Goal: Communication & Community: Share content

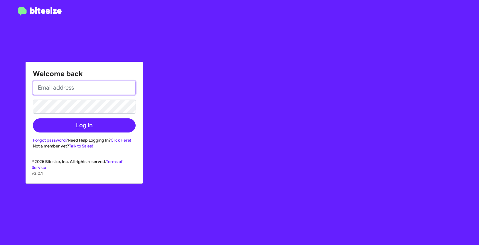
click at [74, 87] on input "email" at bounding box center [84, 88] width 103 height 14
type input "[EMAIL_ADDRESS][DOMAIN_NAME]"
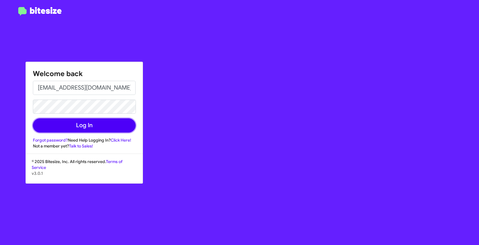
click at [99, 124] on button "Log In" at bounding box center [84, 125] width 103 height 14
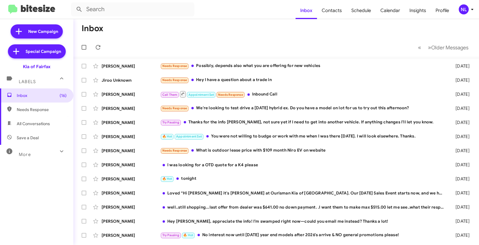
click at [463, 9] on div "NL" at bounding box center [463, 9] width 10 height 10
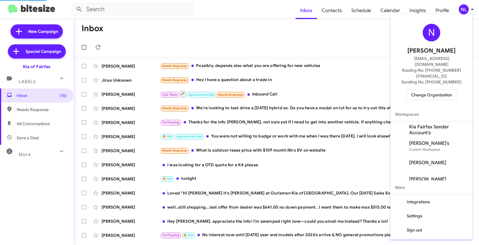
click at [437, 90] on span "Change Organization" at bounding box center [431, 95] width 41 height 10
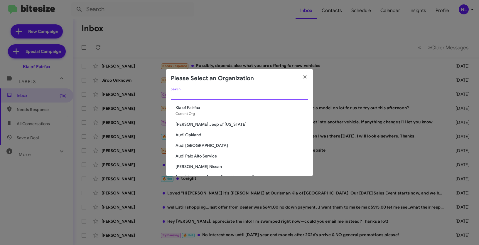
click at [256, 95] on input "Search" at bounding box center [239, 95] width 137 height 5
paste input "135 results (178789 total)"
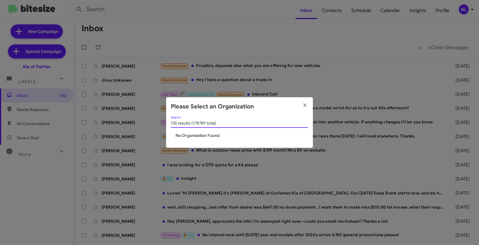
click at [225, 120] on div "135 results (178789 total) Search" at bounding box center [239, 121] width 137 height 11
click at [228, 120] on div "135 results (178789 total) Search" at bounding box center [239, 121] width 137 height 11
drag, startPoint x: 221, startPoint y: 122, endPoint x: 161, endPoint y: 126, distance: 60.6
click at [161, 126] on modal-container "Please Select an Organization 135 results (178789 total) Search No Organization…" at bounding box center [239, 122] width 479 height 245
drag, startPoint x: 221, startPoint y: 122, endPoint x: 162, endPoint y: 120, distance: 58.4
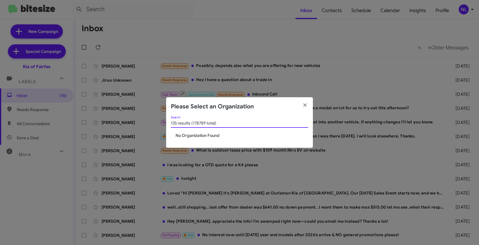
click at [162, 120] on modal-container "Please Select an Organization 135 results (178789 total) Search No Organization…" at bounding box center [239, 122] width 479 height 245
paste input "[PERSON_NAME] FIFE"
type input "[PERSON_NAME] FIFE"
click at [201, 136] on span "[PERSON_NAME] FIFE" at bounding box center [241, 135] width 133 height 6
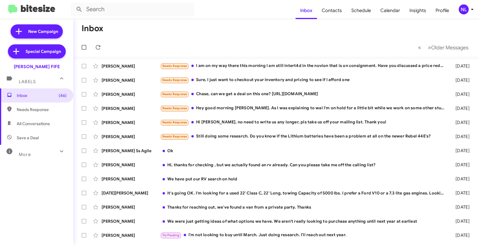
click at [461, 10] on div "NL" at bounding box center [463, 9] width 10 height 10
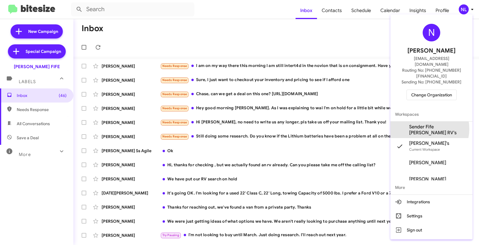
click at [423, 124] on span "Sender Fife [PERSON_NAME] RV's" at bounding box center [438, 130] width 59 height 12
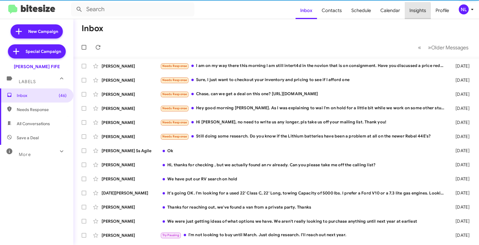
click at [414, 12] on span "Insights" at bounding box center [417, 10] width 26 height 17
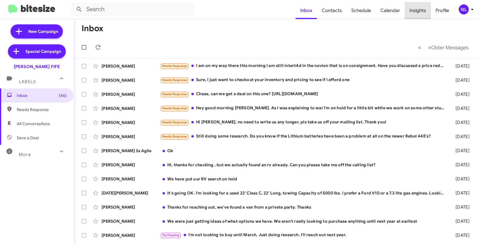
click at [415, 11] on span "Insights" at bounding box center [417, 10] width 26 height 17
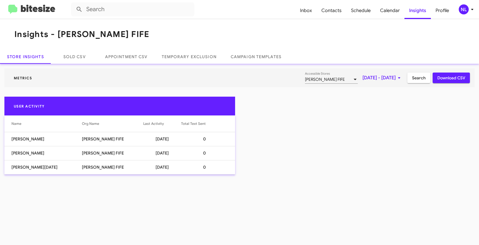
click at [260, 26] on mat-toolbar "Insights - [PERSON_NAME] FIFE" at bounding box center [239, 34] width 479 height 30
click at [468, 8] on div "NL" at bounding box center [463, 9] width 10 height 10
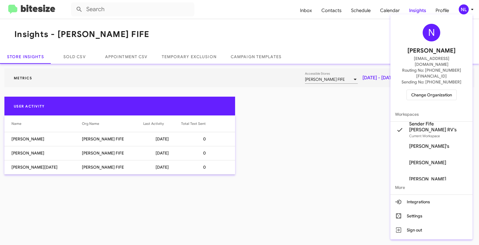
click at [280, 11] on div at bounding box center [239, 122] width 479 height 245
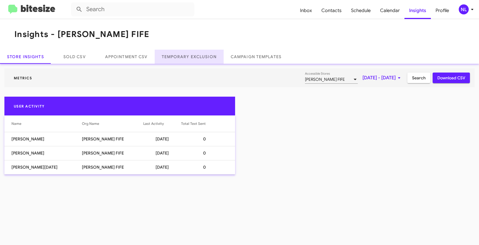
click at [196, 55] on link "Temporary Exclusion" at bounding box center [189, 57] width 69 height 14
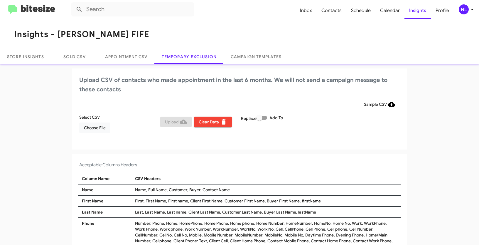
scroll to position [4, 0]
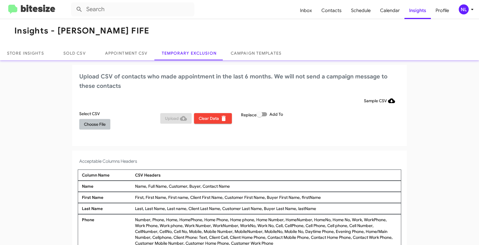
click at [88, 125] on span "Choose File" at bounding box center [95, 124] width 22 height 11
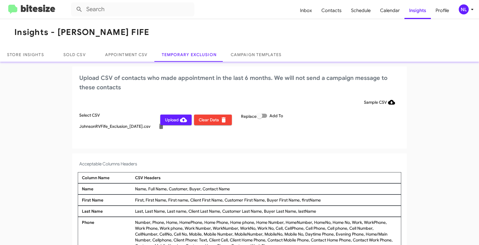
scroll to position [0, 0]
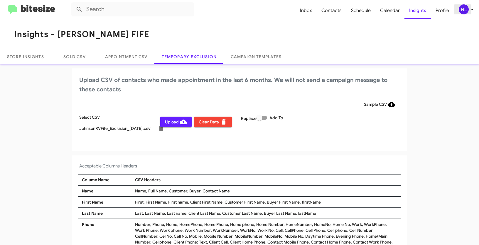
click at [464, 10] on div "NL" at bounding box center [463, 9] width 10 height 10
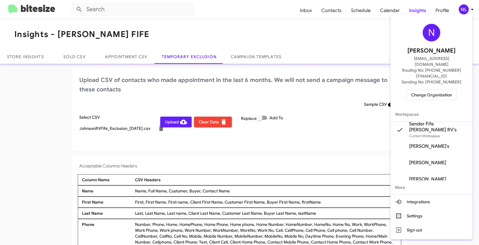
click at [285, 148] on div at bounding box center [239, 122] width 479 height 245
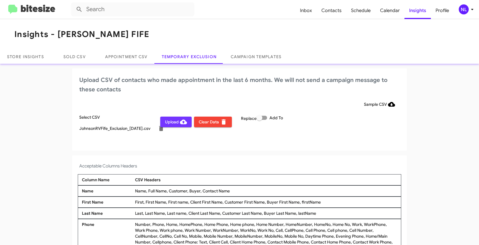
click at [169, 121] on span "Upload" at bounding box center [176, 121] width 22 height 11
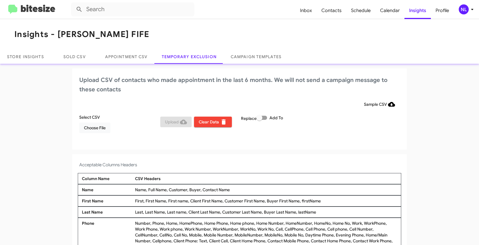
click at [463, 11] on div "NL" at bounding box center [463, 9] width 10 height 10
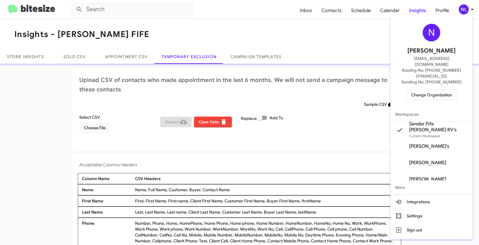
click at [425, 90] on span "Change Organization" at bounding box center [431, 95] width 41 height 10
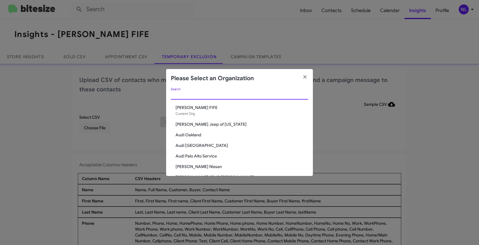
click at [259, 95] on input "Search" at bounding box center [239, 95] width 137 height 5
paste input "[PERSON_NAME] Medford"
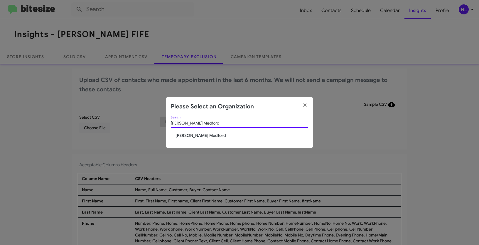
type input "[PERSON_NAME] Medford"
click at [196, 137] on span "[PERSON_NAME] Medford" at bounding box center [241, 135] width 133 height 6
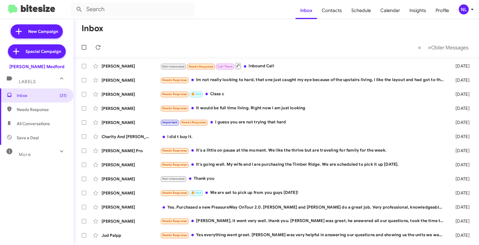
click at [463, 12] on div "NL" at bounding box center [463, 9] width 10 height 10
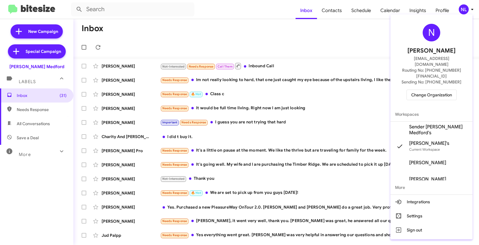
click at [422, 124] on span "Sender Johnson RV Medford's" at bounding box center [438, 130] width 59 height 12
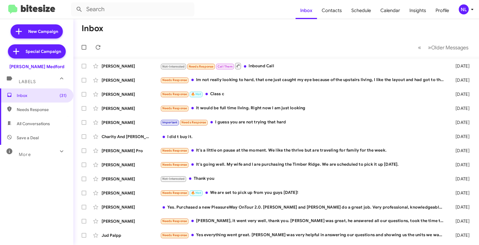
click at [463, 13] on div "NL" at bounding box center [463, 9] width 10 height 10
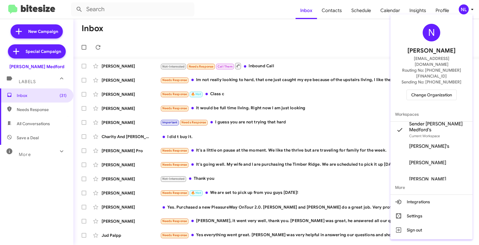
click at [317, 54] on div at bounding box center [239, 122] width 479 height 245
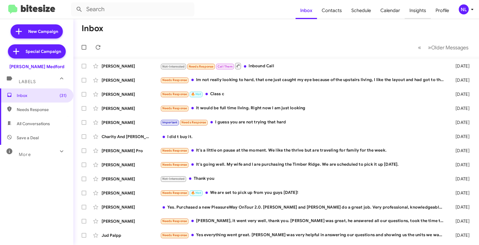
click at [414, 11] on span "Insights" at bounding box center [417, 10] width 26 height 17
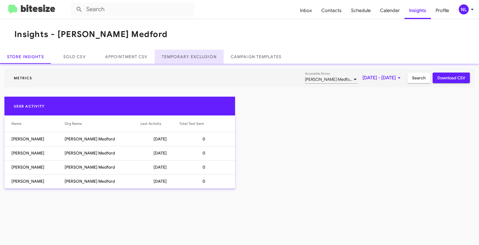
click at [182, 56] on link "Temporary Exclusion" at bounding box center [189, 57] width 69 height 14
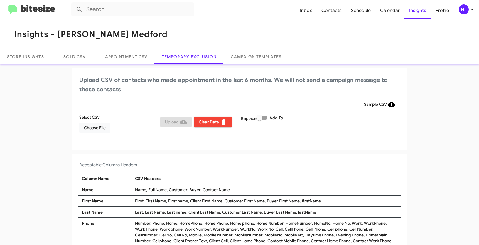
scroll to position [4, 0]
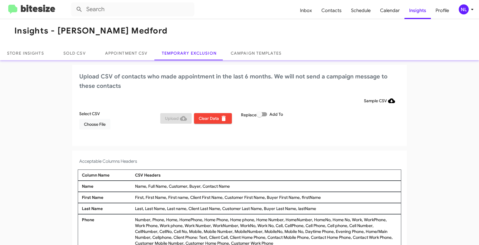
click at [461, 11] on div "NL" at bounding box center [463, 9] width 10 height 10
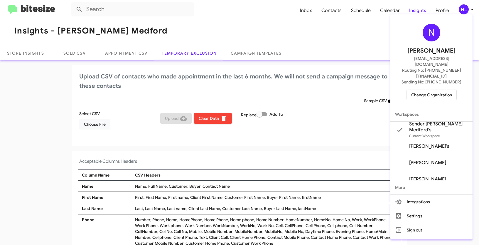
click at [97, 124] on div at bounding box center [239, 122] width 479 height 245
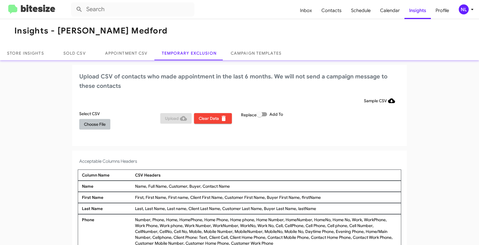
click at [95, 125] on span "Choose File" at bounding box center [95, 124] width 22 height 11
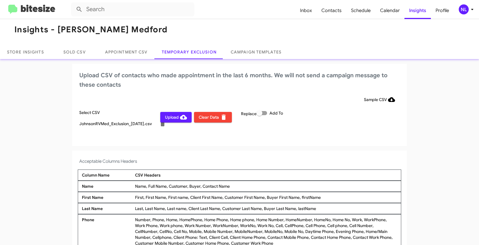
click at [464, 10] on div "NL" at bounding box center [463, 9] width 10 height 10
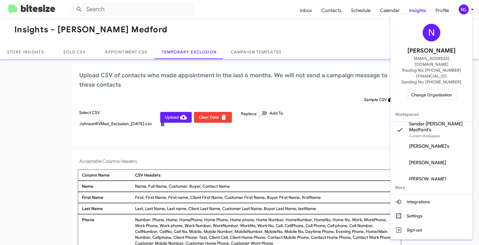
click at [170, 119] on div at bounding box center [239, 122] width 479 height 245
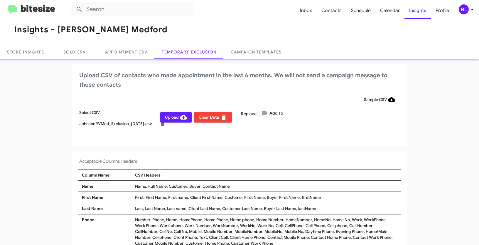
click at [171, 118] on span "Upload" at bounding box center [176, 117] width 22 height 11
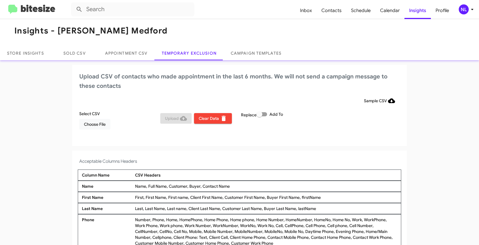
click at [463, 11] on div "NL" at bounding box center [463, 9] width 10 height 10
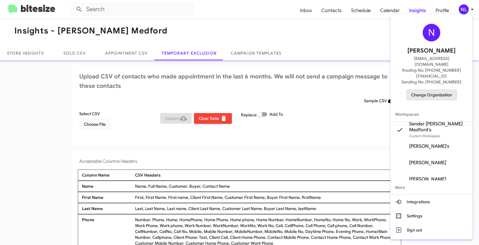
click at [437, 90] on span "Change Organization" at bounding box center [431, 95] width 41 height 10
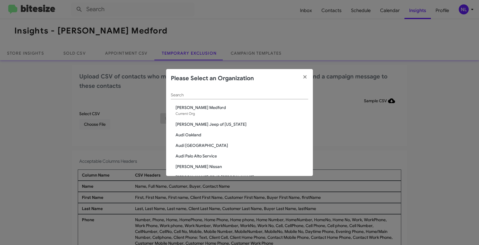
click at [269, 94] on input "Search" at bounding box center [239, 95] width 137 height 5
paste input "Ourisman Hyundai Genesis of Bowie Sales Exclusion HGB"
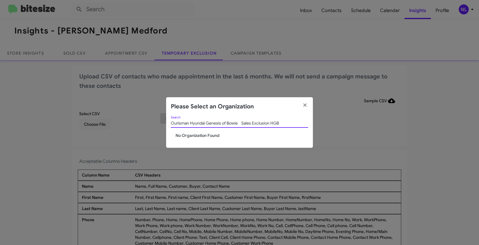
drag, startPoint x: 286, startPoint y: 124, endPoint x: 239, endPoint y: 123, distance: 47.2
click at [239, 123] on input "Ourisman Hyundai Genesis of Bowie Sales Exclusion HGB" at bounding box center [239, 123] width 137 height 5
type input "Ourisman Hyundai Genesis of Bowie"
click at [218, 136] on span "Ourisman Hyundai Genesis of Bowie" at bounding box center [241, 135] width 133 height 6
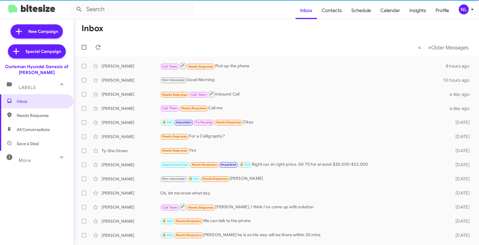
click at [464, 11] on div "NL" at bounding box center [463, 9] width 10 height 10
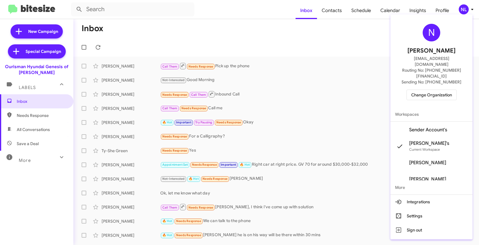
click at [427, 127] on span "Sender Account's" at bounding box center [428, 130] width 38 height 6
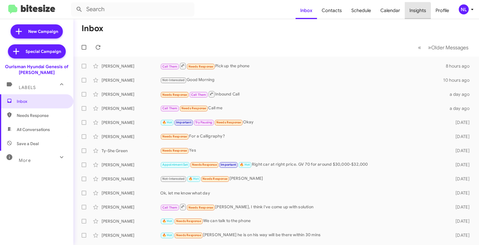
click at [416, 12] on span "Insights" at bounding box center [417, 10] width 26 height 17
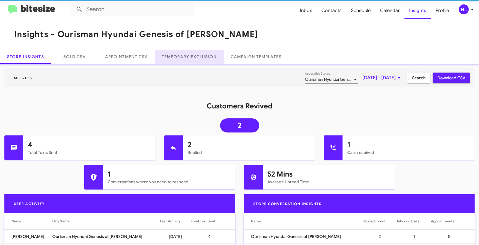
click at [189, 57] on link "Temporary Exclusion" at bounding box center [189, 57] width 69 height 14
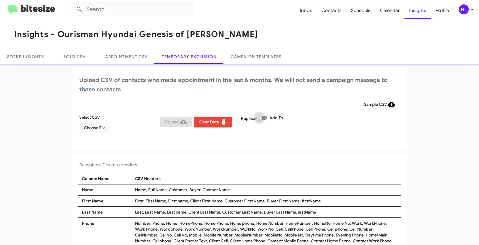
click at [264, 116] on span at bounding box center [261, 118] width 11 height 4
click at [259, 120] on input "Add To" at bounding box center [259, 120] width 0 height 0
checkbox input "true"
click at [87, 129] on span "Choose File" at bounding box center [95, 127] width 22 height 11
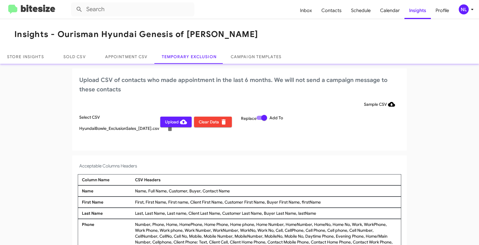
click at [461, 9] on div "NL" at bounding box center [463, 9] width 10 height 10
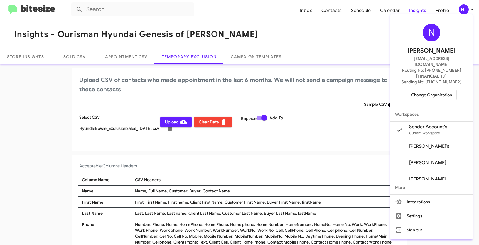
click at [56, 127] on div at bounding box center [239, 122] width 479 height 245
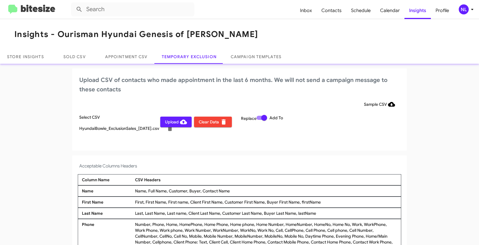
click at [165, 123] on span "Upload" at bounding box center [176, 121] width 22 height 11
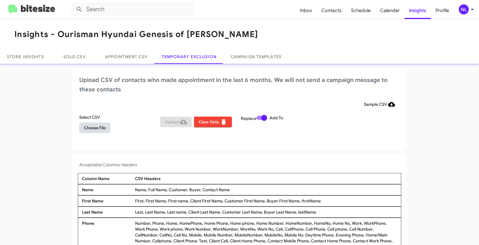
click at [84, 127] on span "Choose File" at bounding box center [95, 127] width 22 height 11
click at [462, 11] on div "NL" at bounding box center [463, 9] width 10 height 10
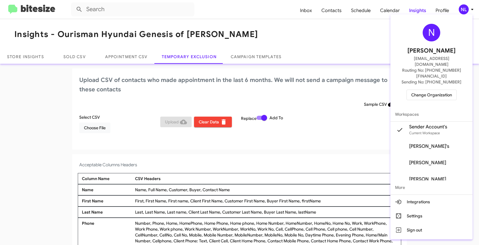
click at [435, 90] on span "Change Organization" at bounding box center [431, 95] width 41 height 10
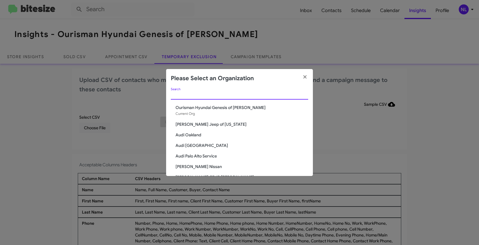
click at [209, 96] on input "Search" at bounding box center [239, 95] width 137 height 5
paste input "[PERSON_NAME] FIFE"
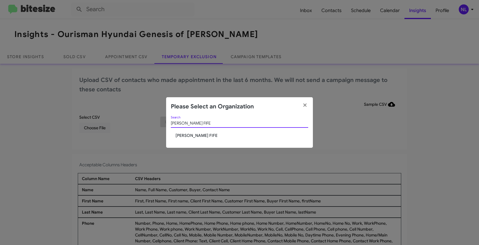
type input "[PERSON_NAME] FIFE"
click at [187, 136] on span "[PERSON_NAME] FIFE" at bounding box center [241, 135] width 133 height 6
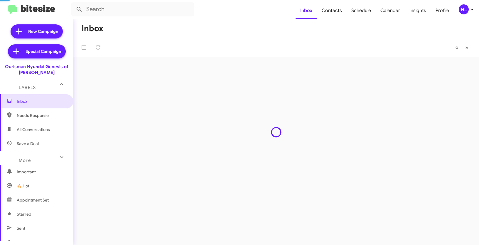
click at [463, 9] on div "NL" at bounding box center [463, 9] width 10 height 10
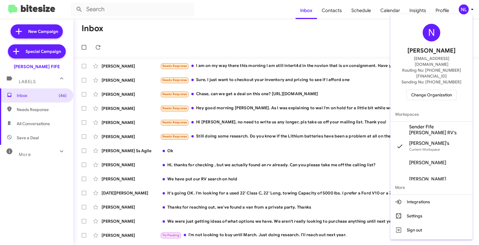
click at [430, 124] on span "Sender Fife [PERSON_NAME] RV's" at bounding box center [438, 130] width 59 height 12
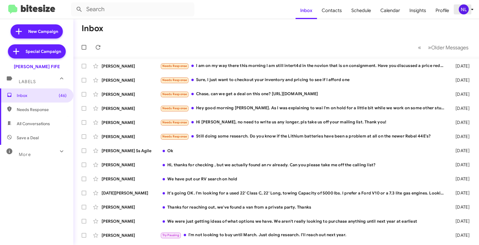
click at [466, 7] on div "NL" at bounding box center [463, 9] width 10 height 10
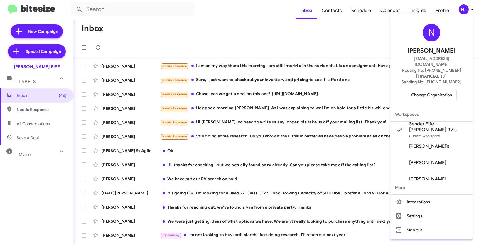
click at [340, 37] on div at bounding box center [239, 122] width 479 height 245
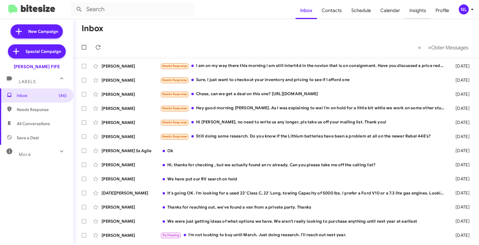
click at [417, 13] on span "Insights" at bounding box center [417, 10] width 26 height 17
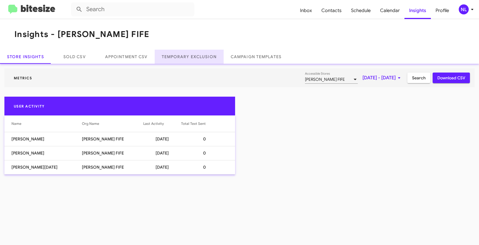
click at [196, 58] on link "Temporary Exclusion" at bounding box center [189, 57] width 69 height 14
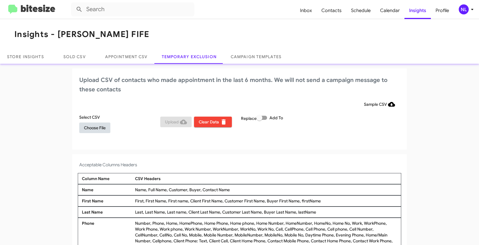
click at [91, 129] on span "Choose File" at bounding box center [95, 127] width 22 height 11
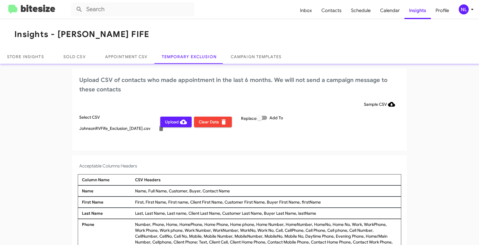
click at [467, 10] on div "NL" at bounding box center [463, 9] width 10 height 10
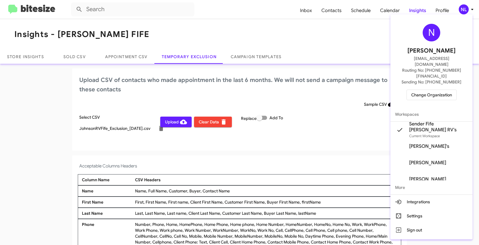
click at [234, 28] on div at bounding box center [239, 122] width 479 height 245
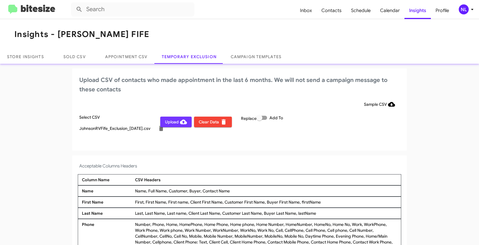
click at [169, 123] on span "Upload" at bounding box center [176, 121] width 22 height 11
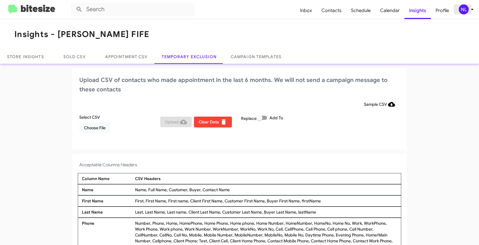
click at [464, 6] on div "NL" at bounding box center [463, 9] width 10 height 10
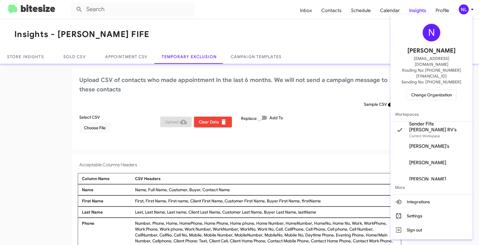
click at [431, 90] on span "Change Organization" at bounding box center [431, 95] width 41 height 10
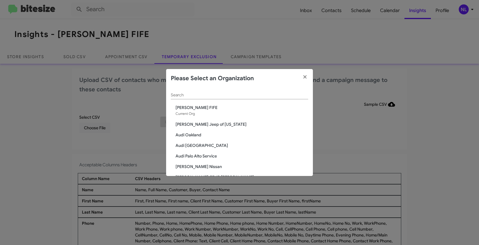
click at [218, 97] on input "Search" at bounding box center [239, 95] width 137 height 5
paste input "SERVICE: Chevrolet Baltimore"
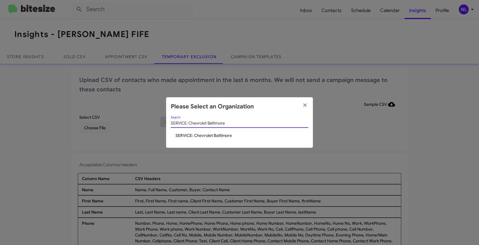
type input "SERVICE: Chevrolet Baltimore"
click at [186, 135] on span "SERVICE: Chevrolet Baltimore" at bounding box center [241, 135] width 133 height 6
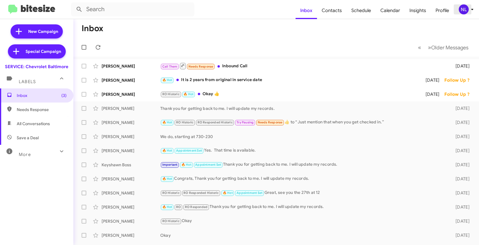
click at [462, 12] on div "NL" at bounding box center [463, 9] width 10 height 10
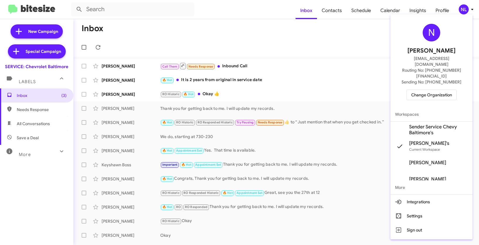
click at [423, 124] on span "Sender Service Chevy Baltimore's" at bounding box center [438, 130] width 59 height 12
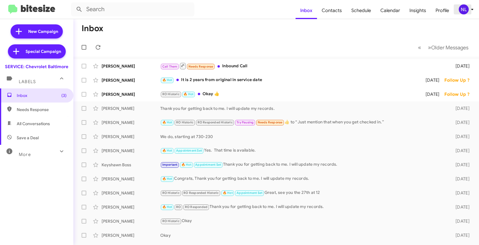
click at [464, 12] on div "NL" at bounding box center [463, 9] width 10 height 10
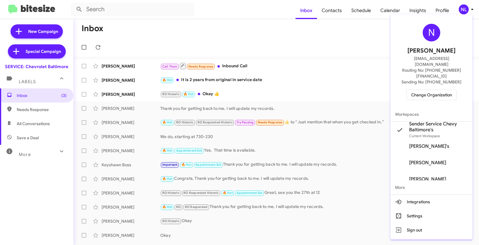
click at [323, 50] on div at bounding box center [239, 122] width 479 height 245
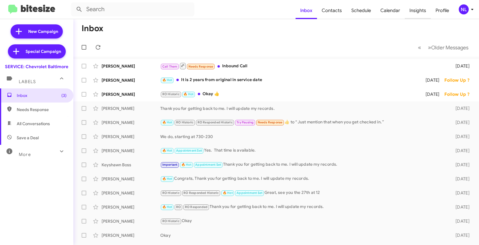
click at [419, 12] on span "Insights" at bounding box center [417, 10] width 26 height 17
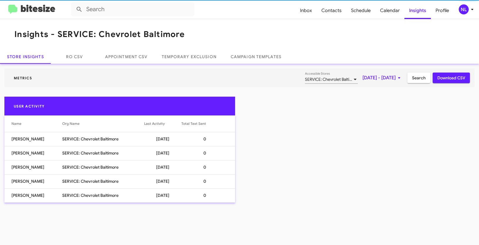
click at [217, 27] on mat-toolbar "Insights - SERVICE: Chevrolet Baltimore" at bounding box center [239, 34] width 479 height 30
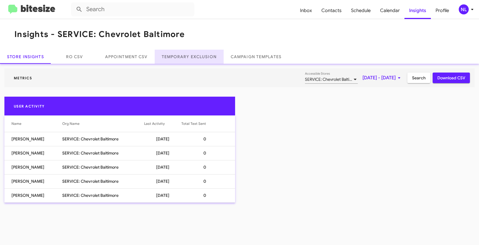
click at [189, 57] on link "Temporary Exclusion" at bounding box center [189, 57] width 69 height 14
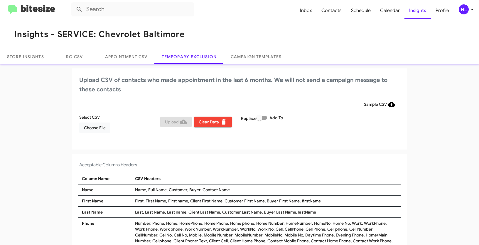
click at [374, 132] on div "Select CSV Choose File Upload Clear Data Replace Add To" at bounding box center [239, 125] width 323 height 23
click at [461, 12] on div "NL" at bounding box center [463, 9] width 10 height 10
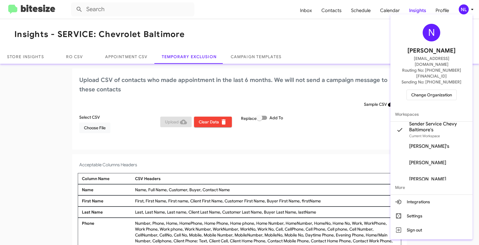
click at [291, 132] on div at bounding box center [239, 122] width 479 height 245
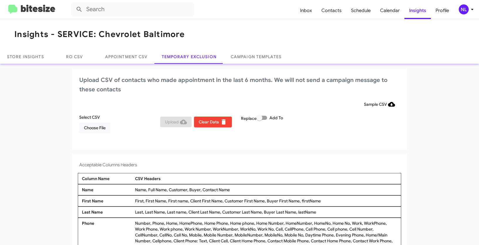
drag, startPoint x: 200, startPoint y: 189, endPoint x: 234, endPoint y: 188, distance: 33.7
click at [234, 188] on div "Name, Full Name, Customer, Buyer, Contact Name" at bounding box center [265, 189] width 265 height 6
copy div "Contact Name"
click at [81, 128] on button "Choose File" at bounding box center [94, 127] width 31 height 11
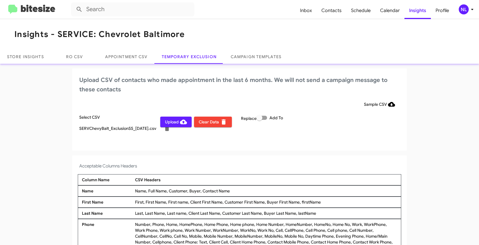
click at [464, 10] on div "NL" at bounding box center [463, 9] width 10 height 10
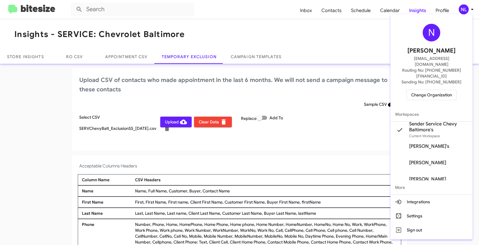
click at [294, 157] on div at bounding box center [239, 122] width 479 height 245
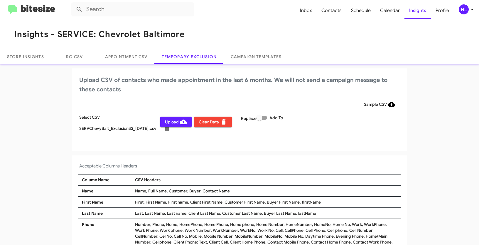
click at [177, 146] on div "Upload CSV of contacts who made appointment in the last 6 months. We will not s…" at bounding box center [239, 109] width 334 height 82
click at [170, 120] on span "Upload" at bounding box center [176, 121] width 22 height 11
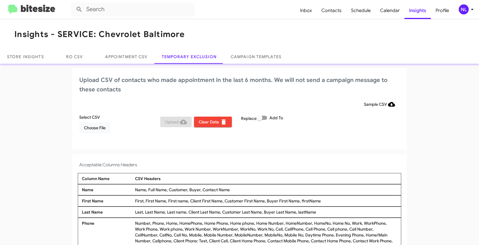
scroll to position [4, 0]
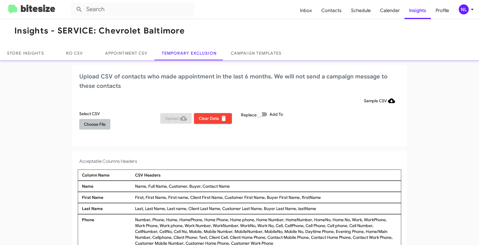
click at [89, 125] on span "Choose File" at bounding box center [95, 124] width 22 height 11
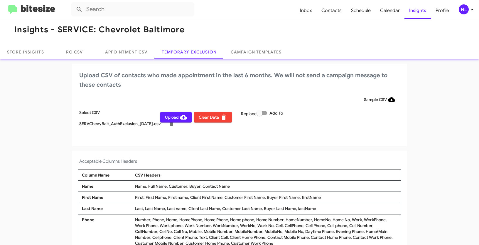
click at [265, 115] on label "Add To" at bounding box center [269, 112] width 26 height 7
click at [259, 115] on input "Add To" at bounding box center [259, 115] width 0 height 0
checkbox input "true"
click at [460, 11] on div "NL" at bounding box center [463, 9] width 10 height 10
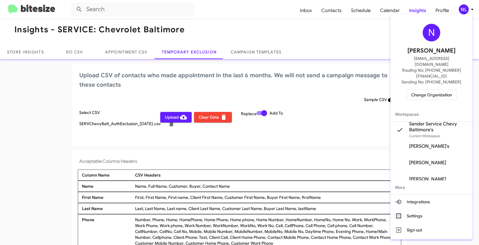
click at [315, 135] on div at bounding box center [239, 122] width 479 height 245
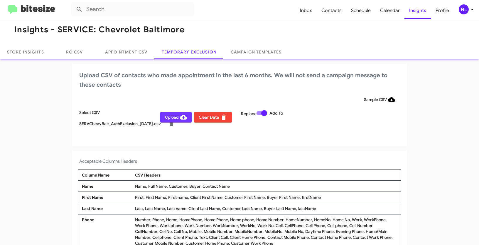
click at [172, 119] on span "Upload" at bounding box center [176, 117] width 22 height 11
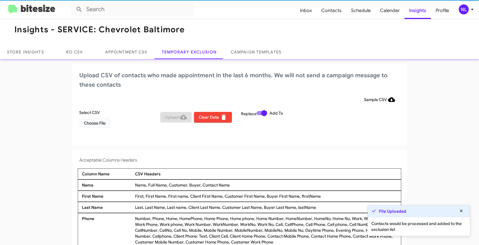
scroll to position [4, 0]
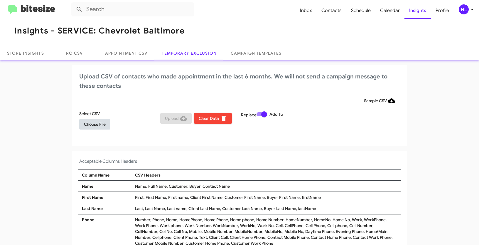
click at [87, 128] on span "Choose File" at bounding box center [95, 124] width 22 height 11
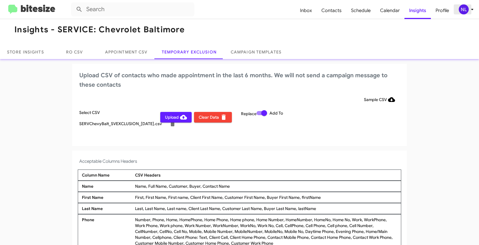
click at [468, 11] on span "NL" at bounding box center [467, 9] width 18 height 10
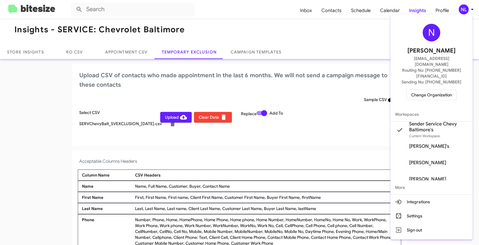
click at [314, 136] on div at bounding box center [239, 122] width 479 height 245
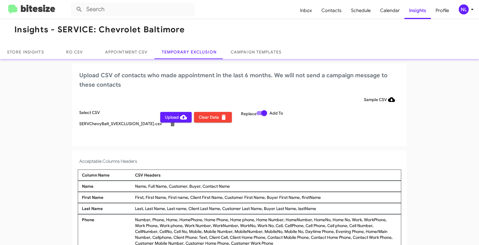
click at [168, 119] on span "Upload" at bounding box center [176, 117] width 22 height 11
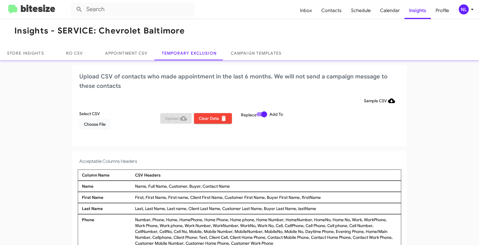
click at [463, 5] on div "NL" at bounding box center [463, 9] width 10 height 10
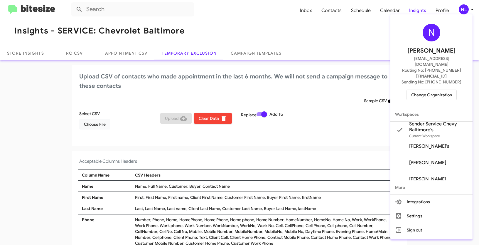
click at [429, 90] on span "Change Organization" at bounding box center [431, 95] width 41 height 10
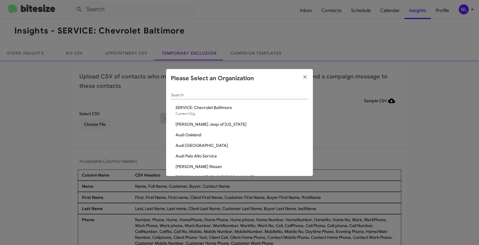
click at [228, 98] on div "Search" at bounding box center [239, 93] width 137 height 11
paste input "SERVICE: Honda Laurel"
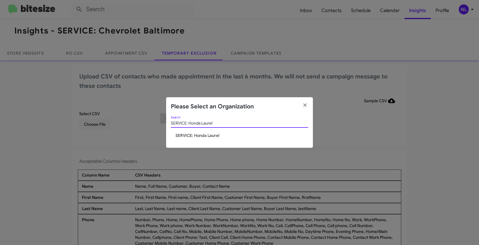
type input "SERVICE: Honda Laurel"
click at [196, 138] on span "SERVICE: Honda Laurel" at bounding box center [241, 135] width 133 height 6
click at [196, 136] on span "SERVICE: Honda Laurel" at bounding box center [241, 135] width 133 height 6
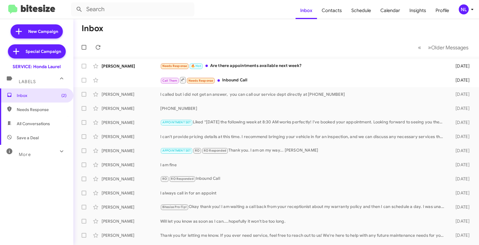
click at [464, 9] on div "NL" at bounding box center [463, 9] width 10 height 10
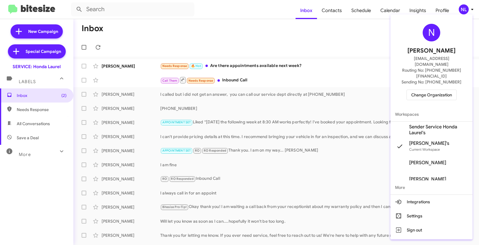
click at [423, 124] on span "Sender Service Honda Laurel's" at bounding box center [438, 130] width 59 height 12
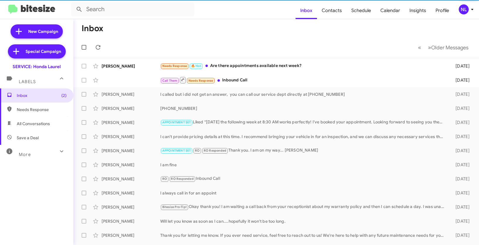
click at [464, 8] on div "NL" at bounding box center [463, 9] width 10 height 10
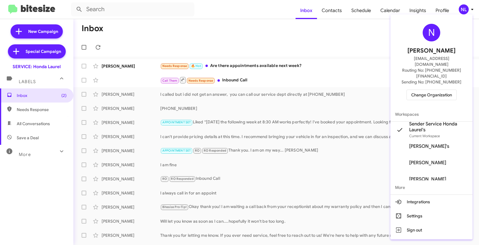
click at [348, 51] on div at bounding box center [239, 122] width 479 height 245
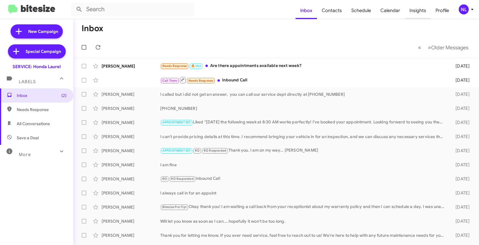
click at [414, 10] on span "Insights" at bounding box center [417, 10] width 26 height 17
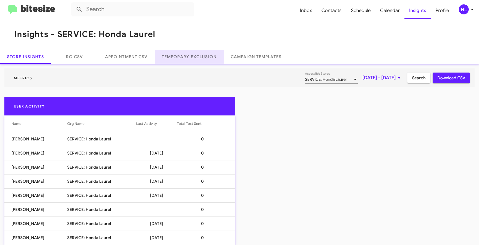
click at [198, 57] on link "Temporary Exclusion" at bounding box center [189, 57] width 69 height 14
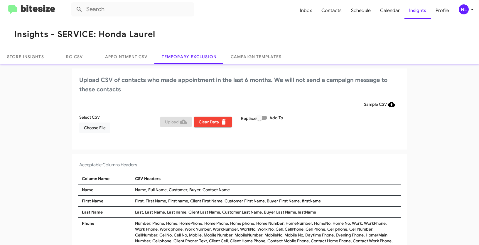
drag, startPoint x: 201, startPoint y: 188, endPoint x: 230, endPoint y: 190, distance: 30.0
click at [230, 190] on div "Name, Full Name, Customer, Buyer, Contact Name" at bounding box center [265, 189] width 265 height 6
copy div "Contact Name"
click at [97, 129] on span "Choose File" at bounding box center [95, 127] width 22 height 11
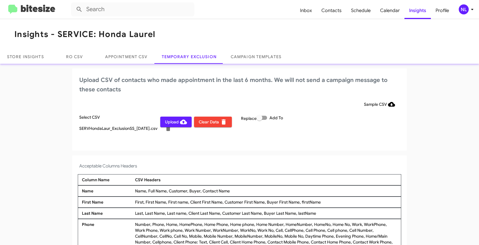
click at [464, 8] on div "NL" at bounding box center [463, 9] width 10 height 10
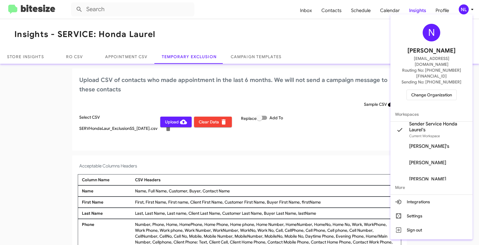
click at [298, 170] on div at bounding box center [239, 122] width 479 height 245
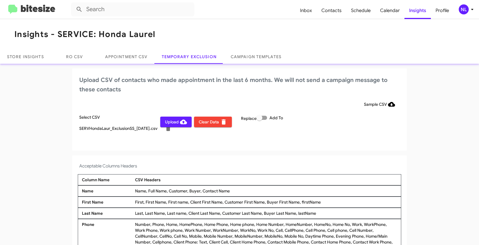
click at [170, 123] on span "Upload" at bounding box center [176, 121] width 22 height 11
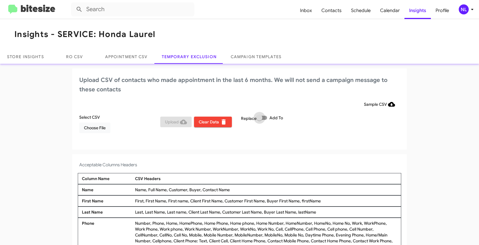
click at [262, 119] on span at bounding box center [261, 118] width 11 height 4
click at [259, 120] on input "Add To" at bounding box center [259, 120] width 0 height 0
checkbox input "true"
click at [463, 9] on div "NL" at bounding box center [463, 9] width 10 height 10
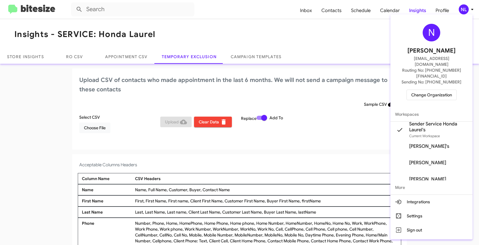
click at [133, 135] on div at bounding box center [239, 122] width 479 height 245
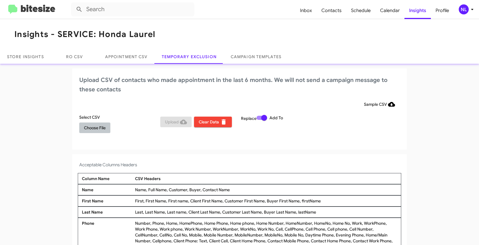
click at [101, 129] on span "Choose File" at bounding box center [95, 127] width 22 height 11
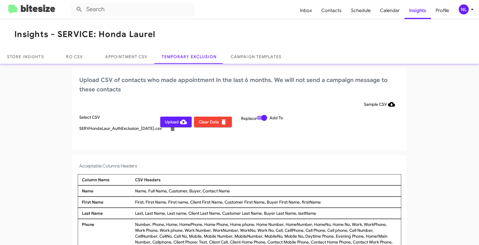
click at [464, 11] on div "NL" at bounding box center [463, 9] width 10 height 10
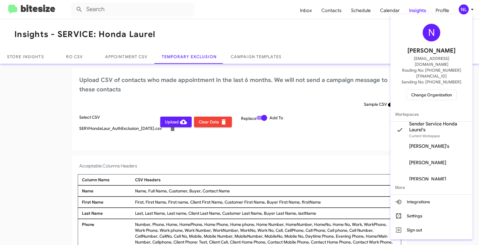
click at [166, 120] on div at bounding box center [239, 122] width 479 height 245
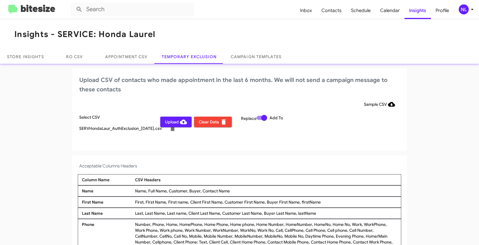
click at [161, 121] on button "Upload" at bounding box center [175, 121] width 31 height 11
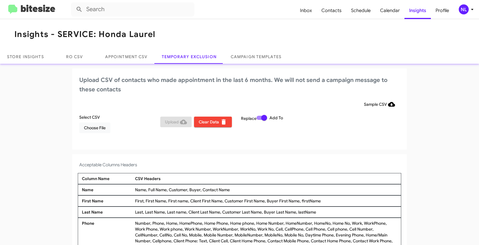
scroll to position [4, 0]
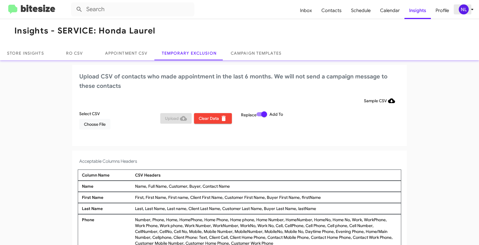
click at [462, 11] on div "NL" at bounding box center [463, 9] width 10 height 10
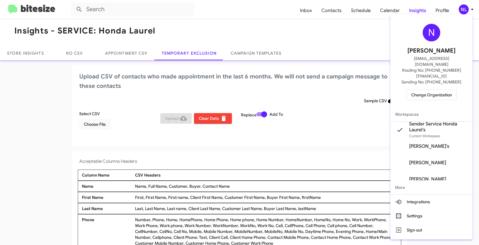
click at [25, 114] on div at bounding box center [239, 122] width 479 height 245
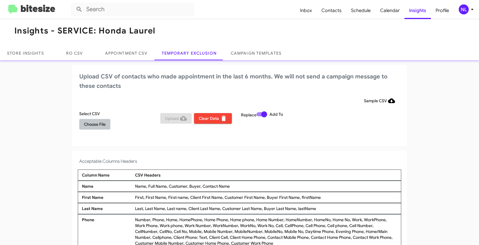
click at [90, 123] on span "Choose File" at bounding box center [95, 124] width 22 height 11
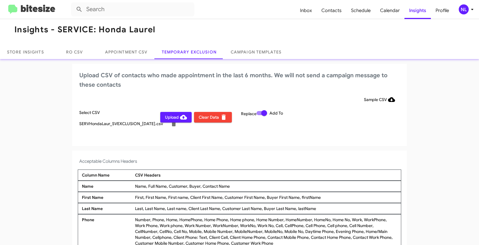
scroll to position [0, 0]
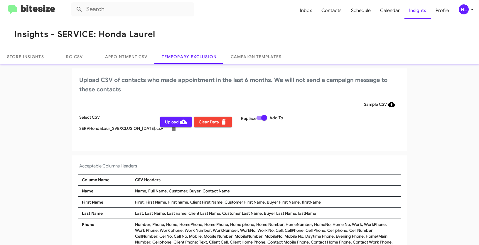
click at [462, 11] on div "NL" at bounding box center [463, 9] width 10 height 10
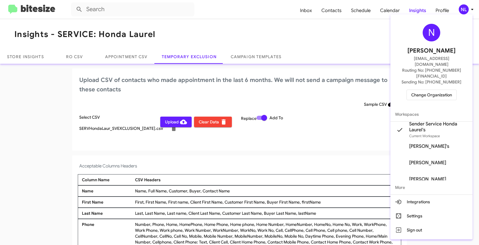
click at [309, 164] on div at bounding box center [239, 122] width 479 height 245
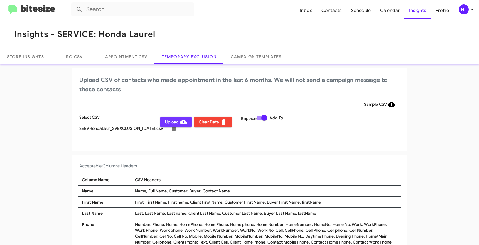
click at [167, 125] on span "Upload" at bounding box center [176, 121] width 22 height 11
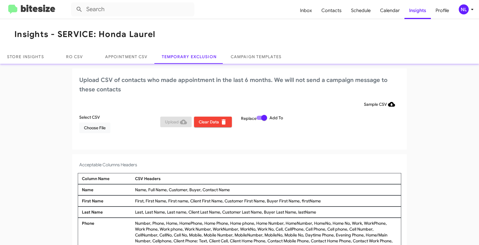
click at [462, 11] on div "NL" at bounding box center [463, 9] width 10 height 10
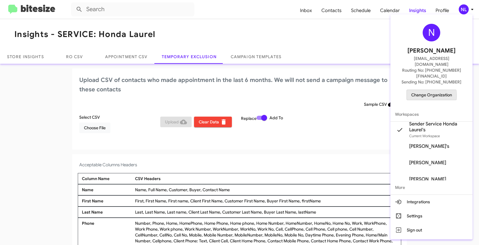
click at [423, 90] on span "Change Organization" at bounding box center [431, 95] width 41 height 10
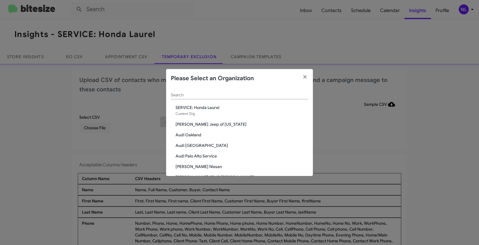
click at [211, 101] on div "Search" at bounding box center [239, 96] width 137 height 17
click at [209, 99] on div "Search" at bounding box center [239, 93] width 137 height 11
paste input "SERVICE: Kia of Fairfax"
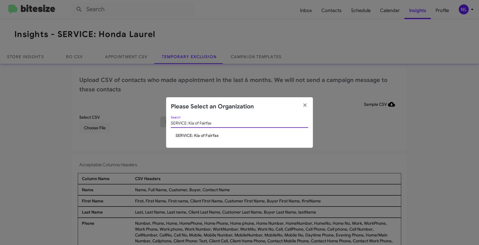
type input "SERVICE: Kia of Fairfax"
click at [182, 134] on span "SERVICE: Kia of Fairfax" at bounding box center [241, 135] width 133 height 6
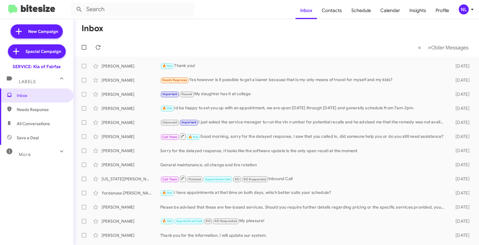
click at [467, 11] on div "NL" at bounding box center [463, 9] width 10 height 10
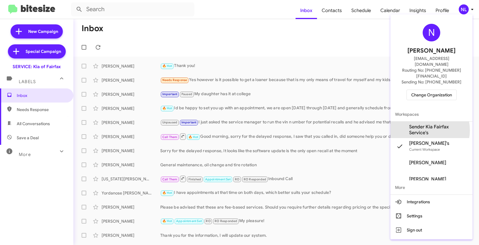
click at [422, 124] on span "Sender Kia Fairfax Service's" at bounding box center [438, 130] width 59 height 12
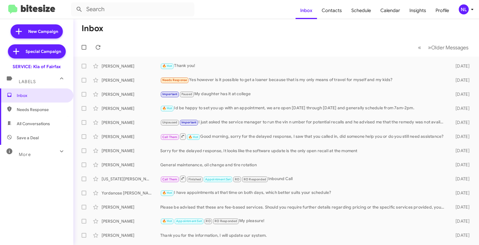
click at [464, 11] on div "NL" at bounding box center [463, 9] width 10 height 10
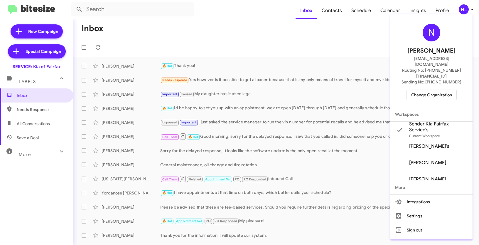
click at [329, 26] on div at bounding box center [239, 122] width 479 height 245
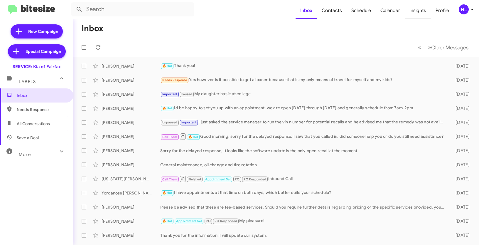
click at [417, 11] on span "Insights" at bounding box center [417, 10] width 26 height 17
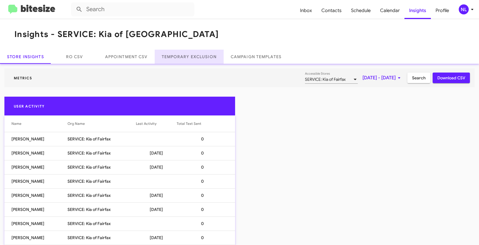
click at [197, 60] on link "Temporary Exclusion" at bounding box center [189, 57] width 69 height 14
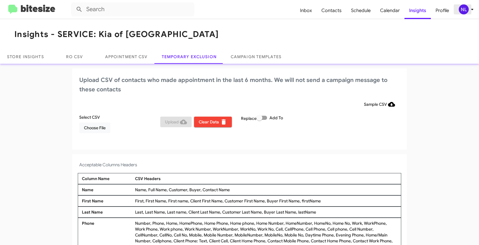
click at [462, 11] on div "NL" at bounding box center [463, 9] width 10 height 10
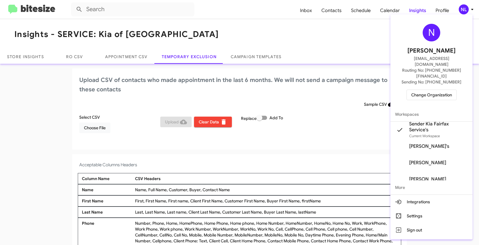
click at [200, 189] on div at bounding box center [239, 122] width 479 height 245
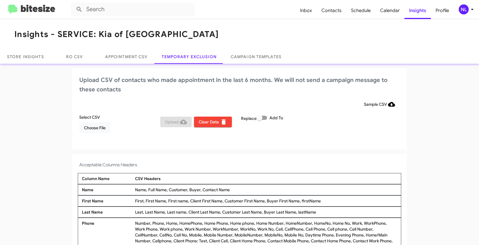
drag, startPoint x: 200, startPoint y: 190, endPoint x: 235, endPoint y: 190, distance: 34.6
click at [235, 190] on div "Name, Full Name, Customer, Buyer, Contact Name" at bounding box center [265, 189] width 265 height 6
copy div "Contact Name"
click at [265, 118] on span at bounding box center [261, 118] width 11 height 4
click at [259, 120] on input "Add To" at bounding box center [259, 120] width 0 height 0
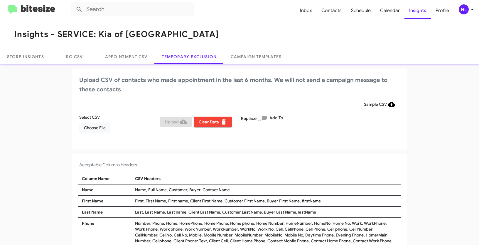
checkbox input "true"
click at [94, 125] on span "Choose File" at bounding box center [95, 127] width 22 height 11
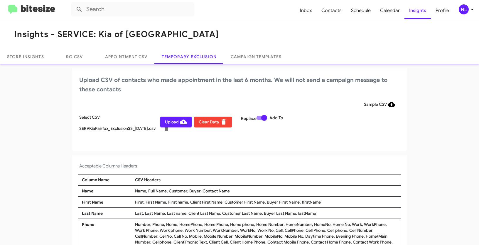
click at [466, 8] on div "NL" at bounding box center [463, 9] width 10 height 10
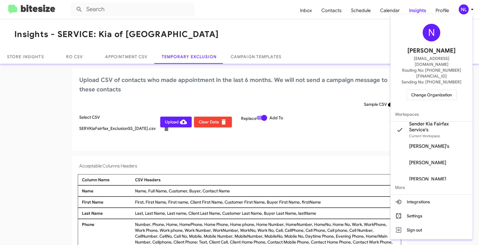
click at [292, 159] on div at bounding box center [239, 122] width 479 height 245
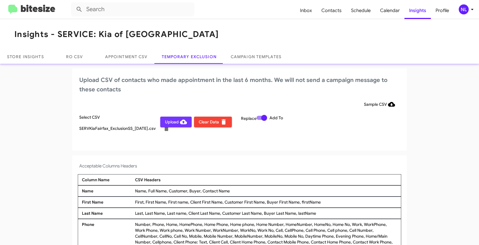
click at [168, 123] on span "Upload" at bounding box center [176, 121] width 22 height 11
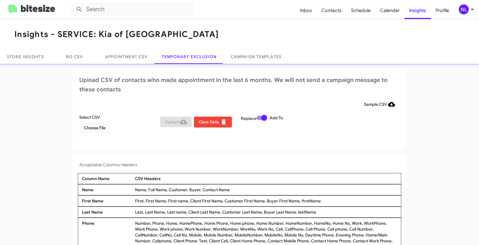
scroll to position [4, 0]
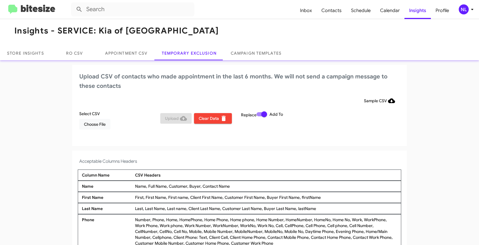
click at [339, 126] on div "Select CSV Choose File Upload Clear Data Replace Add To" at bounding box center [239, 122] width 323 height 23
click at [98, 126] on span "Choose File" at bounding box center [95, 124] width 22 height 11
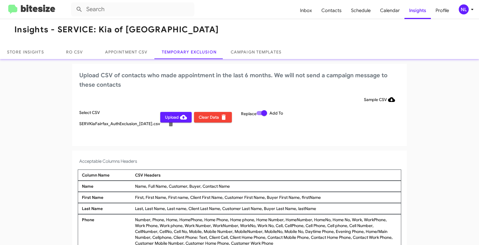
click at [464, 15] on mat-toolbar "Inbox Contacts Schedule Calendar Insights Profile NL" at bounding box center [239, 9] width 479 height 19
click at [465, 10] on div "NL" at bounding box center [463, 9] width 10 height 10
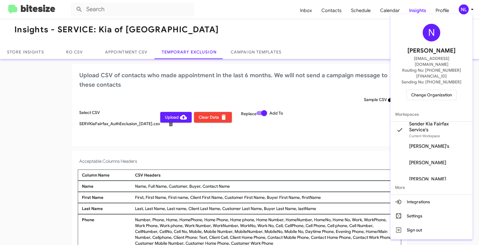
click at [296, 150] on div at bounding box center [239, 122] width 479 height 245
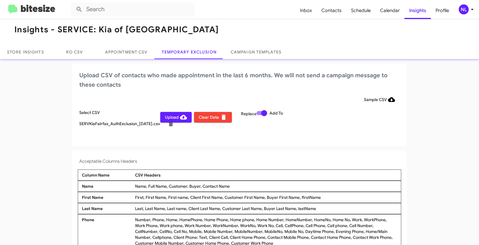
click at [169, 114] on span "Upload" at bounding box center [176, 117] width 22 height 11
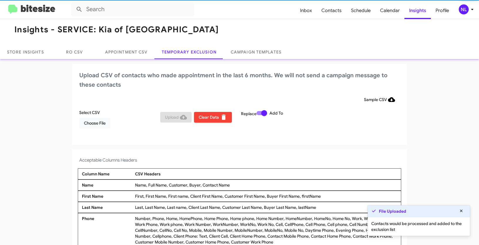
scroll to position [4, 0]
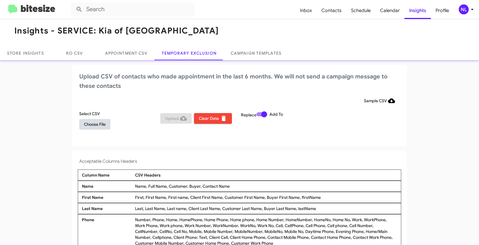
click at [96, 122] on span "Choose File" at bounding box center [95, 124] width 22 height 11
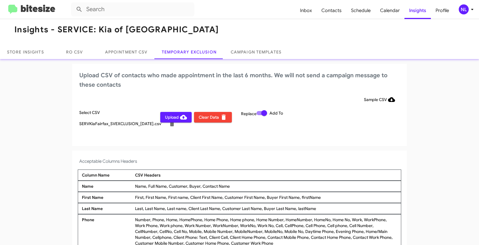
click at [465, 7] on div "NL" at bounding box center [463, 9] width 10 height 10
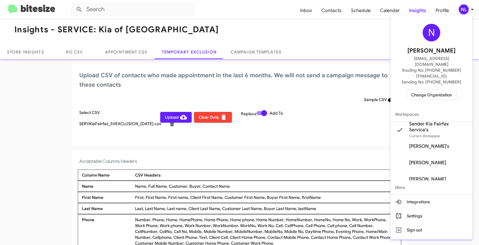
click at [282, 155] on div at bounding box center [239, 122] width 479 height 245
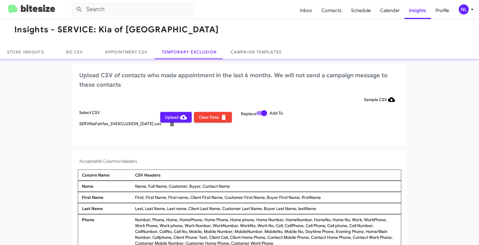
click at [170, 117] on span "Upload" at bounding box center [176, 117] width 22 height 11
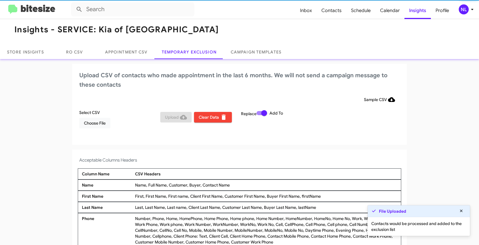
scroll to position [4, 0]
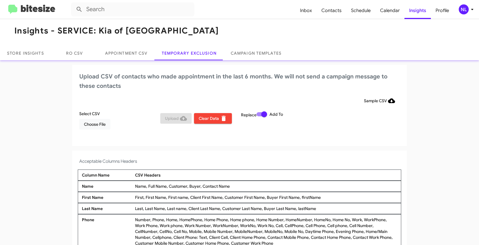
click at [465, 10] on div "NL" at bounding box center [463, 9] width 10 height 10
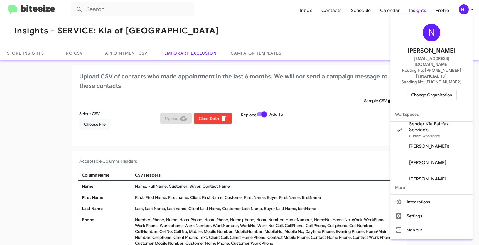
click at [424, 90] on span "Change Organization" at bounding box center [431, 95] width 41 height 10
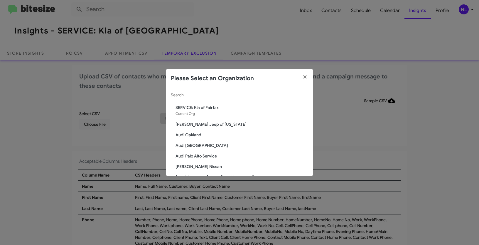
click at [233, 92] on div "Search" at bounding box center [239, 93] width 137 height 11
paste input "SERVICE: Toyota 40"
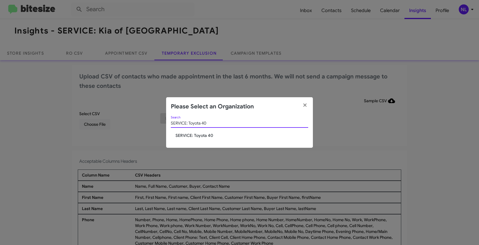
type input "SERVICE: Toyota 40"
click at [200, 134] on span "SERVICE: Toyota 40" at bounding box center [241, 135] width 133 height 6
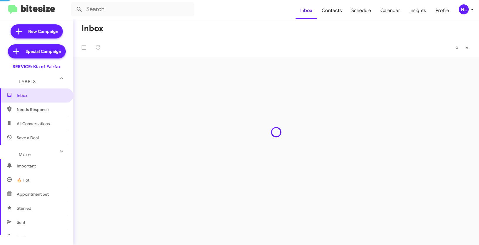
click at [467, 6] on span "NL" at bounding box center [467, 9] width 18 height 10
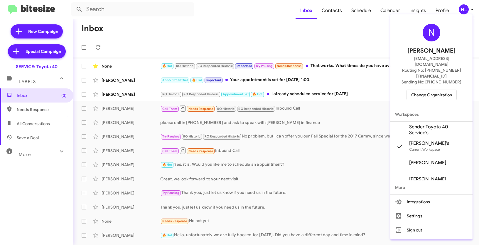
click at [413, 124] on span "Sender Toyota 40 Service's" at bounding box center [438, 130] width 59 height 12
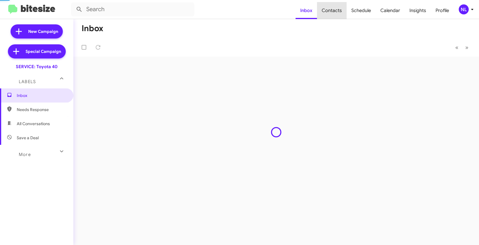
click at [337, 11] on span "Contacts" at bounding box center [332, 10] width 30 height 17
click at [413, 14] on span "Insights" at bounding box center [417, 10] width 26 height 17
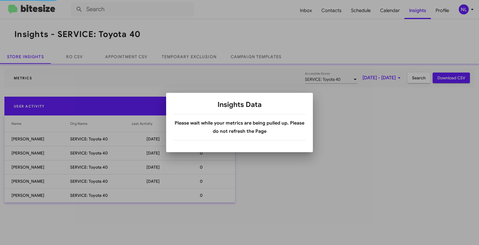
click at [193, 29] on mat-toolbar "Insights - SERVICE: Toyota 40" at bounding box center [239, 34] width 479 height 30
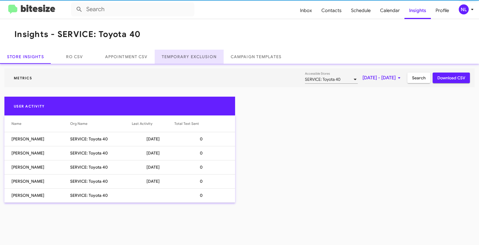
drag, startPoint x: 191, startPoint y: 56, endPoint x: 201, endPoint y: 58, distance: 10.2
click at [191, 56] on link "Temporary Exclusion" at bounding box center [189, 57] width 69 height 14
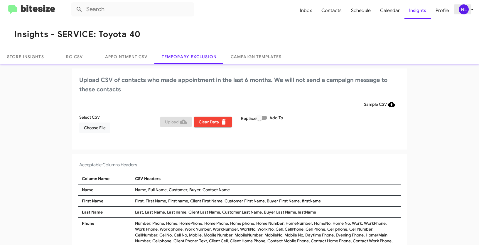
click at [465, 9] on div "NL" at bounding box center [463, 9] width 10 height 10
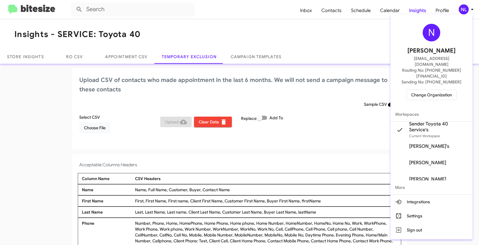
click at [225, 18] on div at bounding box center [239, 122] width 479 height 245
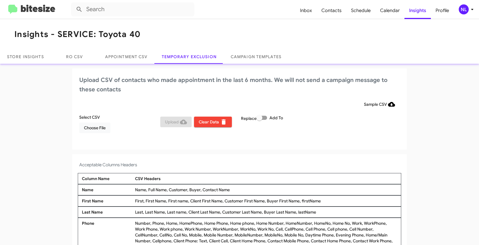
drag, startPoint x: 201, startPoint y: 189, endPoint x: 229, endPoint y: 189, distance: 28.4
click at [229, 189] on div "Name, Full Name, Customer, Buyer, Contact Name" at bounding box center [265, 189] width 265 height 6
copy div "Contact Name"
click at [92, 134] on div "Select CSV Choose File Upload Clear Data Replace Add To" at bounding box center [239, 125] width 323 height 23
click at [94, 126] on span "Choose File" at bounding box center [95, 127] width 22 height 11
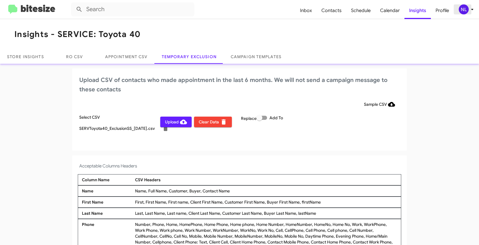
click at [460, 10] on div "NL" at bounding box center [463, 9] width 10 height 10
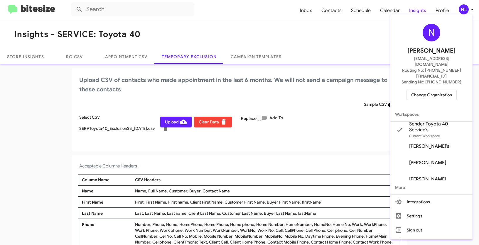
click at [189, 154] on div at bounding box center [239, 122] width 479 height 245
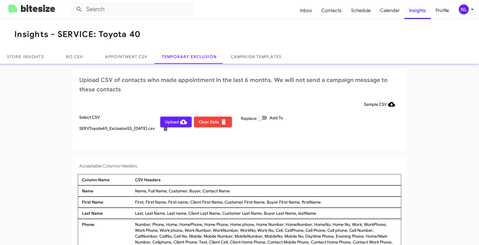
click at [163, 120] on button "Upload" at bounding box center [175, 121] width 31 height 11
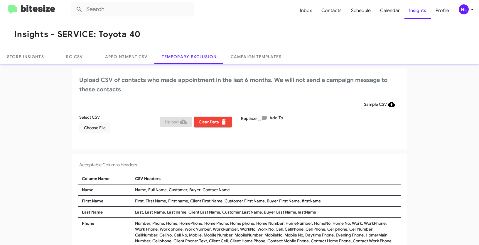
scroll to position [4, 0]
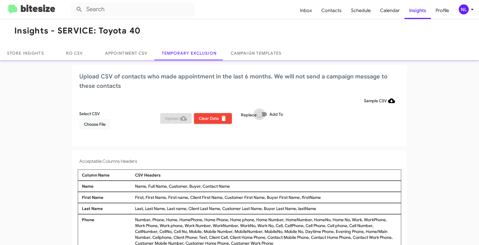
click at [262, 114] on span at bounding box center [261, 114] width 11 height 4
click at [259, 116] on input "Add To" at bounding box center [259, 116] width 0 height 0
checkbox input "true"
click at [92, 123] on span "Choose File" at bounding box center [95, 124] width 22 height 11
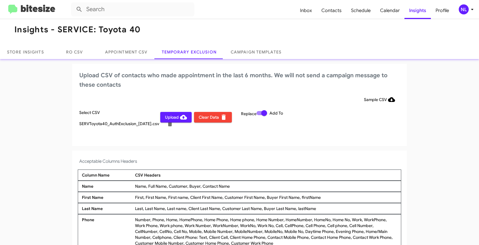
click at [464, 10] on div "NL" at bounding box center [463, 9] width 10 height 10
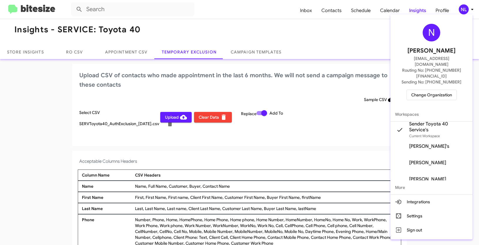
drag, startPoint x: 309, startPoint y: 158, endPoint x: 303, endPoint y: 157, distance: 5.8
click at [309, 158] on div at bounding box center [239, 122] width 479 height 245
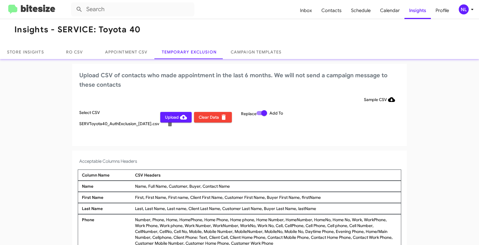
click at [172, 119] on span "Upload" at bounding box center [176, 117] width 22 height 11
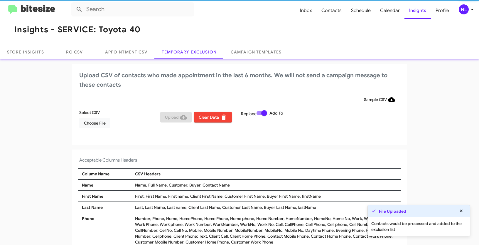
scroll to position [4, 0]
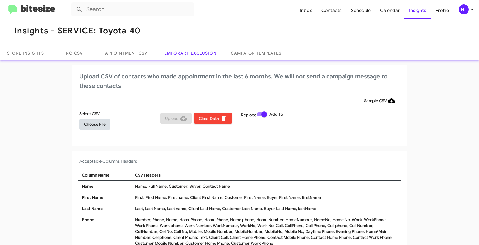
click at [96, 125] on span "Choose File" at bounding box center [95, 124] width 22 height 11
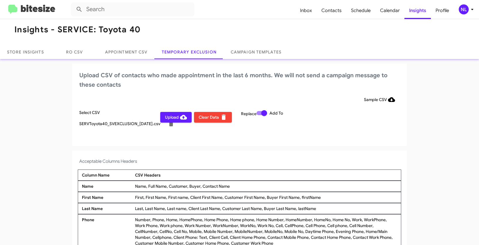
click at [459, 11] on div "NL" at bounding box center [463, 9] width 10 height 10
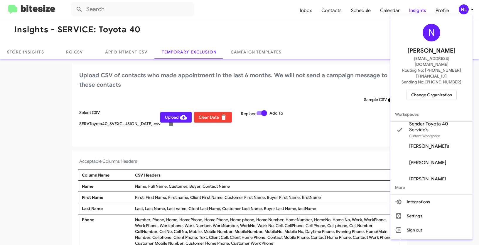
click at [293, 143] on div at bounding box center [239, 122] width 479 height 245
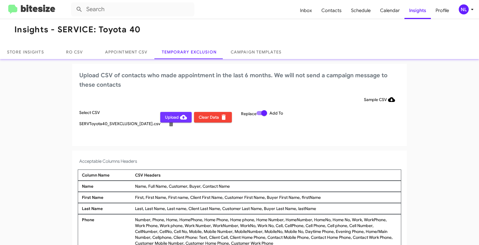
click at [167, 118] on span "Upload" at bounding box center [176, 117] width 22 height 11
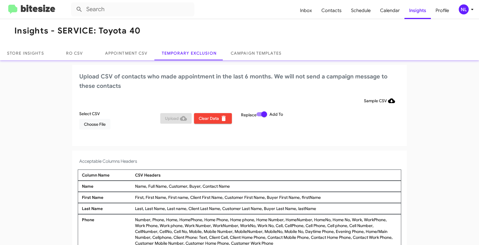
click at [462, 7] on div "NL" at bounding box center [463, 9] width 10 height 10
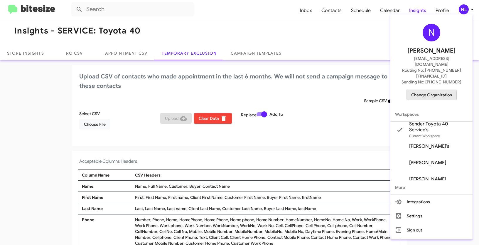
click at [428, 90] on span "Change Organization" at bounding box center [431, 95] width 41 height 10
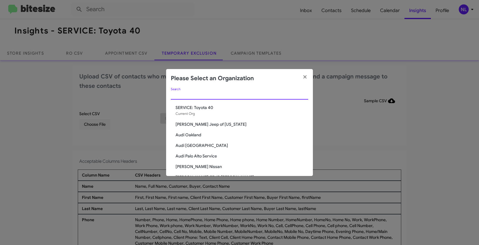
click at [222, 93] on input "Search" at bounding box center [239, 95] width 137 height 5
paste input "SERVICE: Tri-State Ford"
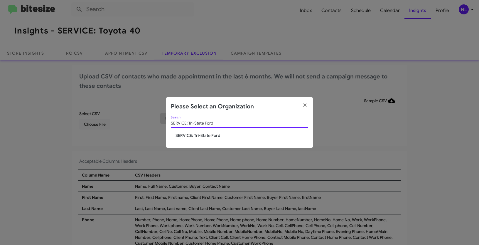
type input "SERVICE: Tri-State Ford"
click at [190, 134] on span "SERVICE: Tri-State Ford" at bounding box center [241, 135] width 133 height 6
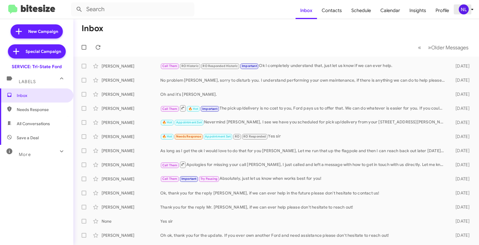
click at [461, 10] on div "NL" at bounding box center [463, 9] width 10 height 10
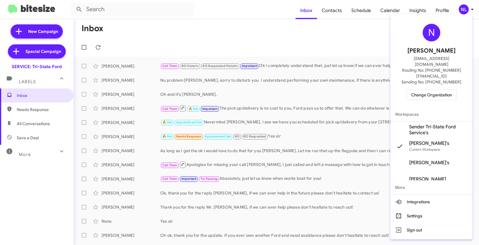
click at [416, 125] on span "Sender Tri-State Ford Service's" at bounding box center [431, 129] width 82 height 16
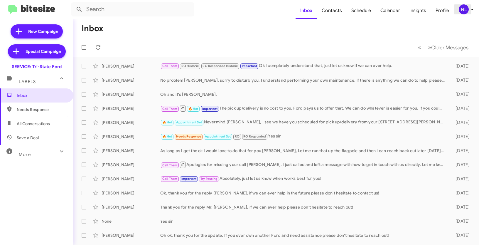
click at [467, 9] on div "NL" at bounding box center [463, 9] width 10 height 10
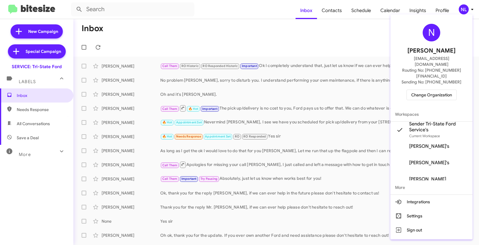
click at [352, 41] on div at bounding box center [239, 122] width 479 height 245
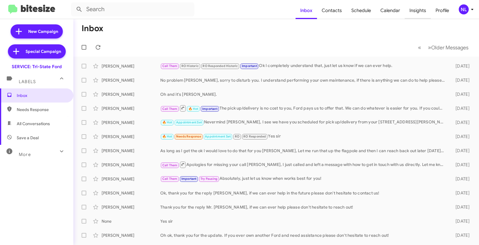
click at [418, 10] on span "Insights" at bounding box center [417, 10] width 26 height 17
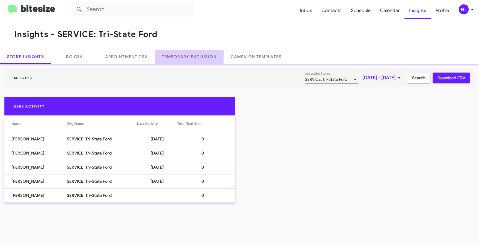
click at [177, 55] on link "Temporary Exclusion" at bounding box center [189, 57] width 69 height 14
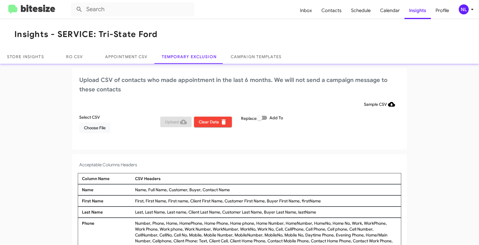
drag, startPoint x: 201, startPoint y: 190, endPoint x: 238, endPoint y: 191, distance: 36.7
click at [238, 191] on div "Name, Full Name, Customer, Buyer, Contact Name" at bounding box center [265, 189] width 265 height 6
copy div "Contact Name"
click at [99, 125] on span "Choose File" at bounding box center [95, 127] width 22 height 11
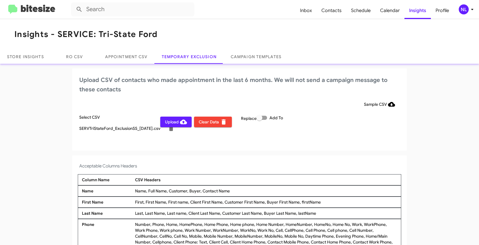
click at [465, 10] on div "NL" at bounding box center [463, 9] width 10 height 10
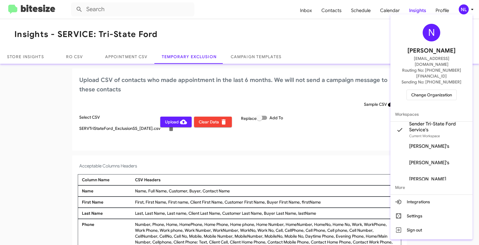
click at [261, 158] on div at bounding box center [239, 122] width 479 height 245
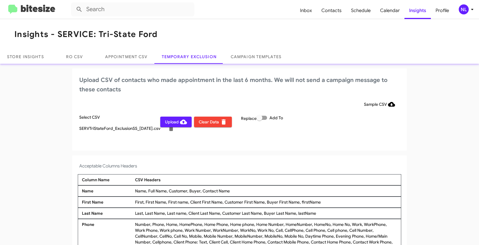
click at [166, 121] on span "Upload" at bounding box center [176, 121] width 22 height 11
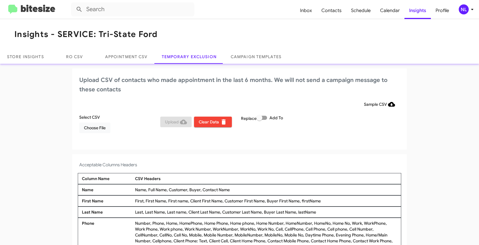
scroll to position [4, 0]
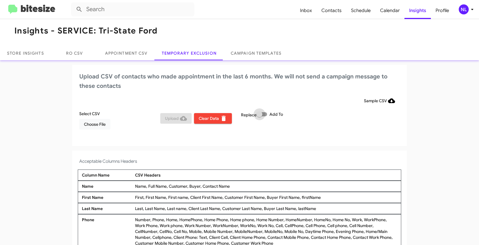
click at [265, 113] on span at bounding box center [261, 114] width 11 height 4
click at [259, 116] on input "Add To" at bounding box center [259, 116] width 0 height 0
checkbox input "true"
click at [93, 125] on span "Choose File" at bounding box center [95, 124] width 22 height 11
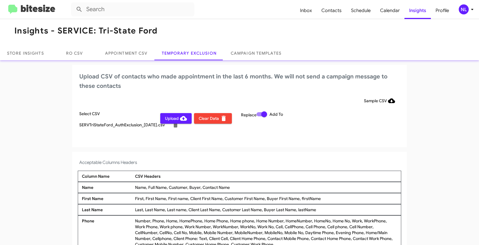
scroll to position [5, 0]
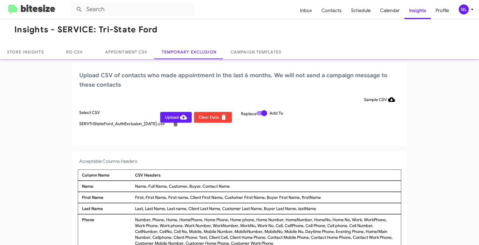
click at [465, 11] on div "NL" at bounding box center [463, 9] width 10 height 10
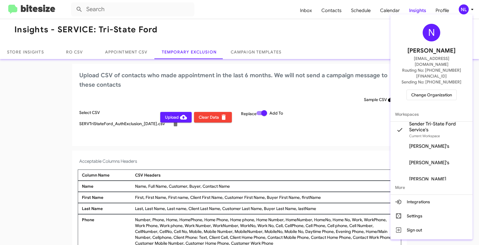
click at [22, 110] on div at bounding box center [239, 122] width 479 height 245
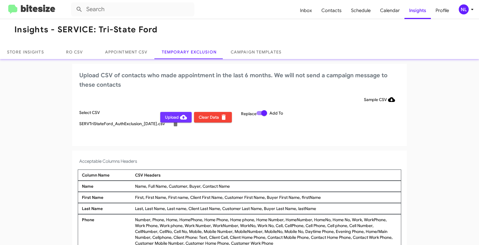
click at [169, 121] on span "Upload" at bounding box center [176, 117] width 22 height 11
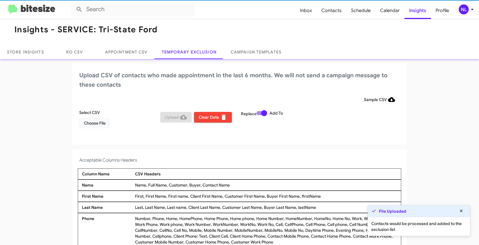
scroll to position [4, 0]
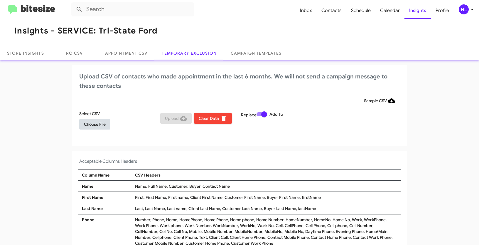
click at [98, 129] on span "Choose File" at bounding box center [95, 124] width 22 height 11
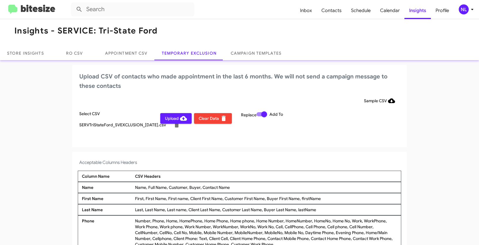
scroll to position [5, 0]
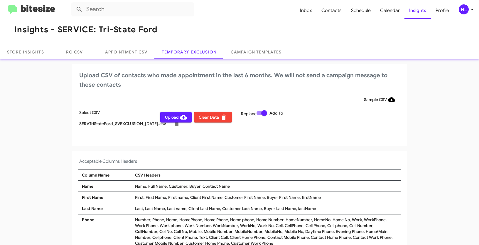
click at [464, 12] on div "NL" at bounding box center [463, 9] width 10 height 10
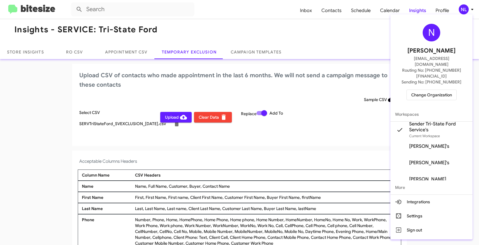
click at [309, 153] on div at bounding box center [239, 122] width 479 height 245
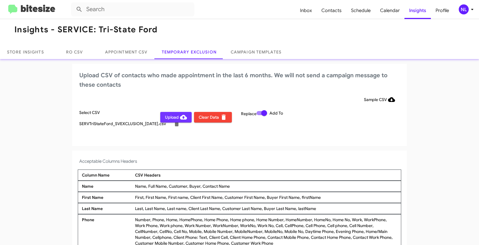
drag, startPoint x: 163, startPoint y: 117, endPoint x: 167, endPoint y: 122, distance: 6.0
click at [165, 117] on span "Upload" at bounding box center [176, 117] width 22 height 11
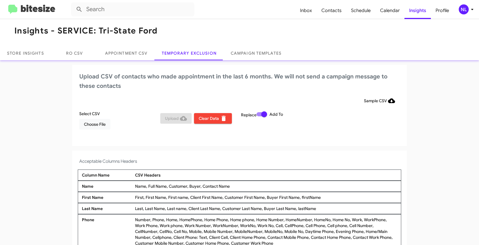
click at [461, 10] on div "NL" at bounding box center [463, 9] width 10 height 10
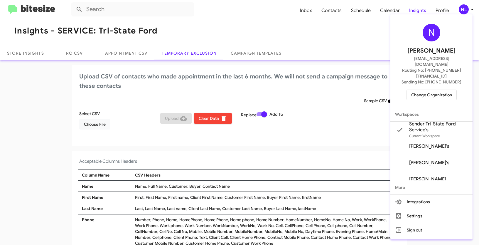
click at [426, 90] on span "Change Organization" at bounding box center [431, 95] width 41 height 10
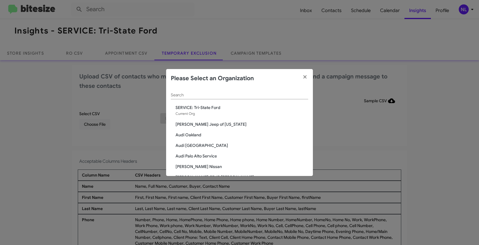
click at [238, 92] on div "Search" at bounding box center [239, 93] width 137 height 11
paste input "SERVICE: Tri-State Subaru"
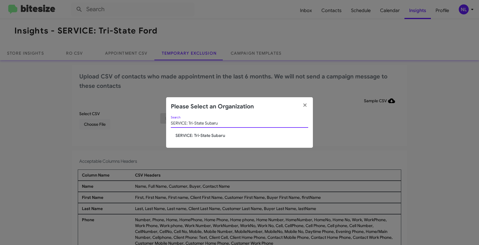
type input "SERVICE: Tri-State Subaru"
click at [197, 134] on span "SERVICE: Tri-State Subaru" at bounding box center [241, 135] width 133 height 6
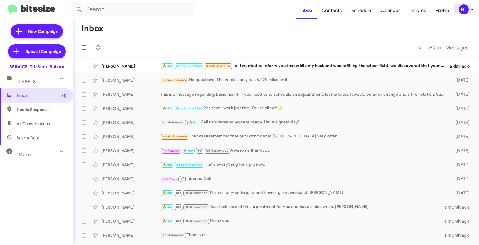
click at [462, 11] on div "NL" at bounding box center [463, 9] width 10 height 10
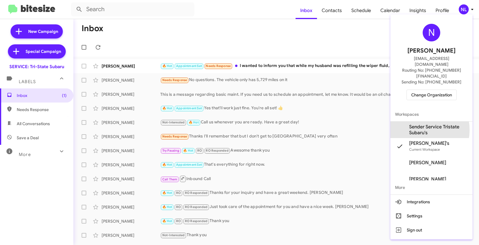
click at [418, 124] on span "Sender Service Tristate Subaru's" at bounding box center [438, 130] width 59 height 12
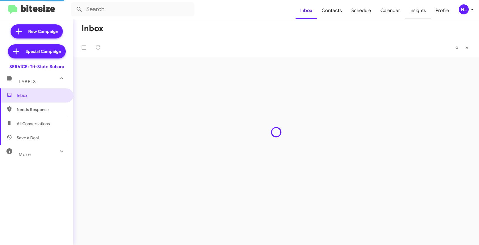
click at [415, 8] on span "Insights" at bounding box center [417, 10] width 26 height 17
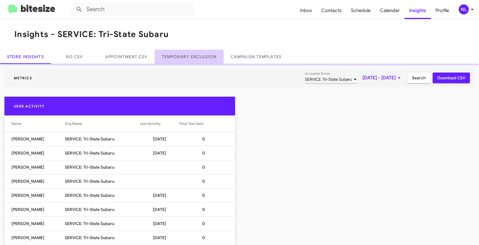
click at [169, 60] on link "Temporary Exclusion" at bounding box center [189, 57] width 69 height 14
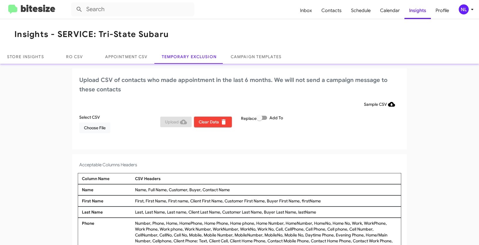
click at [462, 10] on div "NL" at bounding box center [463, 9] width 10 height 10
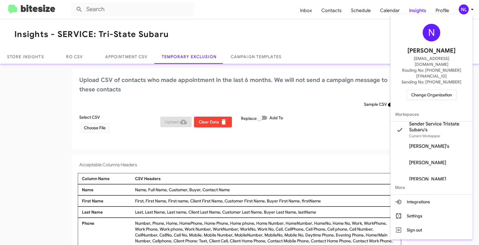
click at [233, 33] on div at bounding box center [239, 122] width 479 height 245
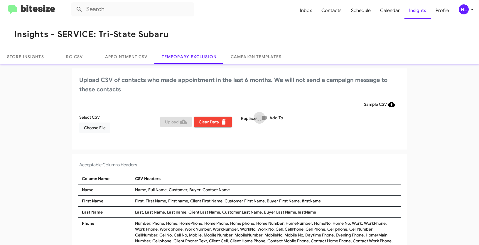
click at [264, 116] on span at bounding box center [261, 118] width 11 height 4
click at [259, 120] on input "Add To" at bounding box center [259, 120] width 0 height 0
checkbox input "true"
click at [320, 150] on app-temporary-exclusion-csv "Upload CSV of contacts who made appointment in the last 6 months. We will not s…" at bounding box center [239, 169] width 479 height 202
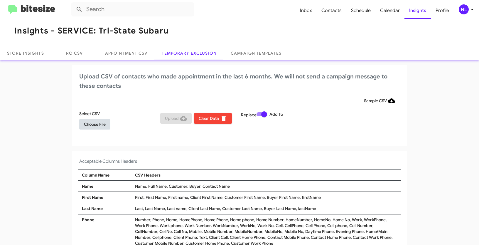
click at [91, 125] on span "Choose File" at bounding box center [95, 124] width 22 height 11
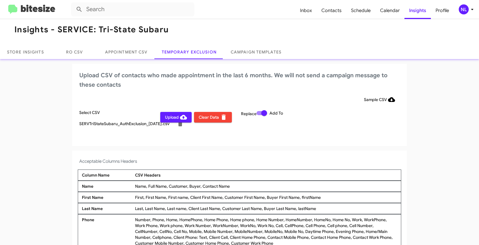
click at [461, 9] on div "NL" at bounding box center [463, 9] width 10 height 10
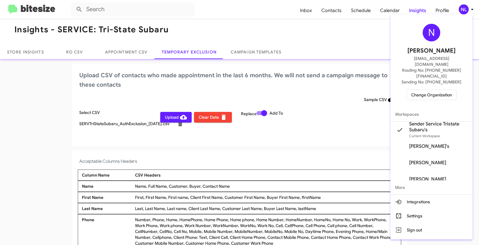
click at [252, 157] on div at bounding box center [239, 122] width 479 height 245
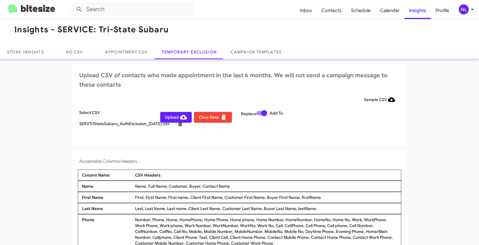
click at [180, 116] on icon at bounding box center [183, 116] width 7 height 7
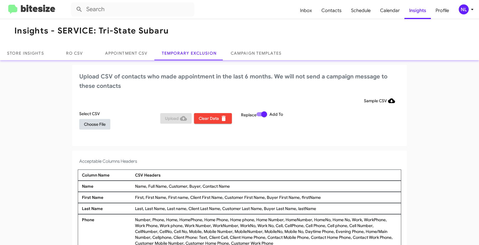
click at [89, 125] on span "Choose File" at bounding box center [95, 124] width 22 height 11
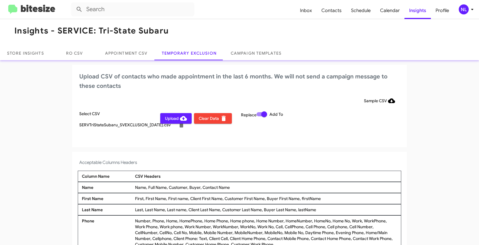
scroll to position [5, 0]
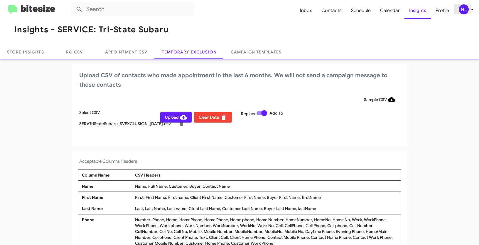
click at [466, 9] on div "NL" at bounding box center [463, 9] width 10 height 10
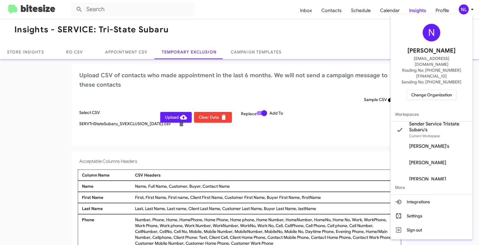
click at [279, 158] on div at bounding box center [239, 122] width 479 height 245
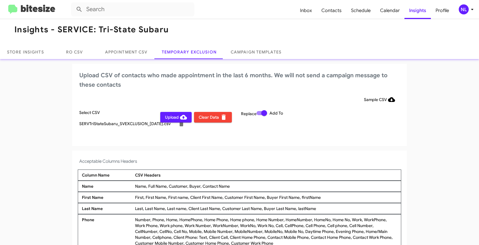
click at [167, 116] on span "Upload" at bounding box center [176, 117] width 22 height 11
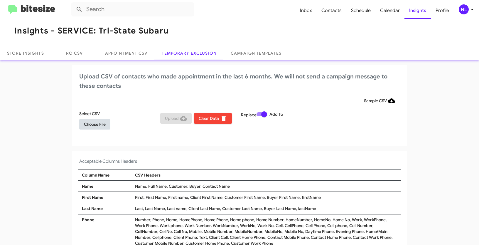
click at [89, 127] on span "Choose File" at bounding box center [95, 124] width 22 height 11
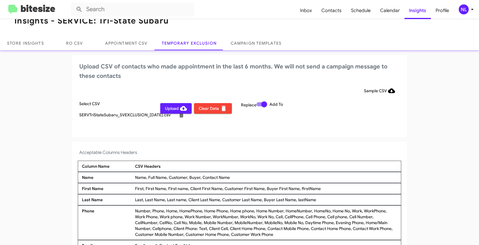
scroll to position [0, 0]
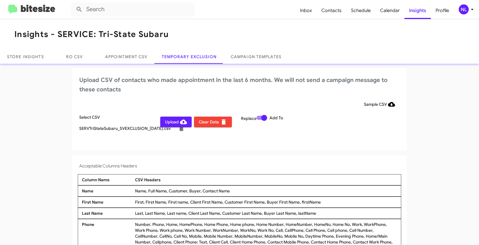
click at [463, 10] on div "NL" at bounding box center [463, 9] width 10 height 10
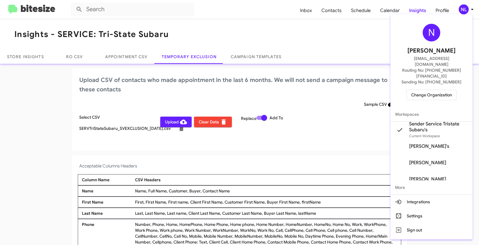
click at [301, 133] on div at bounding box center [239, 122] width 479 height 245
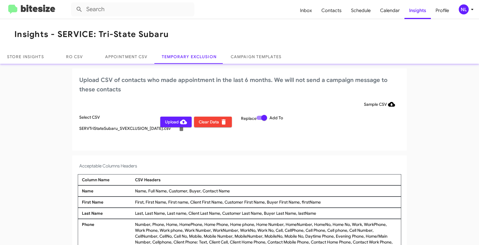
click at [170, 123] on span "Upload" at bounding box center [176, 121] width 22 height 11
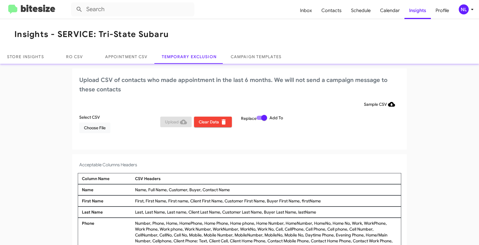
click at [467, 12] on div "NL" at bounding box center [463, 9] width 10 height 10
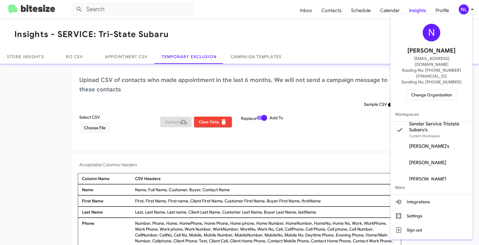
click at [417, 90] on span "Change Organization" at bounding box center [431, 95] width 41 height 10
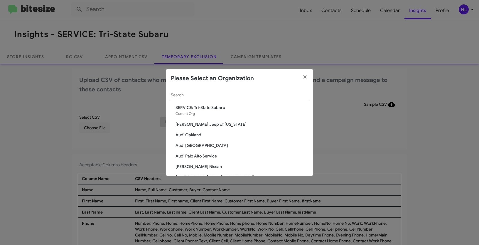
click at [185, 96] on input "Search" at bounding box center [239, 95] width 137 height 5
paste input "SERVICE: Volkswagen Laurel"
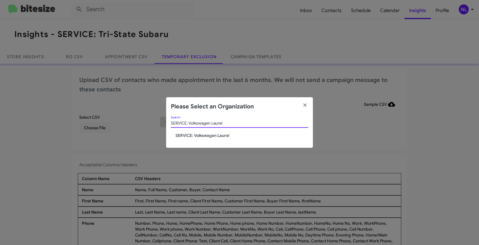
type input "SERVICE: Volkswagen Laurel"
click at [196, 135] on span "SERVICE: Volkswagen Laurel" at bounding box center [241, 135] width 133 height 6
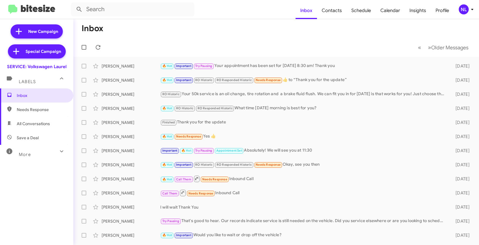
click at [461, 12] on div "NL" at bounding box center [463, 9] width 10 height 10
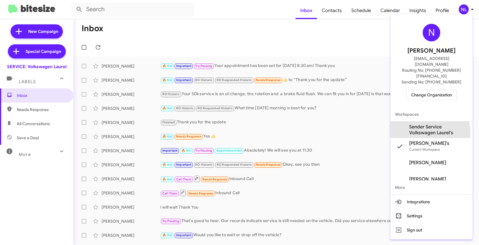
click at [429, 124] on span "Sender Service Volkswagen Laurel's" at bounding box center [438, 130] width 59 height 12
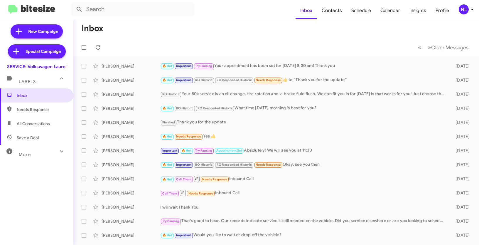
click at [465, 12] on div "NL" at bounding box center [463, 9] width 10 height 10
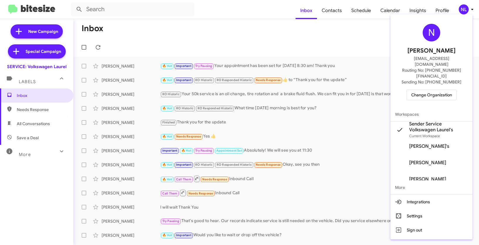
click at [316, 41] on div at bounding box center [239, 122] width 479 height 245
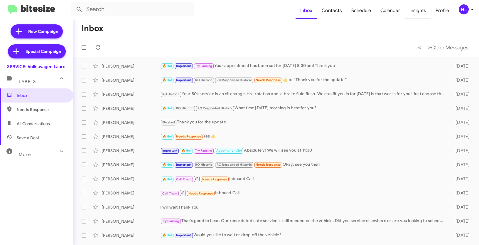
click at [420, 9] on span "Insights" at bounding box center [417, 10] width 26 height 17
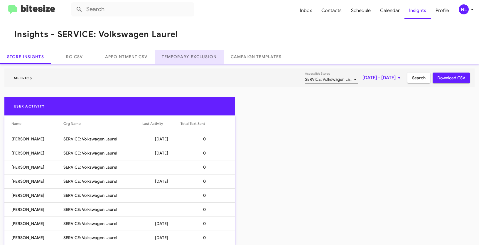
click at [189, 54] on link "Temporary Exclusion" at bounding box center [189, 57] width 69 height 14
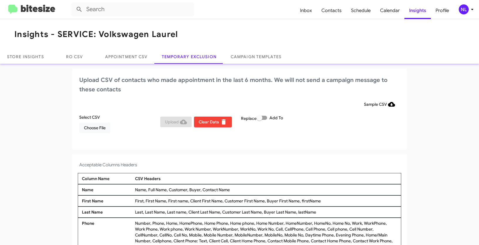
drag, startPoint x: 199, startPoint y: 190, endPoint x: 237, endPoint y: 188, distance: 37.3
click at [237, 188] on div "Name, Full Name, Customer, Buyer, Contact Name" at bounding box center [265, 189] width 265 height 6
copy div "Contact Name"
click at [84, 125] on span "Choose File" at bounding box center [95, 127] width 22 height 11
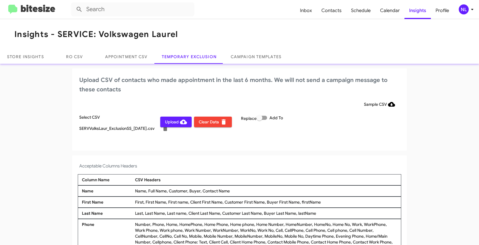
click at [466, 11] on div "NL" at bounding box center [463, 9] width 10 height 10
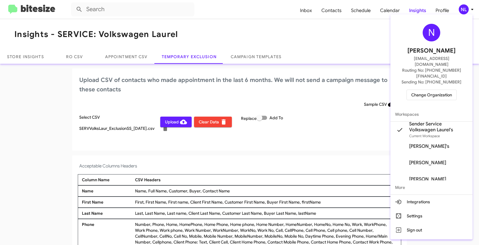
click at [245, 148] on div at bounding box center [239, 122] width 479 height 245
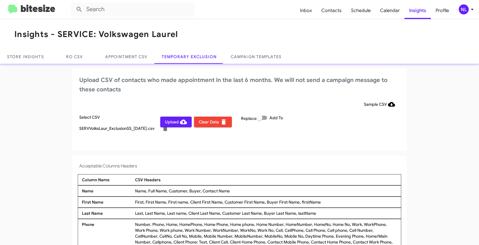
click at [170, 120] on span "Upload" at bounding box center [176, 121] width 22 height 11
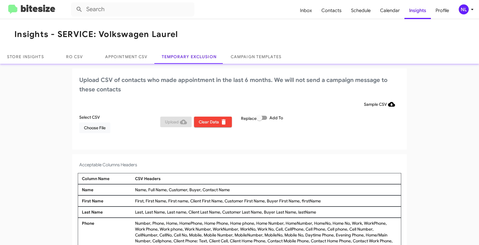
scroll to position [4, 0]
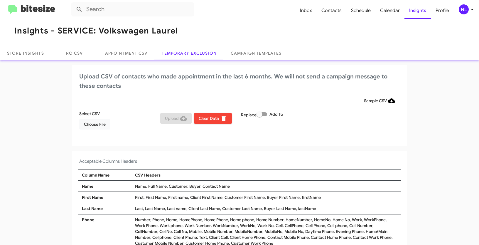
click at [263, 114] on span at bounding box center [261, 114] width 11 height 4
click at [259, 116] on input "Add To" at bounding box center [259, 116] width 0 height 0
checkbox input "true"
click at [91, 124] on span "Choose File" at bounding box center [95, 124] width 22 height 11
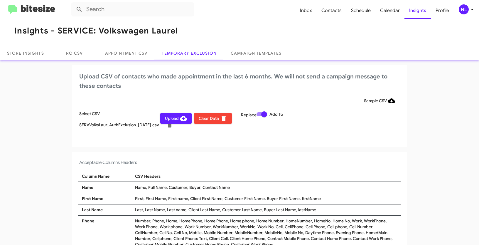
scroll to position [5, 0]
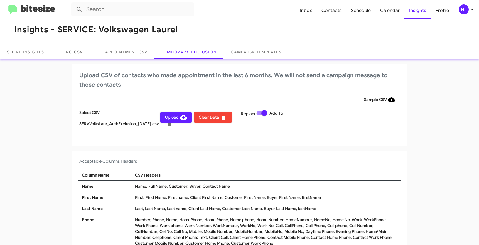
click at [463, 8] on div "NL" at bounding box center [463, 9] width 10 height 10
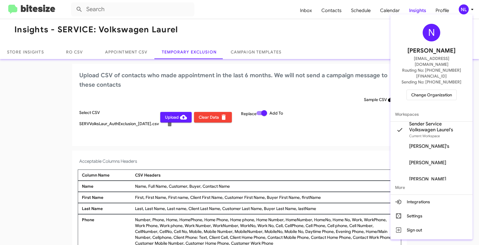
click at [292, 147] on div at bounding box center [239, 122] width 479 height 245
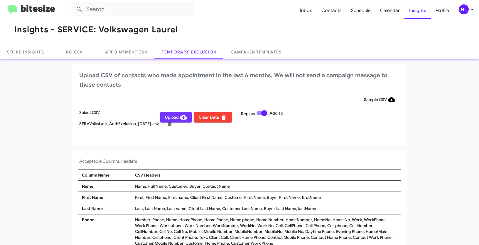
click at [171, 121] on span "Upload" at bounding box center [176, 117] width 22 height 11
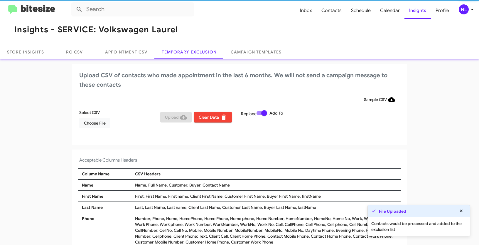
scroll to position [4, 0]
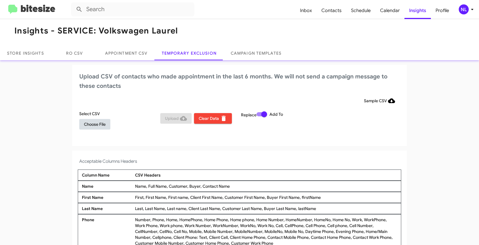
click at [95, 125] on span "Choose File" at bounding box center [95, 124] width 22 height 11
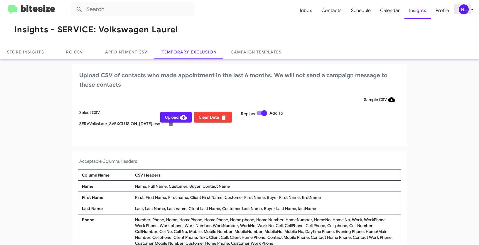
click at [464, 11] on div "NL" at bounding box center [463, 9] width 10 height 10
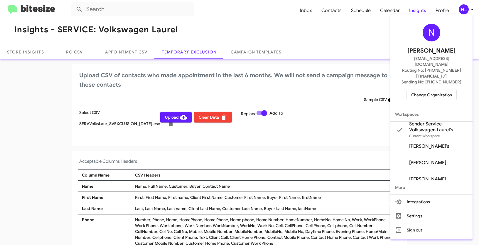
click at [269, 161] on div at bounding box center [239, 122] width 479 height 245
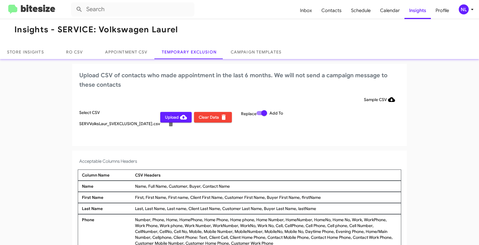
click at [167, 118] on span "Upload" at bounding box center [176, 117] width 22 height 11
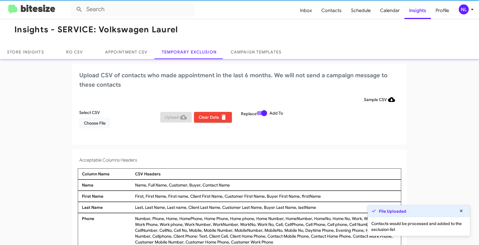
scroll to position [4, 0]
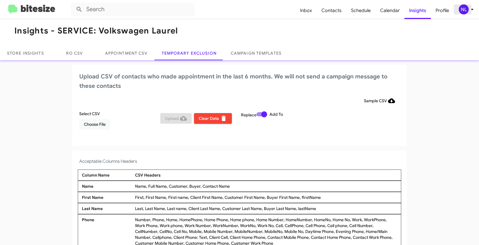
click at [462, 5] on div "NL" at bounding box center [463, 9] width 10 height 10
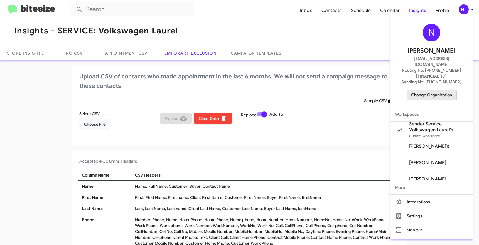
click at [430, 90] on span "Change Organization" at bounding box center [431, 95] width 41 height 10
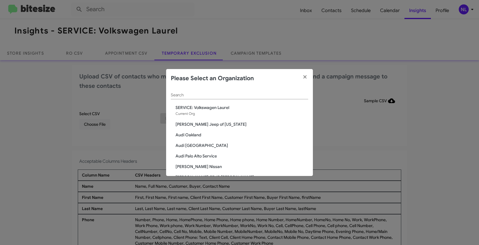
click at [194, 100] on div "Search" at bounding box center [239, 96] width 137 height 17
click at [192, 96] on input "Search" at bounding box center [239, 95] width 137 height 5
paste input "Team Toyota Langhorne"
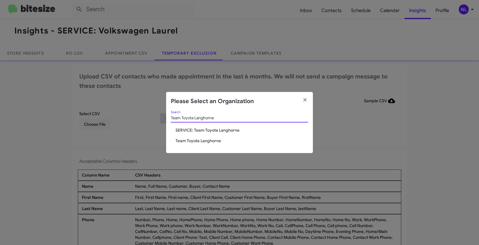
type input "Team Toyota Langhorne"
click at [189, 141] on span "Team Toyota Langhorne" at bounding box center [241, 141] width 133 height 6
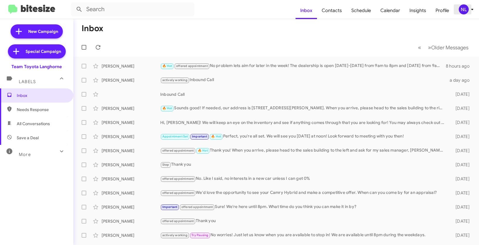
click at [466, 11] on div "NL" at bounding box center [463, 9] width 10 height 10
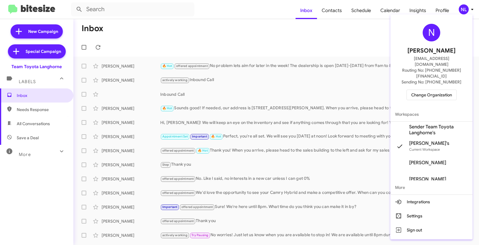
click at [425, 124] on span "Sender Team Toyota Langhorne's" at bounding box center [438, 130] width 59 height 12
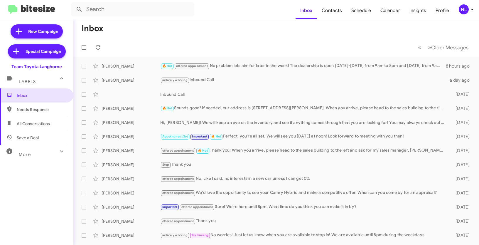
click at [461, 11] on div "NL" at bounding box center [463, 9] width 10 height 10
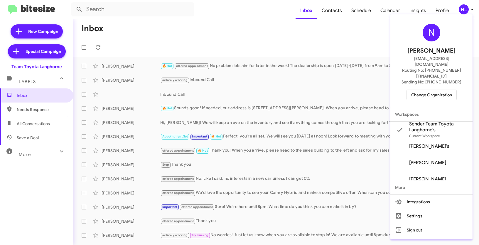
click at [358, 46] on div at bounding box center [239, 122] width 479 height 245
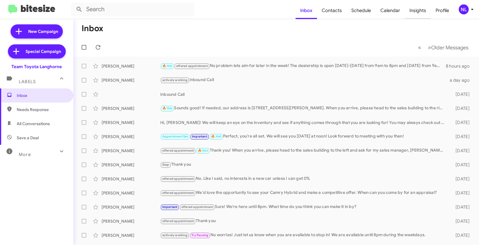
click at [417, 11] on span "Insights" at bounding box center [417, 10] width 26 height 17
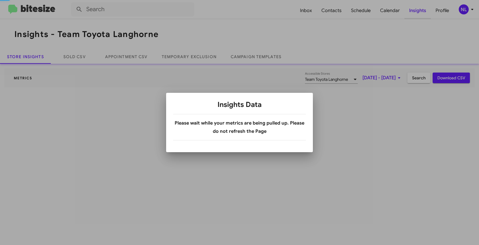
click at [417, 11] on div at bounding box center [239, 122] width 479 height 245
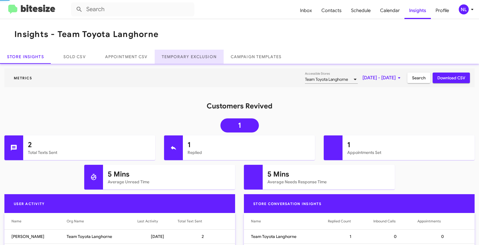
click at [195, 59] on link "Temporary Exclusion" at bounding box center [189, 57] width 69 height 14
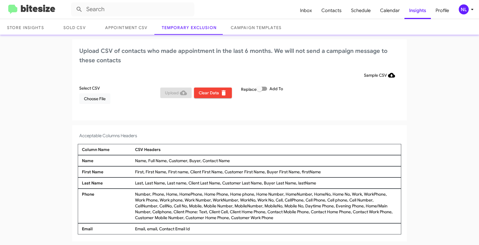
scroll to position [29, 0]
drag, startPoint x: 244, startPoint y: 216, endPoint x: 298, endPoint y: 216, distance: 53.4
click at [298, 216] on div "Number, Phone, Home, HomePhone, Home Phone, Home phone, Home Number, HomeNumber…" at bounding box center [265, 205] width 265 height 29
copy div "Customer Work Phone"
drag, startPoint x: 131, startPoint y: 228, endPoint x: 143, endPoint y: 227, distance: 12.4
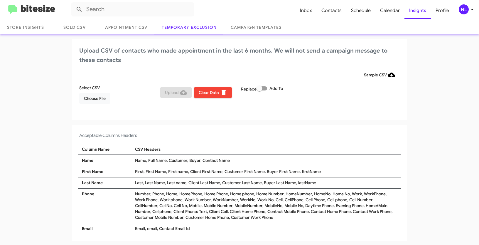
click at [143, 227] on div "Email Email, email, Contact Email Id" at bounding box center [239, 228] width 323 height 11
copy div "Email"
click at [181, 211] on div "Number, Phone, Home, HomePhone, Home Phone, Home phone, Home Number, HomeNumber…" at bounding box center [265, 205] width 265 height 29
drag, startPoint x: 137, startPoint y: 229, endPoint x: 143, endPoint y: 229, distance: 5.6
click at [143, 229] on div "Email, email, Contact Email Id" at bounding box center [265, 228] width 265 height 6
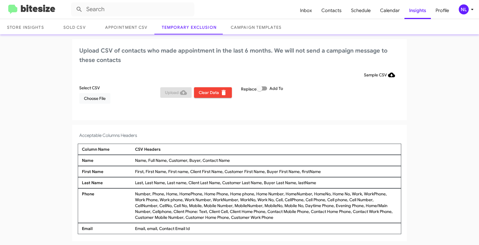
copy div "Email"
click at [93, 101] on span "Choose File" at bounding box center [95, 98] width 22 height 11
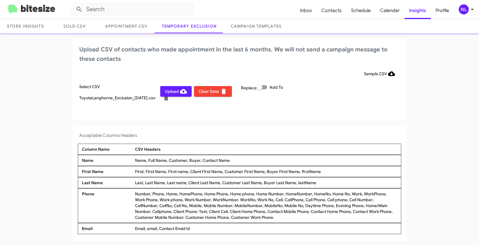
click at [465, 12] on div "NL" at bounding box center [463, 9] width 10 height 10
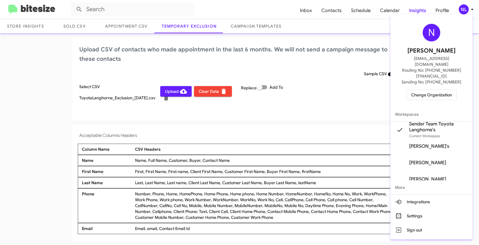
click at [170, 92] on div at bounding box center [239, 122] width 479 height 245
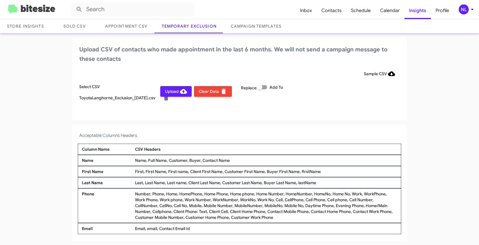
click at [170, 92] on span "Upload" at bounding box center [176, 91] width 22 height 11
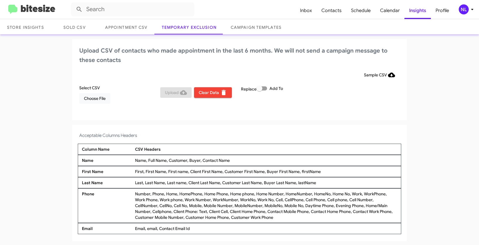
click at [465, 7] on div "NL" at bounding box center [463, 9] width 10 height 10
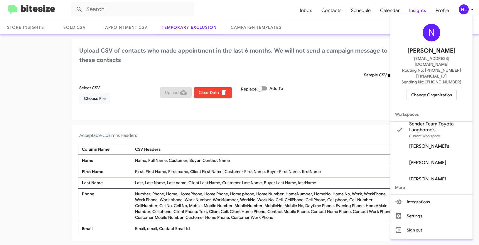
click at [435, 90] on span "Change Organization" at bounding box center [431, 95] width 41 height 10
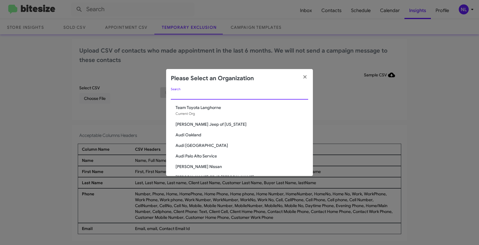
click at [222, 95] on input "Search" at bounding box center [239, 95] width 137 height 5
paste input "SERVICE: CDJR Baltimore"
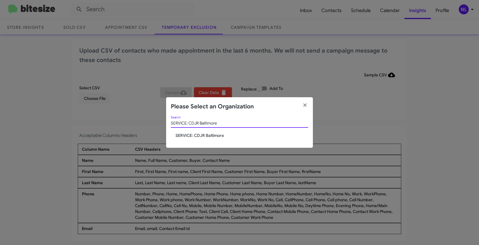
type input "SERVICE: CDJR Baltimore"
click at [203, 131] on div "SERVICE: CDJR Baltimore Search" at bounding box center [239, 124] width 137 height 17
click at [203, 139] on div "SERVICE: CDJR Baltimore Search SERVICE: CDJR Baltimore" at bounding box center [239, 132] width 147 height 32
click at [203, 134] on span "SERVICE: CDJR Baltimore" at bounding box center [241, 135] width 133 height 6
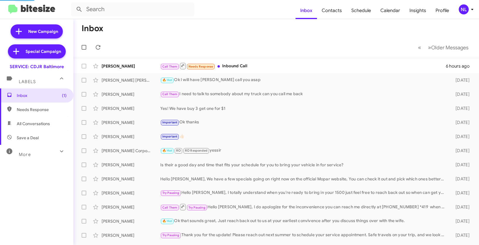
click at [466, 9] on div "NL" at bounding box center [463, 9] width 10 height 10
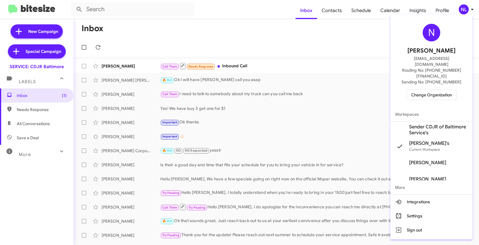
click at [427, 124] on span "Sender CDJR of Baltimore Service's" at bounding box center [438, 130] width 59 height 12
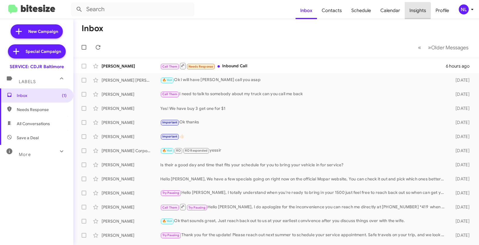
click at [417, 11] on span "Insights" at bounding box center [417, 10] width 26 height 17
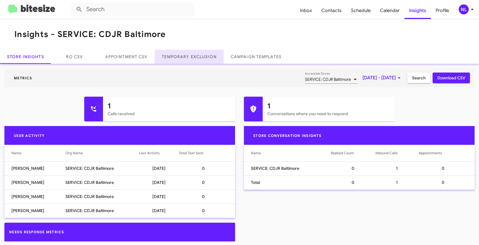
click at [190, 60] on link "Temporary Exclusion" at bounding box center [189, 57] width 69 height 14
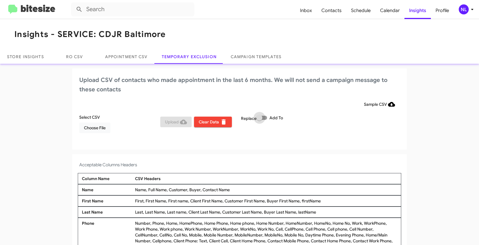
click at [262, 118] on span at bounding box center [261, 118] width 11 height 4
click at [259, 120] on input "Add To" at bounding box center [259, 120] width 0 height 0
checkbox input "true"
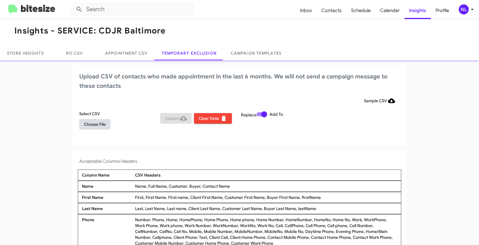
click at [84, 125] on span "Choose File" at bounding box center [95, 124] width 22 height 11
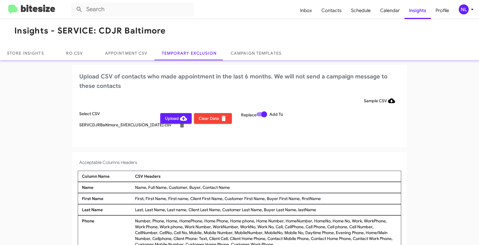
scroll to position [5, 0]
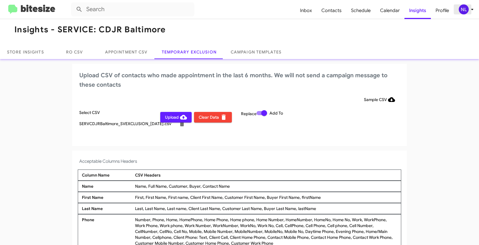
click at [465, 8] on div "NL" at bounding box center [463, 9] width 10 height 10
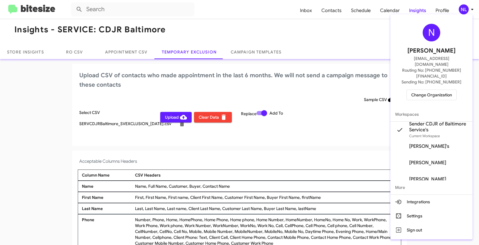
click at [240, 147] on div at bounding box center [239, 122] width 479 height 245
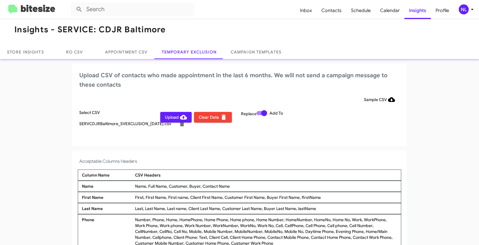
click at [174, 117] on span "Upload" at bounding box center [176, 117] width 22 height 11
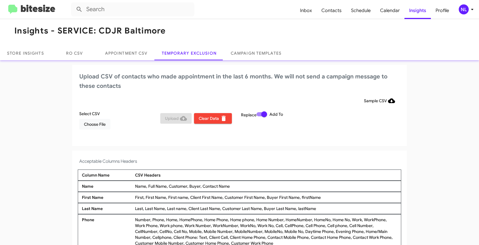
click at [464, 9] on div "NL" at bounding box center [463, 9] width 10 height 10
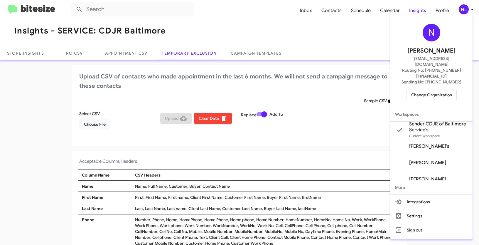
click at [432, 90] on span "Change Organization" at bounding box center [431, 95] width 41 height 10
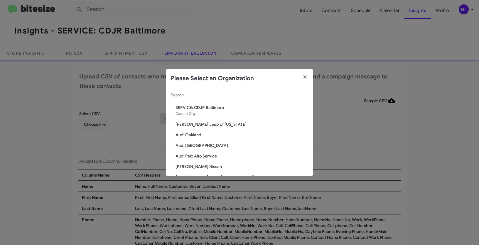
click at [205, 94] on input "Search" at bounding box center [239, 95] width 137 height 5
paste input "SERVICE: Chevy Rockville"
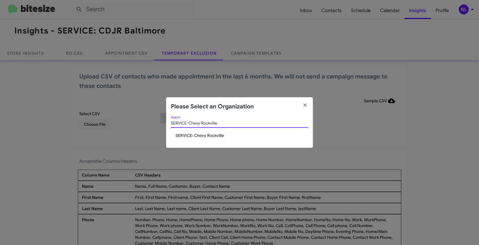
type input "SERVICE: Chevy Rockville"
click at [195, 132] on span "SERVICE: Chevy Rockville" at bounding box center [241, 135] width 133 height 6
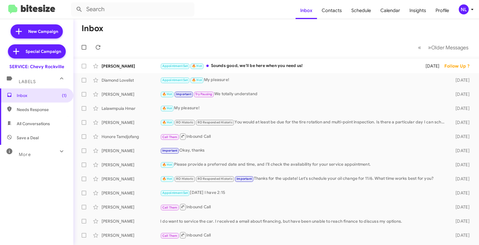
click at [460, 11] on div "NL" at bounding box center [463, 9] width 10 height 10
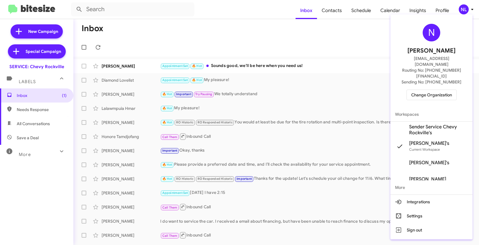
click at [431, 124] on span "Sender Service Chevy Rockville's" at bounding box center [438, 130] width 59 height 12
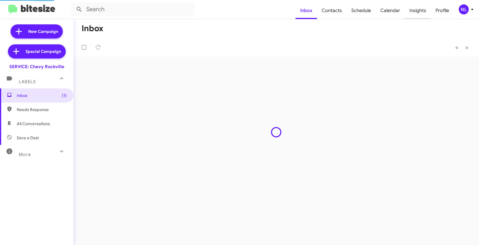
click at [425, 12] on span "Insights" at bounding box center [417, 10] width 26 height 17
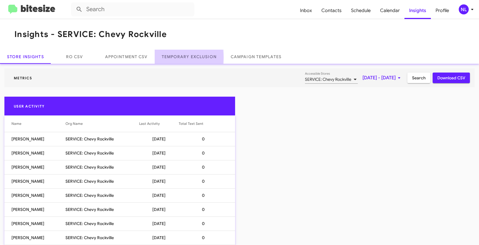
click at [187, 57] on link "Temporary Exclusion" at bounding box center [189, 57] width 69 height 14
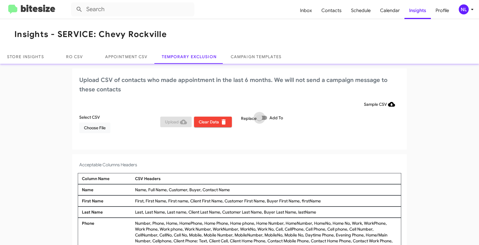
click at [264, 118] on span at bounding box center [261, 118] width 11 height 4
click at [259, 120] on input "Add To" at bounding box center [259, 120] width 0 height 0
checkbox input "true"
click at [463, 11] on div "NL" at bounding box center [463, 9] width 10 height 10
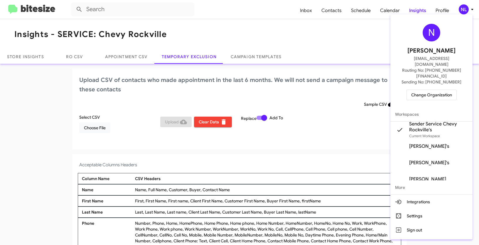
scroll to position [4, 0]
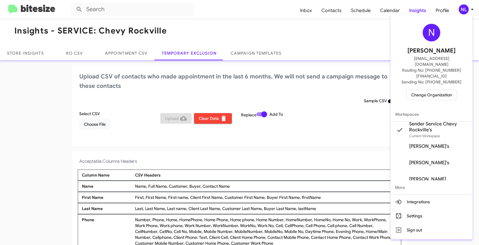
click at [97, 127] on div at bounding box center [239, 122] width 479 height 245
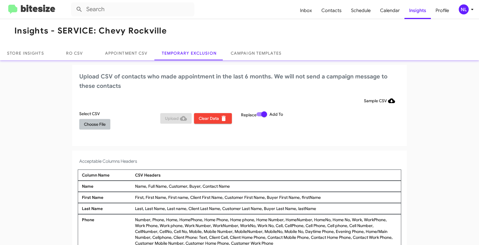
click at [98, 124] on span "Choose File" at bounding box center [95, 124] width 22 height 11
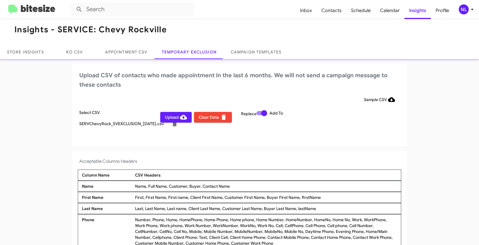
click at [464, 11] on div "NL" at bounding box center [463, 9] width 10 height 10
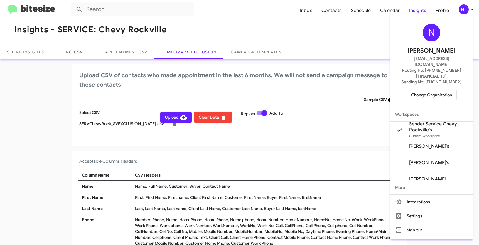
click at [291, 176] on div at bounding box center [239, 122] width 479 height 245
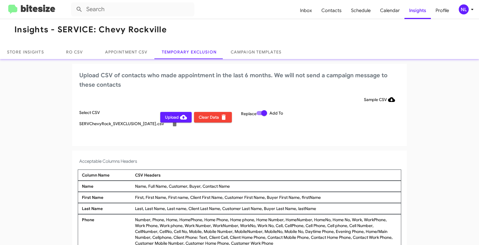
click at [170, 120] on span "Upload" at bounding box center [176, 117] width 22 height 11
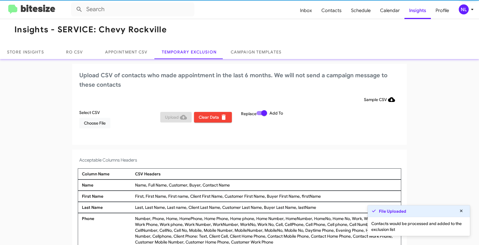
scroll to position [4, 0]
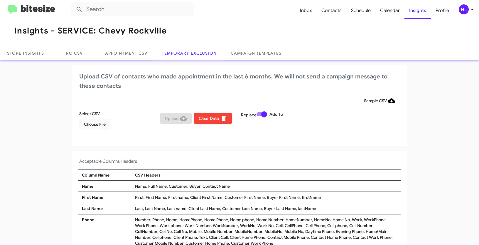
click at [462, 9] on div "NL" at bounding box center [463, 9] width 10 height 10
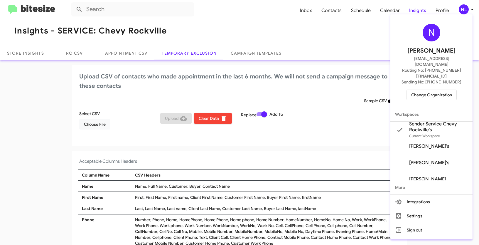
click at [433, 90] on span "Change Organization" at bounding box center [431, 95] width 41 height 10
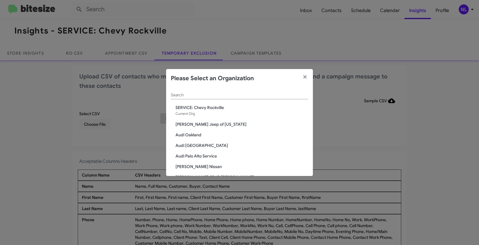
click at [228, 98] on div "Search" at bounding box center [239, 93] width 137 height 11
paste input "SERVICE: Mazda Rockville"
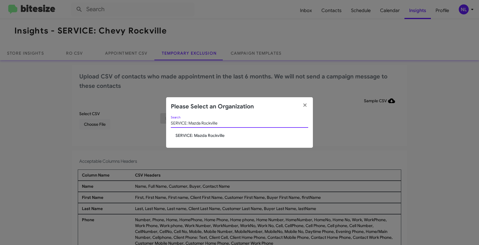
type input "SERVICE: Mazda Rockville"
click at [193, 131] on div "SERVICE: Mazda Rockville Search" at bounding box center [239, 124] width 137 height 17
click at [192, 137] on span "SERVICE: Mazda Rockville" at bounding box center [241, 135] width 133 height 6
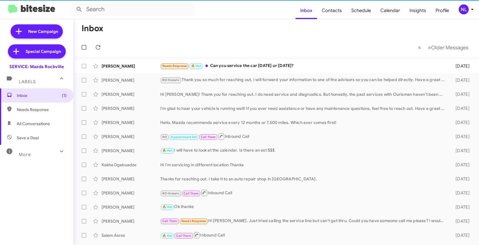
click at [465, 12] on div "NL" at bounding box center [463, 9] width 10 height 10
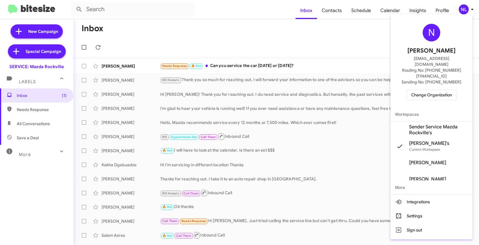
click at [436, 124] on span "Sender Service Mazda Rockville's" at bounding box center [438, 130] width 59 height 12
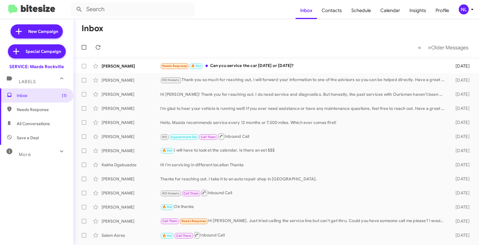
click at [462, 11] on div "NL" at bounding box center [463, 9] width 10 height 10
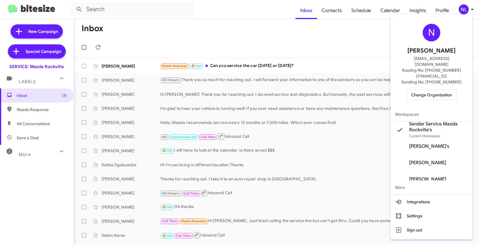
click at [364, 28] on div at bounding box center [239, 122] width 479 height 245
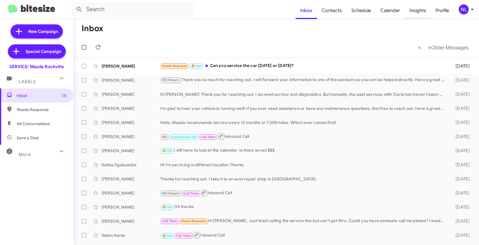
click at [418, 13] on span "Insights" at bounding box center [417, 10] width 26 height 17
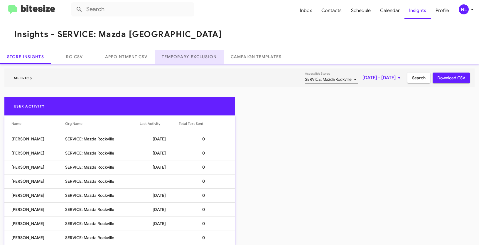
click at [193, 57] on link "Temporary Exclusion" at bounding box center [189, 57] width 69 height 14
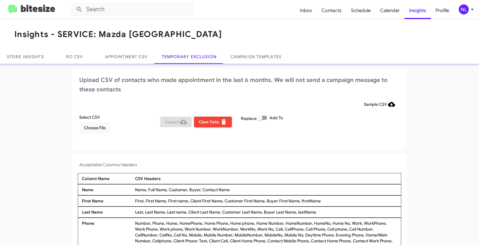
click at [265, 119] on label "Add To" at bounding box center [269, 117] width 26 height 7
click at [259, 120] on input "Add To" at bounding box center [259, 120] width 0 height 0
checkbox input "true"
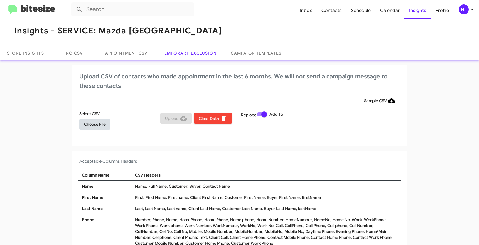
click at [99, 127] on span "Choose File" at bounding box center [95, 124] width 22 height 11
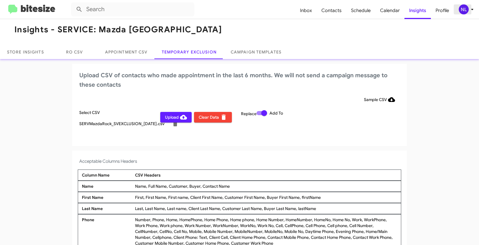
click at [465, 7] on div "NL" at bounding box center [463, 9] width 10 height 10
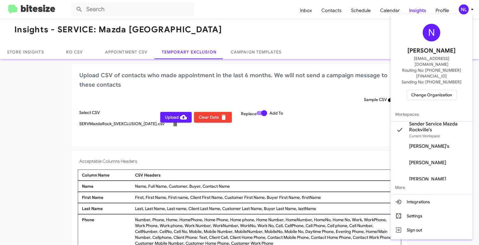
click at [250, 155] on div at bounding box center [239, 122] width 479 height 245
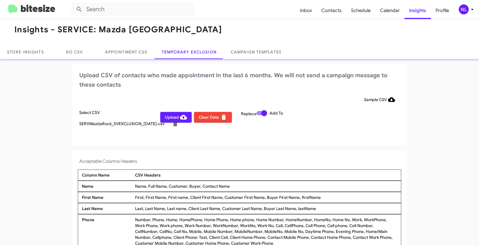
click at [172, 118] on span "Upload" at bounding box center [176, 117] width 22 height 11
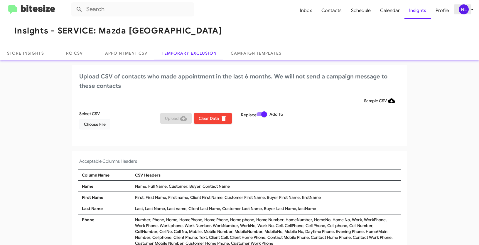
click at [463, 6] on div "NL" at bounding box center [463, 9] width 10 height 10
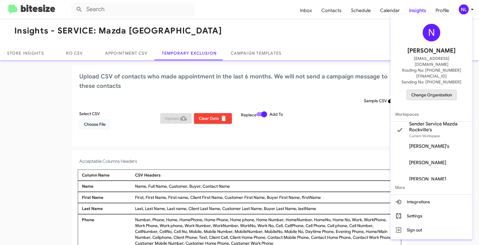
click at [433, 90] on span "Change Organization" at bounding box center [431, 95] width 41 height 10
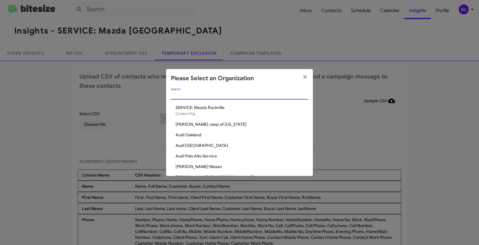
click at [183, 94] on input "Search" at bounding box center [239, 95] width 137 height 5
paste input "SERVICE: Volkswagen Rockville"
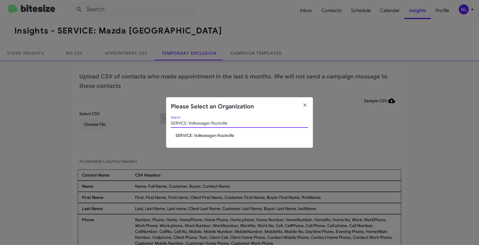
type input "SERVICE: Volkswagen Rockville"
click at [189, 134] on span "SERVICE: Volkswagen Rockville" at bounding box center [241, 135] width 133 height 6
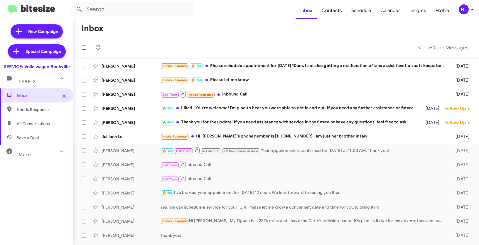
click at [469, 12] on icon at bounding box center [471, 9] width 7 height 7
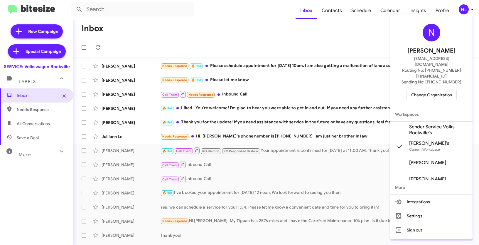
click at [420, 124] on span "Sender Service Volks Rockville's" at bounding box center [438, 130] width 59 height 12
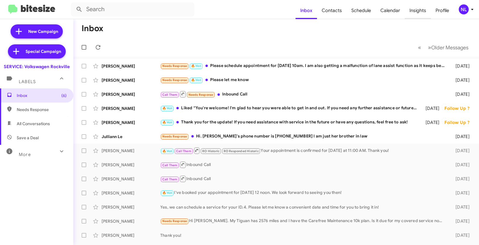
click at [414, 11] on span "Insights" at bounding box center [417, 10] width 26 height 17
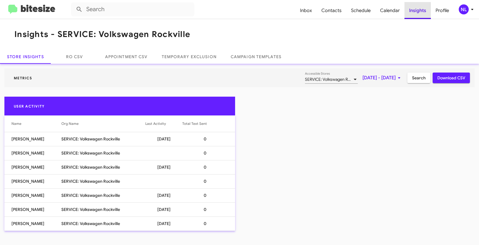
click at [418, 11] on span "Insights" at bounding box center [417, 10] width 26 height 17
click at [191, 62] on link "Temporary Exclusion" at bounding box center [189, 57] width 69 height 14
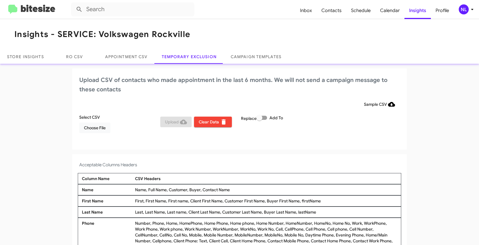
click at [264, 118] on span at bounding box center [261, 118] width 11 height 4
click at [259, 120] on input "Add To" at bounding box center [259, 120] width 0 height 0
checkbox input "true"
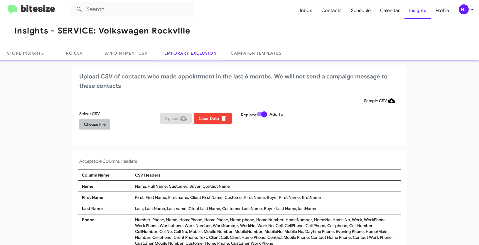
click at [89, 124] on span "Choose File" at bounding box center [95, 124] width 22 height 11
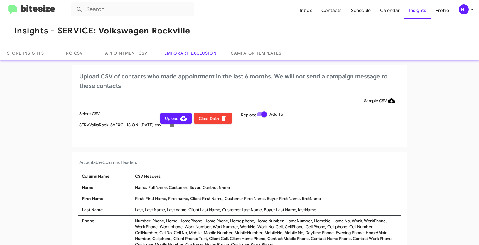
scroll to position [5, 0]
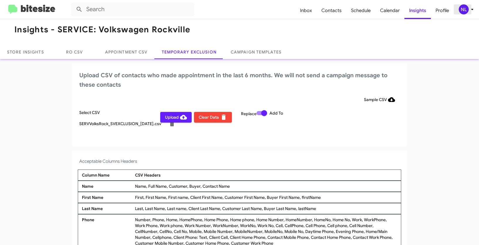
click at [465, 8] on div "NL" at bounding box center [463, 9] width 10 height 10
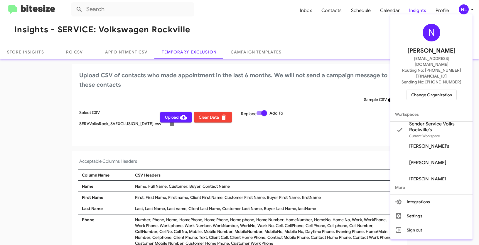
click at [169, 117] on div at bounding box center [239, 122] width 479 height 245
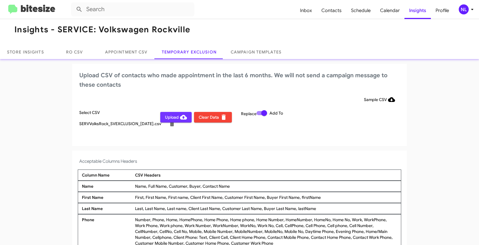
click at [169, 117] on span "Upload" at bounding box center [176, 117] width 22 height 11
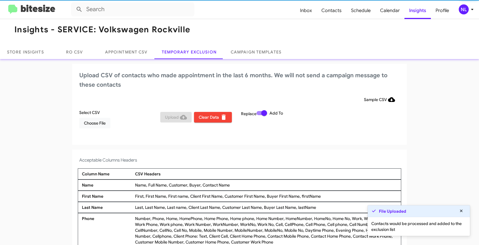
scroll to position [4, 0]
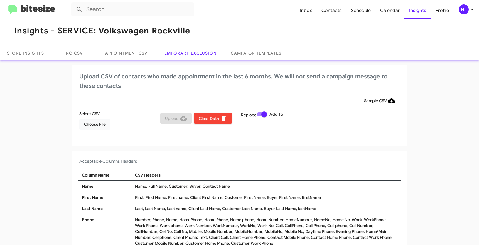
click at [463, 8] on div "NL" at bounding box center [463, 9] width 10 height 10
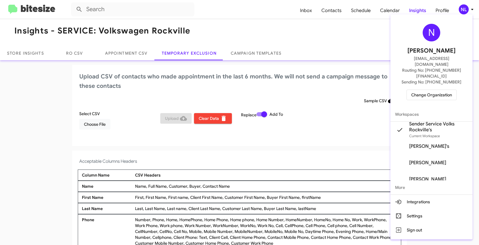
click at [434, 90] on span "Change Organization" at bounding box center [431, 95] width 41 height 10
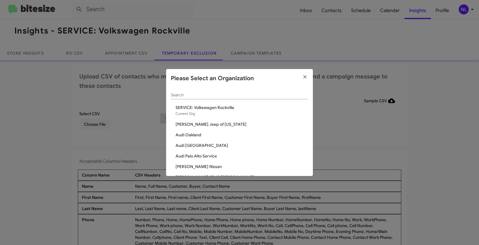
click at [210, 95] on input "Search" at bounding box center [239, 95] width 137 height 5
paste input "Adams Jeep of Maryland"
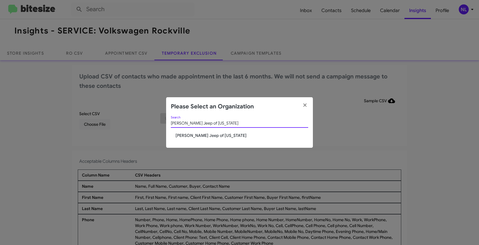
type input "Adams Jeep of Maryland"
click at [197, 133] on span "Adams Jeep of Maryland" at bounding box center [241, 135] width 133 height 6
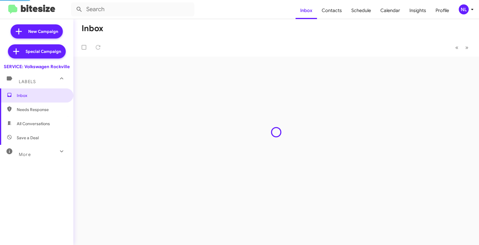
click at [462, 13] on div "NL" at bounding box center [463, 9] width 10 height 10
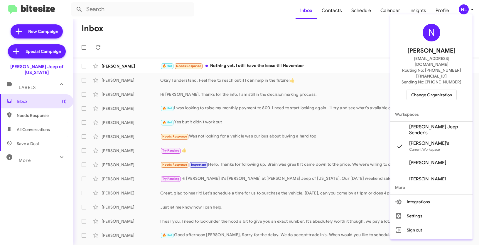
click at [438, 124] on span "[PERSON_NAME] Jeep Sender's" at bounding box center [438, 130] width 59 height 12
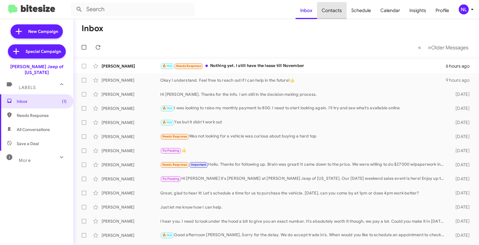
click at [336, 9] on span "Contacts" at bounding box center [332, 10] width 30 height 17
type input "in:groups"
click at [336, 11] on span "Contacts" at bounding box center [332, 10] width 30 height 17
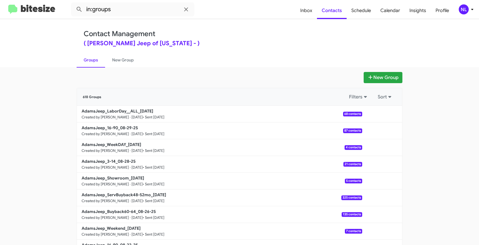
click at [461, 11] on div "NL" at bounding box center [463, 9] width 10 height 10
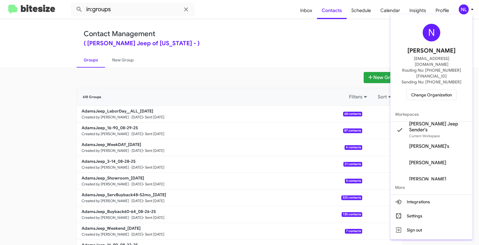
click at [328, 44] on div at bounding box center [239, 122] width 479 height 245
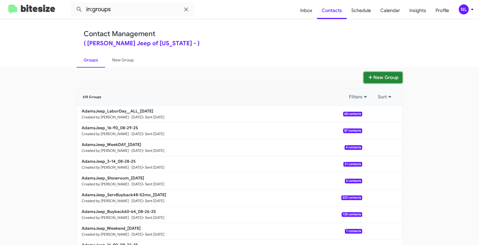
click at [375, 76] on button "New Group" at bounding box center [382, 77] width 39 height 11
click at [377, 79] on button "New Group" at bounding box center [382, 77] width 39 height 11
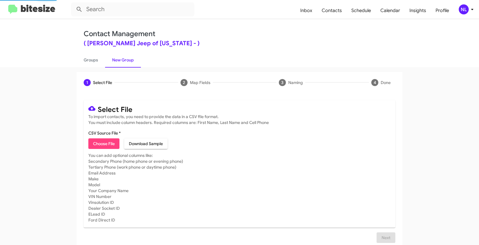
click at [101, 144] on span "Choose File" at bounding box center [104, 143] width 22 height 11
type input "AdamsJeep_Buyback24-28_09-02-25"
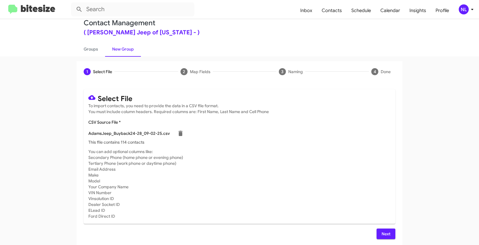
scroll to position [12, 0]
click at [387, 230] on span "Next" at bounding box center [385, 232] width 9 height 11
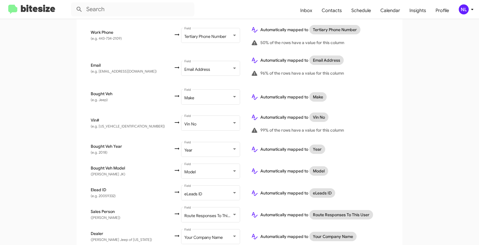
scroll to position [249, 0]
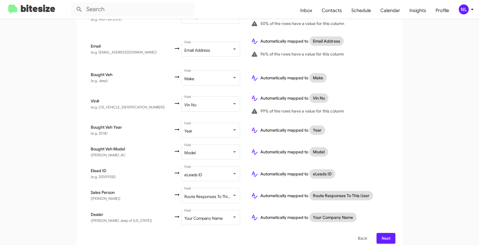
drag, startPoint x: 385, startPoint y: 232, endPoint x: 395, endPoint y: 224, distance: 12.1
click at [385, 233] on span "Next" at bounding box center [385, 238] width 9 height 11
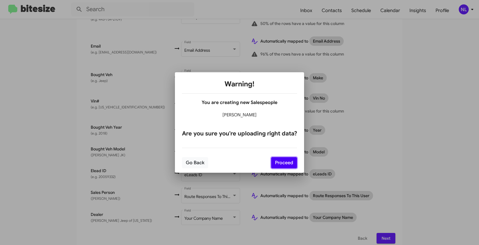
click at [291, 163] on button "Proceed" at bounding box center [284, 162] width 26 height 11
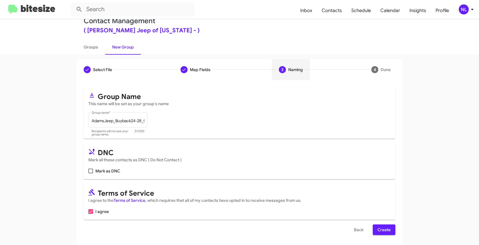
scroll to position [15, 0]
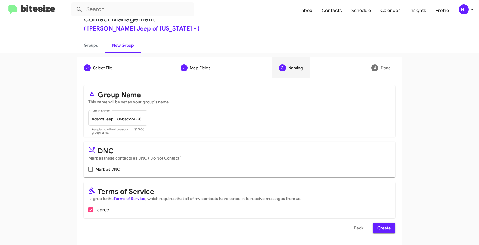
click at [384, 232] on span "Create" at bounding box center [383, 227] width 13 height 11
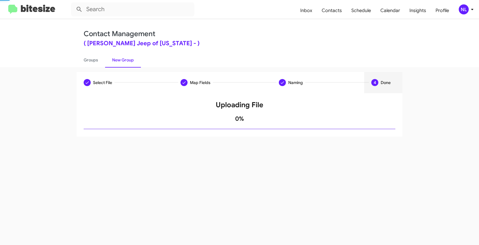
scroll to position [0, 0]
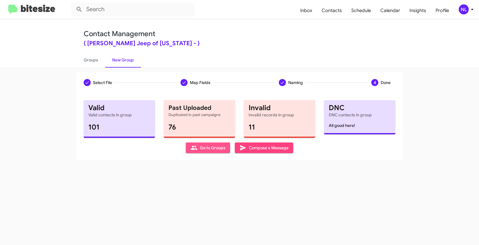
click at [205, 149] on span "Go to Groups" at bounding box center [207, 147] width 35 height 11
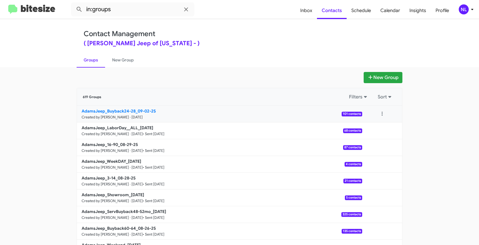
drag, startPoint x: 61, startPoint y: 111, endPoint x: 136, endPoint y: 108, distance: 75.4
click at [136, 108] on app-groups "New Group 619 Groups Filters Sort AdamsJeep_Buyback24-28_09-02-25 Created by Ne…" at bounding box center [239, 180] width 479 height 216
copy b "AdamsJeep_Buyback24-28_"
click at [122, 14] on input "in:groups" at bounding box center [132, 9] width 123 height 14
paste input "AdamsJeep_Buyback24-28_"
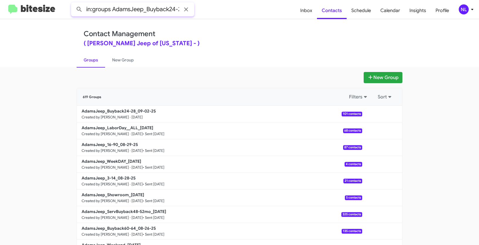
scroll to position [0, 8]
type input "in:groups AdamsJeep_Buyback24-28_"
click at [73, 4] on button at bounding box center [79, 10] width 12 height 12
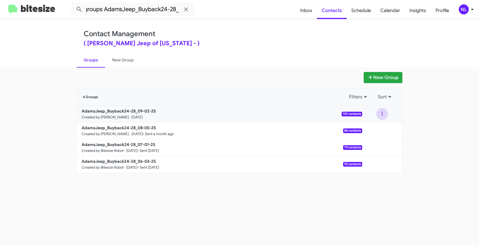
click at [381, 114] on button at bounding box center [382, 114] width 12 height 12
click at [375, 128] on button "View contacts" at bounding box center [364, 130] width 47 height 14
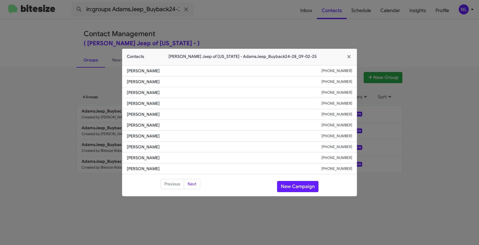
drag, startPoint x: 126, startPoint y: 124, endPoint x: 173, endPoint y: 125, distance: 46.9
click at [173, 125] on li "Susan Laferriere +14103443650" at bounding box center [239, 125] width 235 height 11
copy span "Susan Laferriere"
drag, startPoint x: 327, startPoint y: 127, endPoint x: 359, endPoint y: 126, distance: 32.5
click at [359, 126] on modal-container "Contacts Adams Jeep of Maryland - AdamsJeep_Buyback24-28_09-02-25 Anna Marcum +…" at bounding box center [239, 122] width 479 height 245
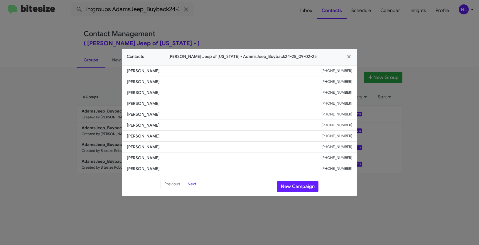
copy div "+14103443650"
click at [295, 181] on button "New Campaign" at bounding box center [297, 186] width 41 height 11
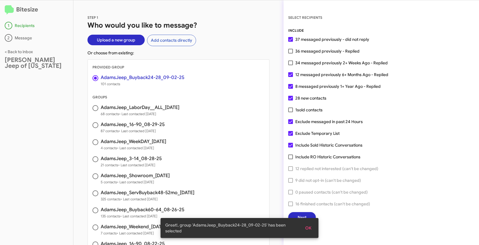
click at [309, 229] on span "OK" at bounding box center [308, 227] width 6 height 11
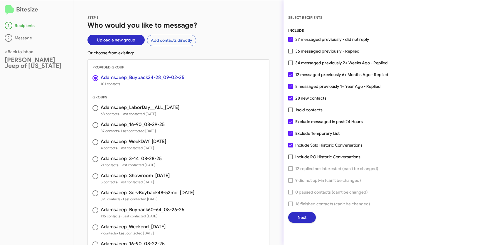
click at [304, 215] on span "Next" at bounding box center [301, 217] width 9 height 11
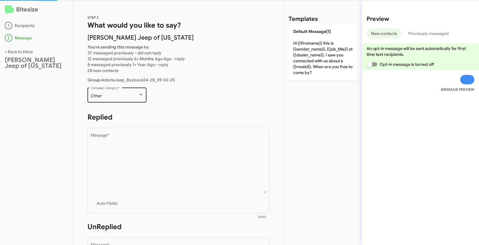
click at [131, 94] on div "Other" at bounding box center [115, 96] width 48 height 5
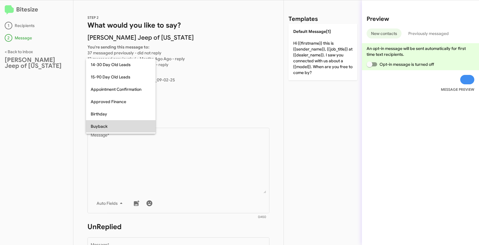
click at [117, 127] on span "Buyback" at bounding box center [121, 126] width 60 height 12
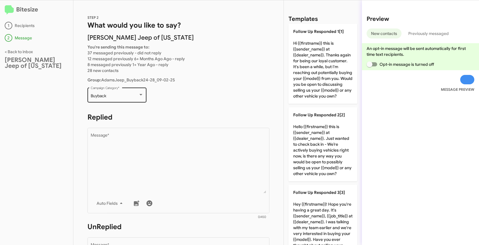
drag, startPoint x: 99, startPoint y: 96, endPoint x: 111, endPoint y: 96, distance: 11.4
click at [111, 96] on div "Buyback Campaign Category *" at bounding box center [116, 94] width 59 height 16
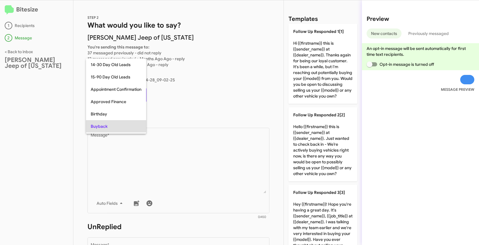
scroll to position [30, 0]
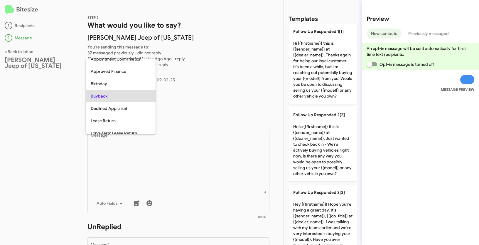
copy span "Buyback"
click at [191, 145] on div at bounding box center [239, 122] width 479 height 245
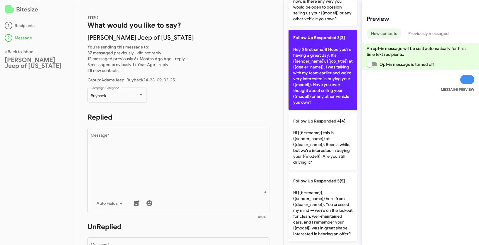
scroll to position [249, 0]
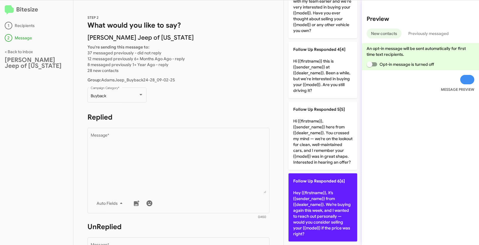
click at [312, 196] on p "Follow Up Responded 6[6] Hey {{firstname}}, it’s {{sender_name}} from {{dealer_…" at bounding box center [322, 207] width 69 height 68
type textarea "Hey {{firstname}}, it’s {{sender_name}} from {{dealer_name}}. We’re buying agai…"
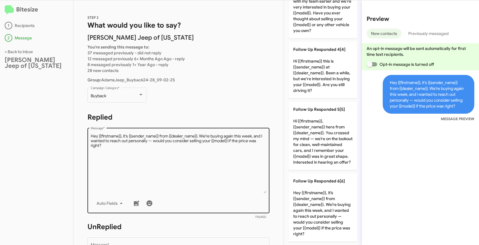
scroll to position [96, 0]
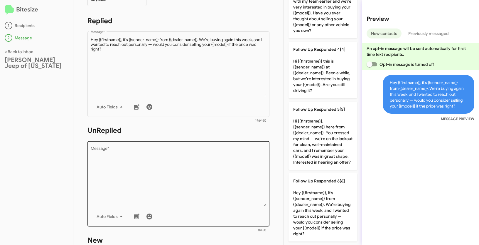
click at [230, 168] on textarea "Message *" at bounding box center [179, 176] width 176 height 60
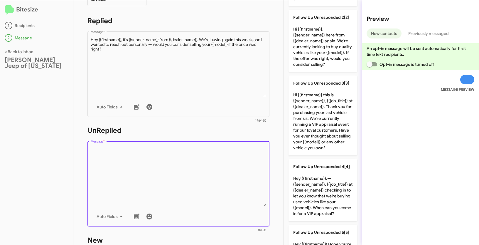
scroll to position [0, 0]
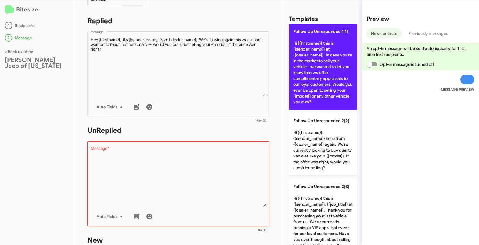
click at [309, 56] on p "Follow Up Unresponded 1[1] Hi {{firstname}} this is {{sender_name}} at {{dealer…" at bounding box center [322, 67] width 69 height 86
type textarea "Hi {{firstname}} this is {{sender_name}} at {{dealer_name}}. In case you're in …"
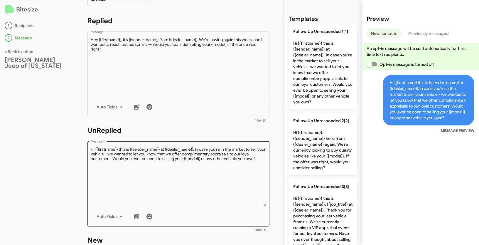
scroll to position [201, 0]
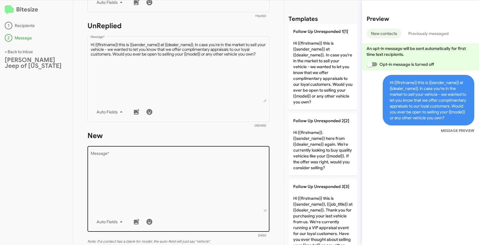
click at [153, 163] on textarea "Message *" at bounding box center [179, 182] width 176 height 60
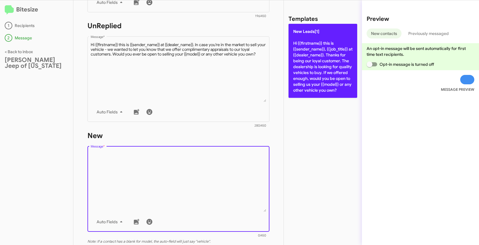
click at [301, 48] on p "New Leads[1] Hi {{firstname}} this is {{sender_name}}, {{job_title}} at {{deale…" at bounding box center [322, 61] width 69 height 74
type textarea "Hi {{firstname}} this is {{sender_name}}, {{job_title}} at {{dealer_name}}. Tha…"
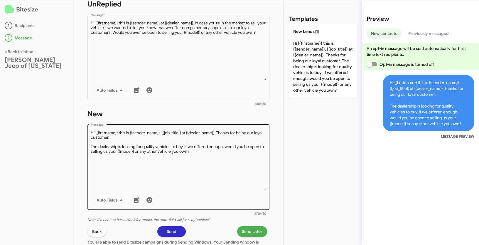
scroll to position [286, 0]
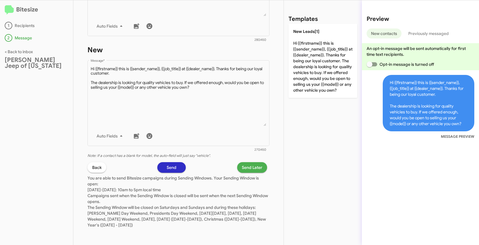
click at [242, 169] on span "Send Later" at bounding box center [252, 167] width 21 height 11
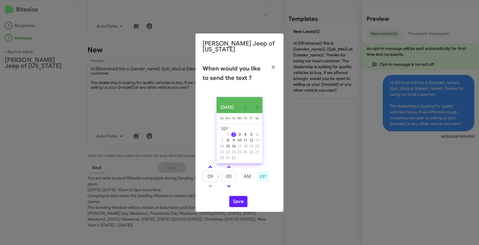
click at [210, 165] on span at bounding box center [210, 167] width 4 height 4
type input "11"
drag, startPoint x: 233, startPoint y: 177, endPoint x: 223, endPoint y: 175, distance: 9.8
click at [223, 175] on input "00" at bounding box center [228, 176] width 15 height 11
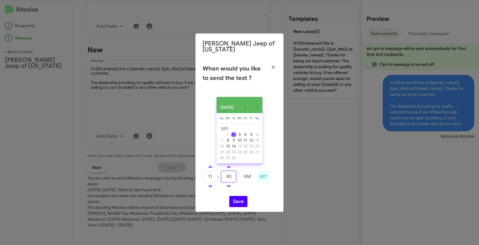
type input "40"
click at [240, 203] on button "Save" at bounding box center [238, 201] width 18 height 11
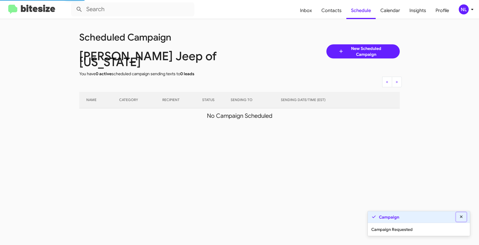
click at [460, 217] on icon at bounding box center [460, 216] width 5 height 4
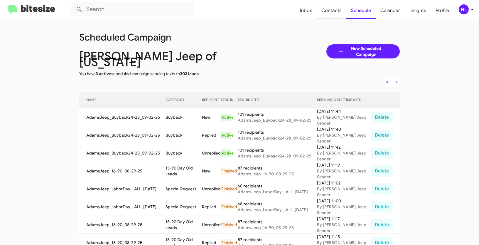
click at [335, 11] on span "Contacts" at bounding box center [331, 10] width 30 height 17
type input "in:groups"
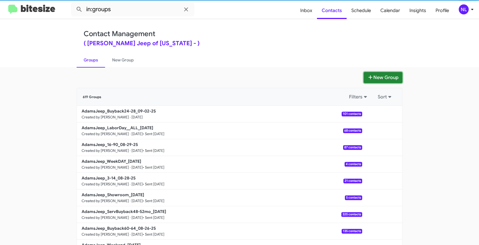
click at [378, 78] on button "New Group" at bounding box center [382, 77] width 39 height 11
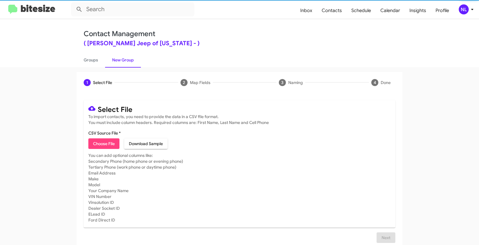
click at [106, 144] on span "Choose File" at bounding box center [104, 143] width 22 height 11
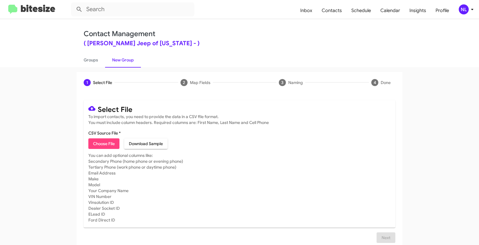
type input "AdamsJeep_ServBuyback12-16mo_09-02-25"
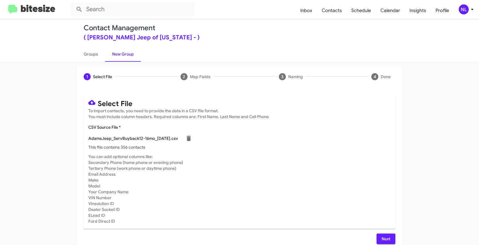
scroll to position [12, 0]
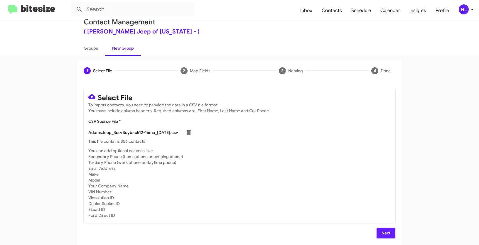
click at [381, 231] on span "Next" at bounding box center [385, 232] width 9 height 11
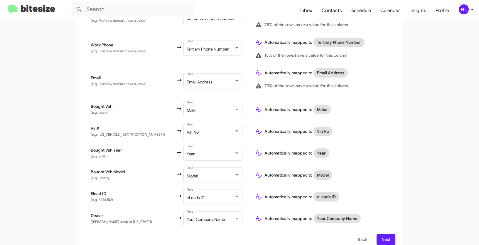
scroll to position [219, 0]
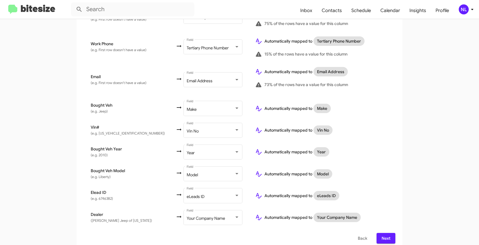
click at [382, 233] on span "Next" at bounding box center [385, 238] width 9 height 11
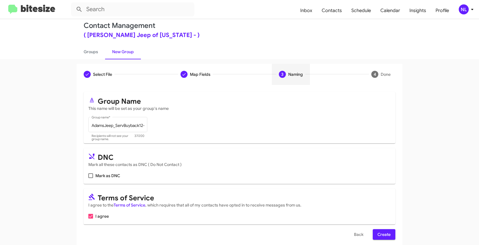
scroll to position [15, 0]
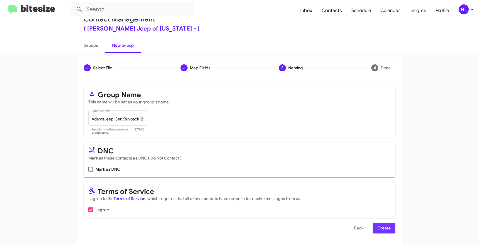
click at [384, 231] on span "Create" at bounding box center [383, 227] width 13 height 11
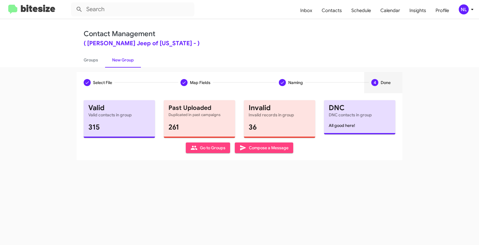
click at [203, 147] on span "Go to Groups" at bounding box center [207, 147] width 35 height 11
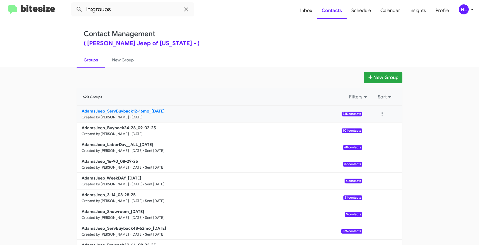
drag, startPoint x: 50, startPoint y: 109, endPoint x: 147, endPoint y: 112, distance: 98.0
click at [147, 112] on app-groups "New Group 620 Groups Filters Sort AdamsJeep_ServBuyback12-16mo_09-02-25 Created…" at bounding box center [239, 180] width 479 height 216
copy div "Filters Sort AdamsJeep_ServBuyback12-16mo"
click at [120, 11] on input "in:groups" at bounding box center [132, 9] width 123 height 14
paste input "AdamsJeep_ServBuyback12-16mo"
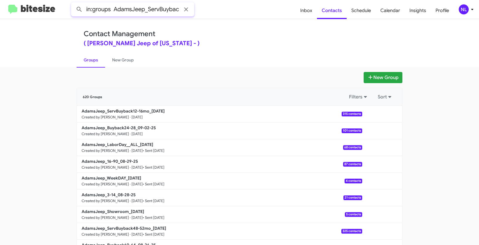
scroll to position [0, 26]
type input "in:groups AdamsJeep_ServBuyback12-16mo"
click at [73, 4] on button at bounding box center [79, 10] width 12 height 12
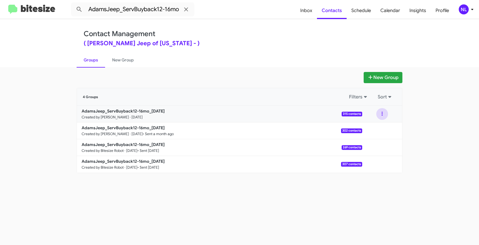
click at [382, 114] on button at bounding box center [382, 114] width 12 height 12
click at [379, 128] on button "View contacts" at bounding box center [364, 130] width 47 height 14
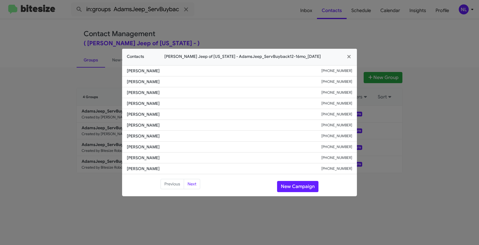
drag, startPoint x: 134, startPoint y: 114, endPoint x: 179, endPoint y: 114, distance: 45.4
click at [179, 114] on li "Carolyn Speraw +14432527905" at bounding box center [239, 114] width 235 height 11
copy span "Carolyn Speraw"
click at [311, 116] on span "Carolyn Speraw" at bounding box center [224, 114] width 194 height 6
drag, startPoint x: 316, startPoint y: 115, endPoint x: 356, endPoint y: 114, distance: 39.3
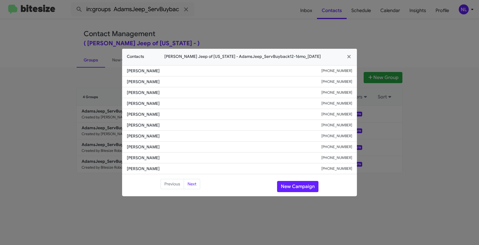
click at [356, 114] on li "Carolyn Speraw +14432527905" at bounding box center [239, 114] width 235 height 11
copy div "+14432527905"
click at [297, 186] on button "New Campaign" at bounding box center [297, 186] width 41 height 11
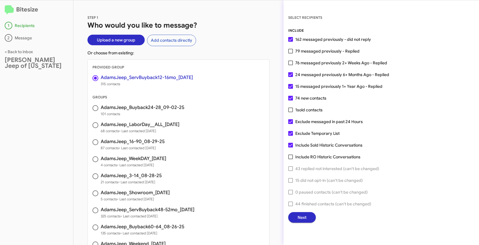
click at [303, 216] on span "Next" at bounding box center [301, 217] width 9 height 11
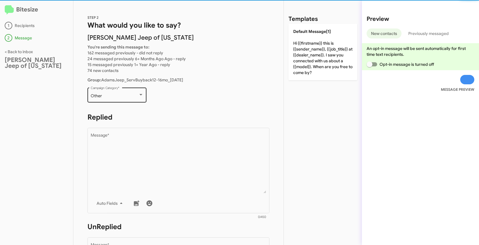
click at [127, 98] on div "Other Campaign Category *" at bounding box center [117, 94] width 53 height 16
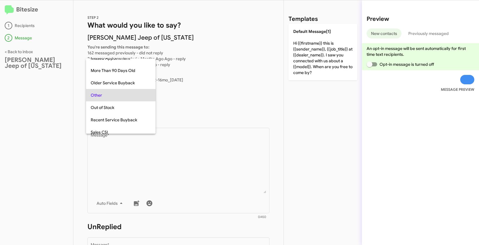
scroll to position [129, 0]
click at [117, 83] on span "Older Service Buyback" at bounding box center [121, 83] width 60 height 12
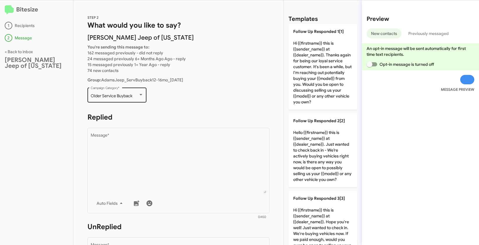
drag, startPoint x: 88, startPoint y: 94, endPoint x: 131, endPoint y: 95, distance: 43.1
click at [131, 95] on div "Older Service Buyback Campaign Category *" at bounding box center [116, 94] width 59 height 16
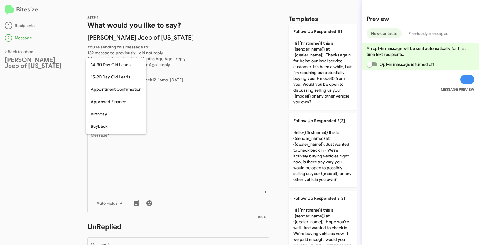
scroll to position [116, 0]
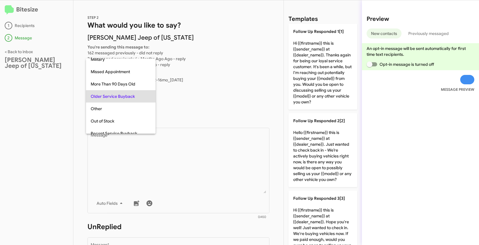
copy span "Older Service Buyback"
click at [185, 149] on div at bounding box center [239, 122] width 479 height 245
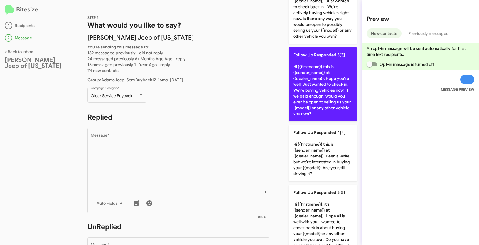
scroll to position [191, 0]
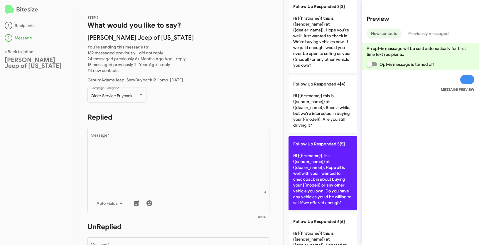
click at [323, 169] on p "Follow Up Responded 5[5] Hi {{firstname}}, it's {{sender_name}} at {{dealer_nam…" at bounding box center [322, 173] width 69 height 74
type textarea "Hi {{firstname}}, it's {{sender_name}} at {{dealer_name}}. Hope all is well wit…"
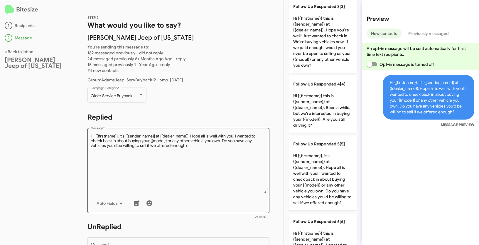
scroll to position [103, 0]
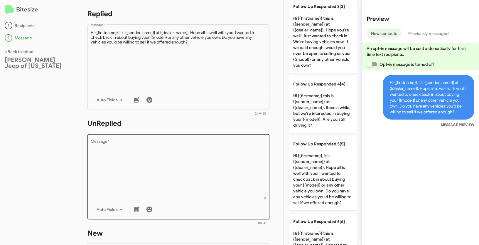
click at [220, 179] on textarea "Message *" at bounding box center [179, 169] width 176 height 60
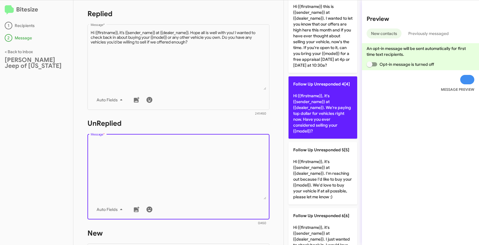
click at [333, 106] on p "Follow Up Unresponded 4[4] Hi {{firstname}}, it's {{sender_name}} at {{dealer_n…" at bounding box center [322, 107] width 69 height 62
type textarea "Hi {{firstname}}, it's {{sender_name}} at {{dealer_name}}. We're paying top dol…"
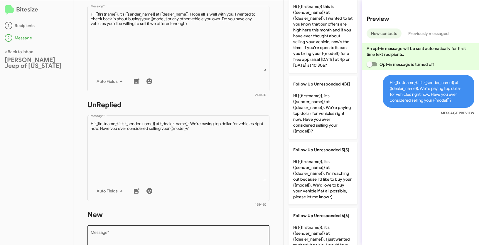
scroll to position [206, 0]
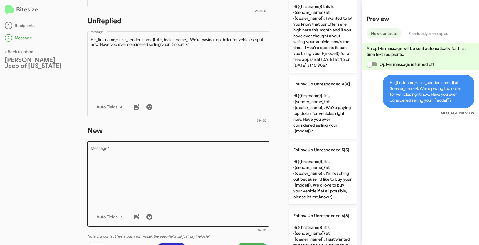
click at [185, 178] on textarea "Message *" at bounding box center [179, 177] width 176 height 60
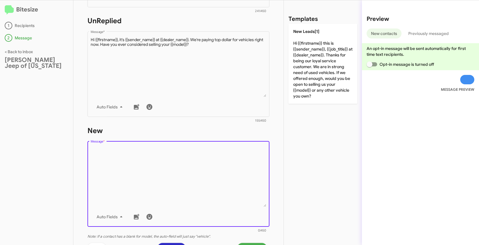
scroll to position [0, 0]
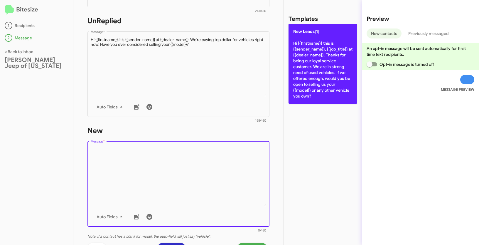
click at [306, 65] on p "New Leads[1] Hi {{firstname}} this is {{sender_name}}, {{job_title}} at {{deale…" at bounding box center [322, 64] width 69 height 80
type textarea "Hi {{firstname}} this is {{sender_name}}, {{job_title}} at {{dealer_name}}. Tha…"
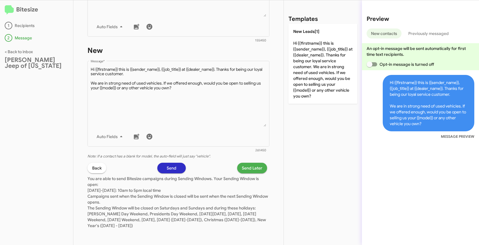
scroll to position [286, 0]
click at [245, 167] on span "Send Later" at bounding box center [252, 167] width 21 height 11
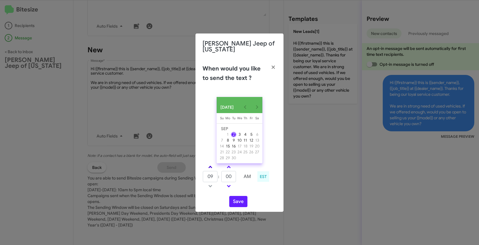
click at [211, 164] on link at bounding box center [210, 166] width 10 height 7
type input "11"
drag, startPoint x: 235, startPoint y: 177, endPoint x: 216, endPoint y: 171, distance: 19.9
click at [216, 171] on tr "11 : 00 AM" at bounding box center [228, 176] width 52 height 12
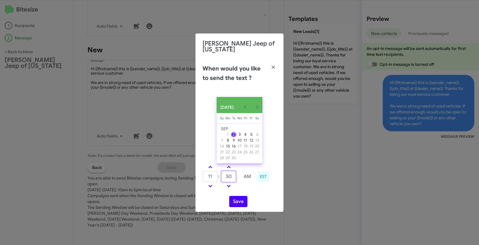
type input "50"
click at [240, 199] on button "Save" at bounding box center [238, 201] width 18 height 11
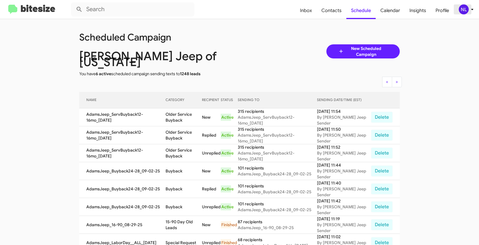
click at [463, 10] on div "NL" at bounding box center [463, 9] width 10 height 10
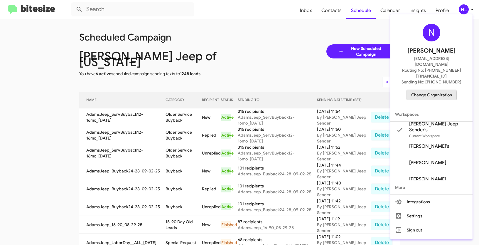
click at [434, 90] on span "Change Organization" at bounding box center [431, 95] width 41 height 10
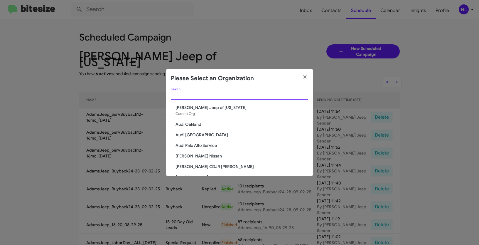
click at [190, 96] on input "Search" at bounding box center [239, 95] width 137 height 5
paste input "Banister CDJR Hampton"
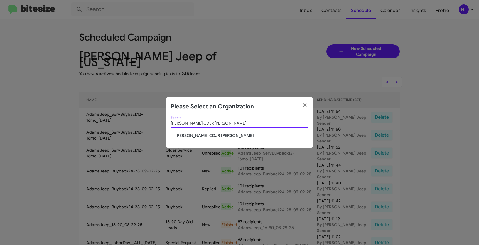
type input "Banister CDJR Hampton"
click at [188, 133] on span "Banister CDJR Hampton" at bounding box center [241, 135] width 133 height 6
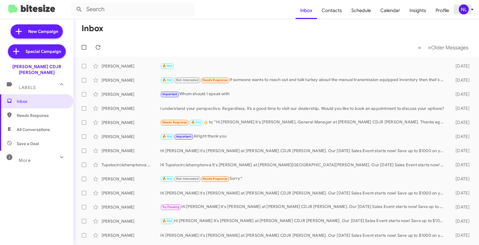
click at [462, 9] on div "NL" at bounding box center [463, 9] width 10 height 10
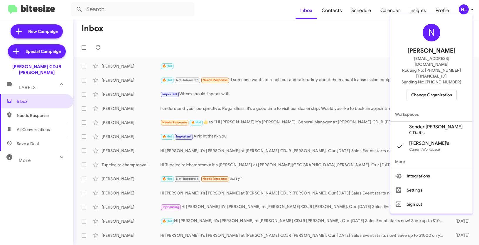
click at [435, 124] on span "Sender [PERSON_NAME] CDJR's" at bounding box center [438, 130] width 59 height 12
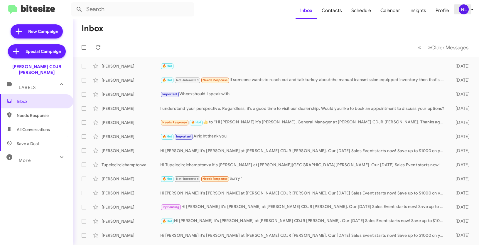
click at [463, 10] on div "NL" at bounding box center [463, 9] width 10 height 10
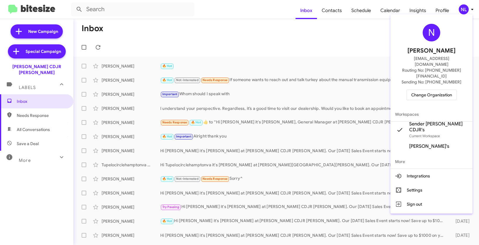
click at [350, 45] on div at bounding box center [239, 122] width 479 height 245
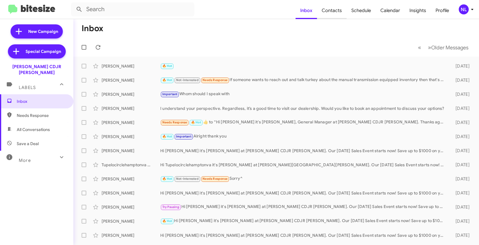
click at [336, 14] on span "Contacts" at bounding box center [332, 10] width 30 height 17
type input "in:groups"
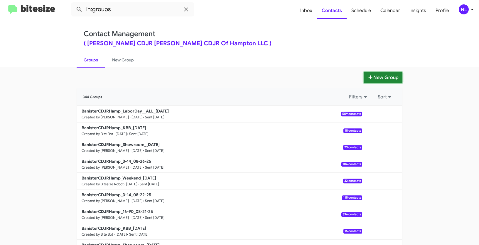
click at [383, 77] on button "New Group" at bounding box center [382, 77] width 39 height 11
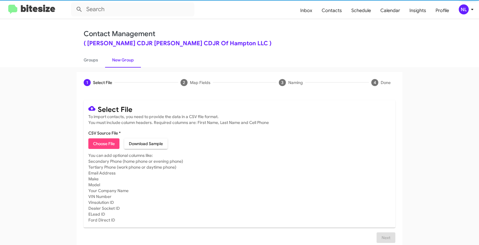
click at [109, 145] on span "Choose File" at bounding box center [104, 143] width 22 height 11
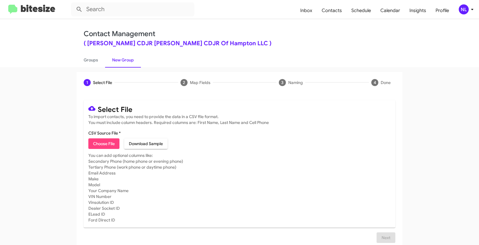
click at [97, 145] on span "Choose File" at bounding box center [104, 143] width 22 height 11
type input "BanisterCDJRHamp_3-14_09-02-25"
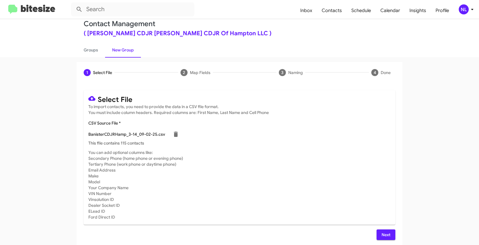
scroll to position [12, 0]
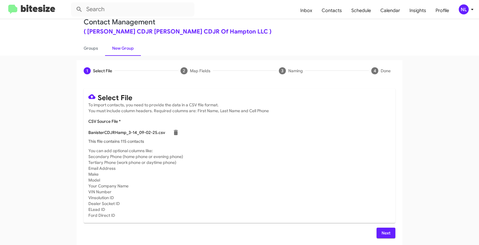
click at [386, 229] on span "Next" at bounding box center [385, 232] width 9 height 11
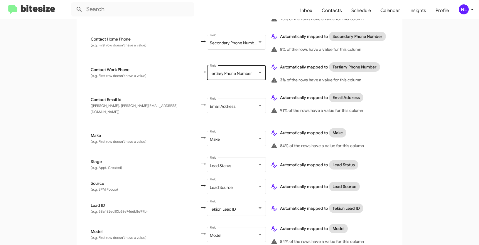
scroll to position [275, 0]
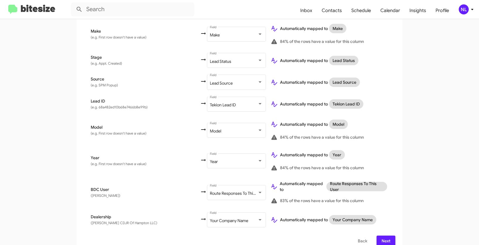
click at [387, 235] on span "Next" at bounding box center [385, 240] width 9 height 11
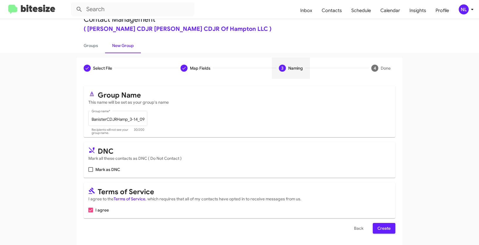
scroll to position [15, 0]
click at [386, 230] on span "Create" at bounding box center [383, 227] width 13 height 11
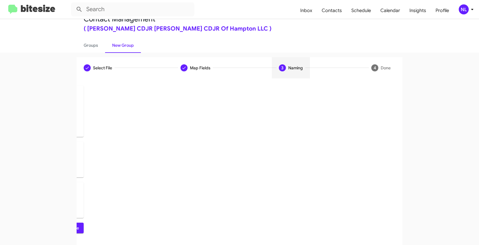
scroll to position [0, 0]
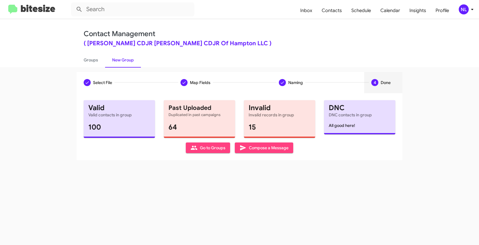
click at [193, 147] on icon at bounding box center [193, 147] width 7 height 7
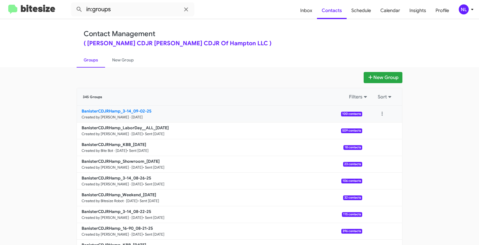
drag, startPoint x: 65, startPoint y: 108, endPoint x: 130, endPoint y: 108, distance: 64.2
click at [130, 108] on app-groups "New Group 345 Groups Filters Sort BanisterCDJRHamp_3-14_09-02-25 Created by Nen…" at bounding box center [239, 180] width 479 height 216
copy div "Filters Sort BanisterCDJRHamp_3-14"
click at [125, 8] on input "in:groups" at bounding box center [132, 9] width 123 height 14
paste input "BanisterCDJRHamp_3-14"
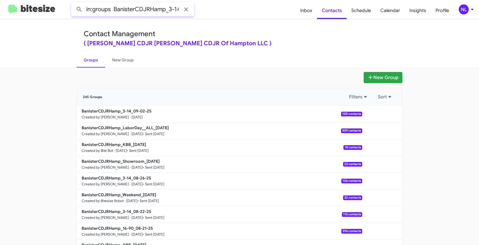
scroll to position [0, 1]
type input "in:groups BanisterCDJRHamp_3-14"
click at [73, 4] on button at bounding box center [79, 10] width 12 height 12
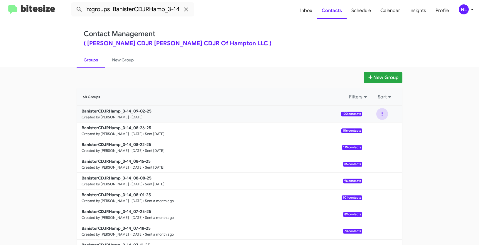
click at [376, 110] on button at bounding box center [382, 114] width 12 height 12
click at [414, 123] on app-groups "New Group 68 Groups Filters Sort BanisterCDJRHamp_3-14_09-02-25 Created by Nen …" at bounding box center [239, 180] width 479 height 216
click at [376, 113] on button at bounding box center [382, 114] width 12 height 12
click at [373, 129] on button "View contacts" at bounding box center [364, 130] width 47 height 14
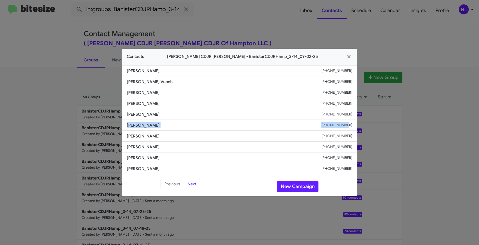
drag, startPoint x: 128, startPoint y: 125, endPoint x: 346, endPoint y: 128, distance: 218.5
click at [346, 128] on li "Levent Kizilkoca +17576968420" at bounding box center [239, 125] width 235 height 11
copy div "Levent Kizilkoca +17576968420"
click at [290, 183] on button "New Campaign" at bounding box center [297, 186] width 41 height 11
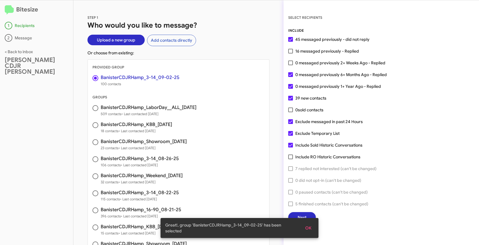
click at [309, 231] on span "OK" at bounding box center [308, 227] width 6 height 11
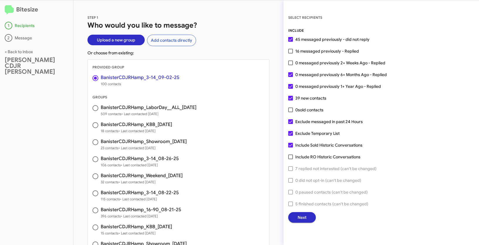
click at [290, 62] on span at bounding box center [290, 62] width 5 height 5
click at [290, 65] on input "0 messaged previously 2+ Weeks Ago - Replied" at bounding box center [290, 65] width 0 height 0
checkbox input "true"
click at [303, 218] on span "Next" at bounding box center [301, 217] width 9 height 11
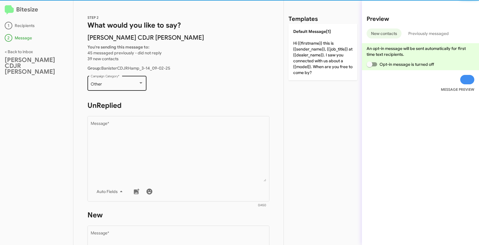
click at [115, 83] on div "Other" at bounding box center [115, 84] width 48 height 5
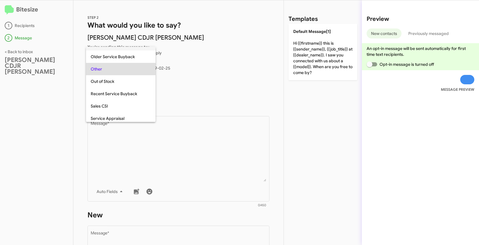
scroll to position [245, 0]
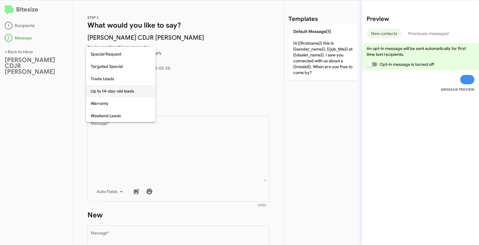
click at [102, 91] on span "Up to 14-day-old leads" at bounding box center [121, 91] width 60 height 12
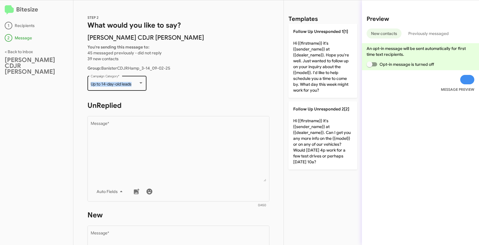
drag, startPoint x: 89, startPoint y: 84, endPoint x: 139, endPoint y: 85, distance: 49.6
click at [139, 85] on div "Up to 14-day-old leads Campaign Category *" at bounding box center [116, 82] width 59 height 16
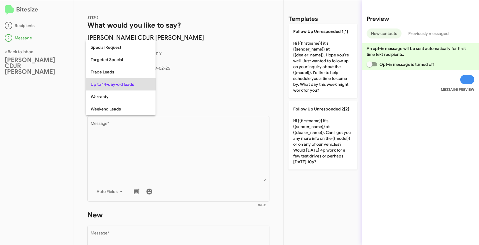
copy span "Up to 14-day-old leads"
click at [186, 145] on div at bounding box center [239, 122] width 479 height 245
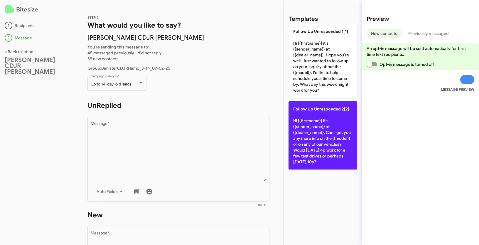
click at [317, 132] on p "Follow Up Unresponded 2[2] Hi {{firstname}} it's {{sender_name}} at {{dealer_na…" at bounding box center [322, 135] width 69 height 68
type textarea "Hi {{firstname}} it's {{sender_name}} at {{dealer_name}}. Can I get you any mor…"
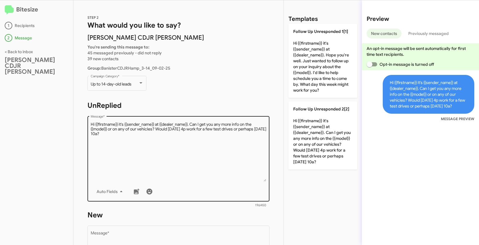
scroll to position [99, 0]
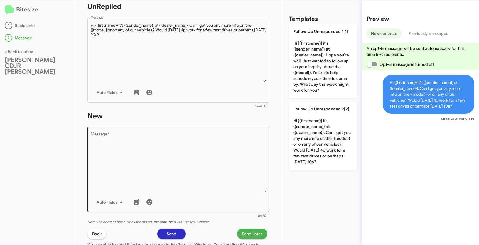
click at [162, 156] on textarea "Message *" at bounding box center [179, 162] width 176 height 60
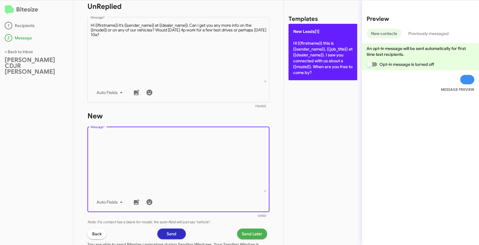
click at [308, 54] on p "New Leads[1] Hi {{firstname}} this is {{sender_name}}, {{job_title}} at {{deale…" at bounding box center [322, 52] width 69 height 56
type textarea "Hi {{firstname}} this is {{sender_name}}, {{job_title}} at {{dealer_name}}. I s…"
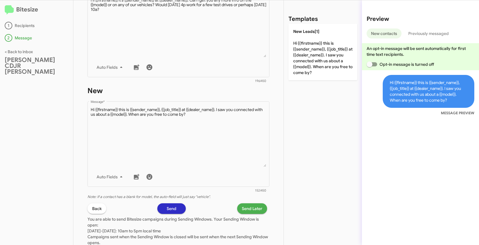
scroll to position [145, 0]
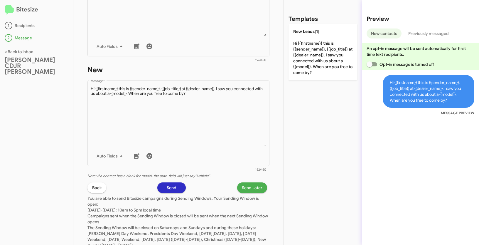
click at [250, 190] on span "Send Later" at bounding box center [252, 187] width 21 height 11
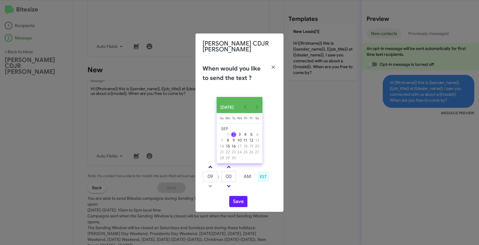
click at [209, 165] on span at bounding box center [210, 167] width 4 height 4
type input "10"
drag, startPoint x: 231, startPoint y: 176, endPoint x: 214, endPoint y: 173, distance: 17.3
click at [214, 173] on tr "10 : 00 AM" at bounding box center [228, 176] width 52 height 12
type input "19"
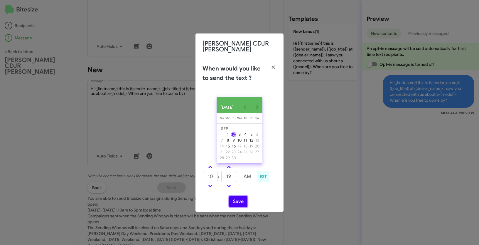
click at [238, 198] on button "Save" at bounding box center [238, 201] width 18 height 11
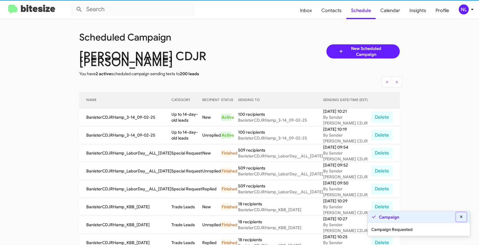
click at [458, 216] on icon at bounding box center [460, 216] width 5 height 4
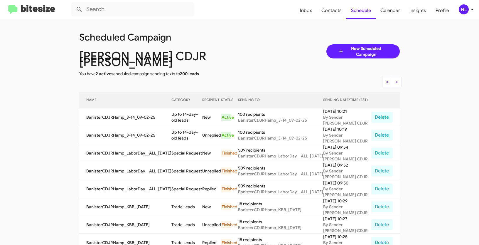
click at [461, 11] on div "NL" at bounding box center [463, 9] width 10 height 10
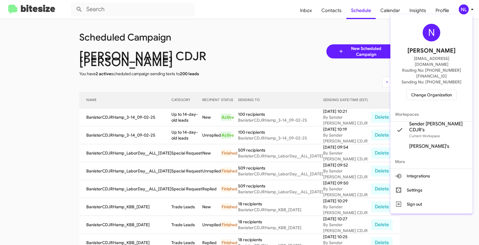
click at [434, 90] on span "Change Organization" at bounding box center [431, 95] width 41 height 10
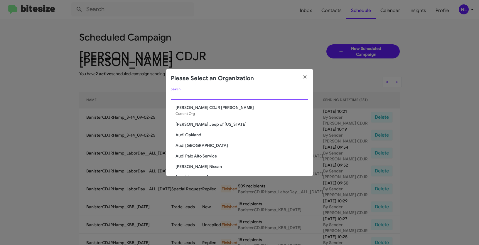
click at [213, 97] on input "Search" at bounding box center [239, 95] width 137 height 5
paste input "[PERSON_NAME] Ford"
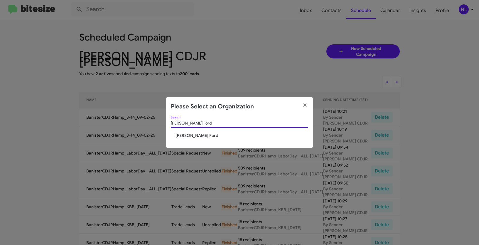
type input "[PERSON_NAME] Ford"
click at [181, 139] on div "Banister Ford Search Banister Ford" at bounding box center [239, 132] width 147 height 32
click at [181, 138] on span "[PERSON_NAME] Ford" at bounding box center [241, 135] width 133 height 6
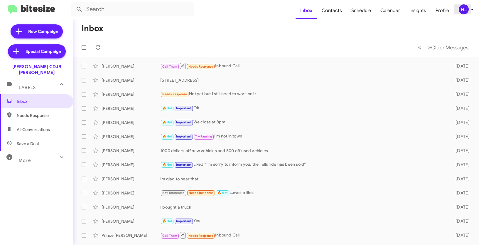
click at [463, 12] on div "NL" at bounding box center [463, 9] width 10 height 10
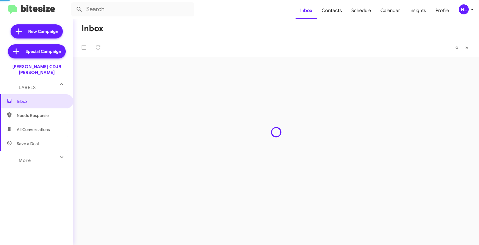
click at [424, 123] on div "Inbox « Previous » Next" at bounding box center [275, 131] width 405 height 225
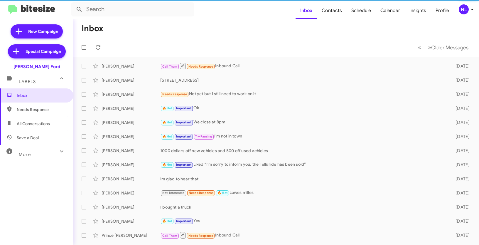
click at [467, 9] on div "NL" at bounding box center [463, 9] width 10 height 10
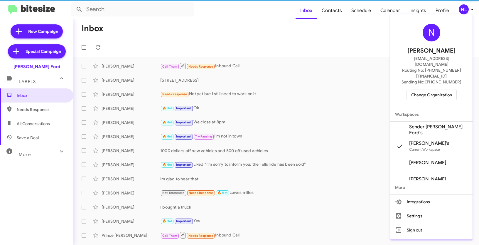
click at [419, 122] on span "Sender [PERSON_NAME] Ford's" at bounding box center [431, 129] width 82 height 16
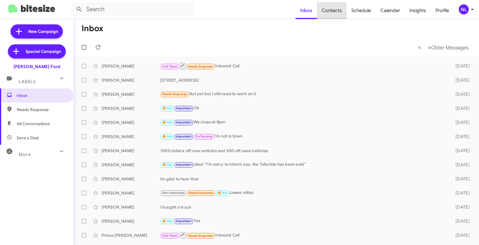
click at [333, 13] on span "Contacts" at bounding box center [332, 10] width 30 height 17
type input "in:groups"
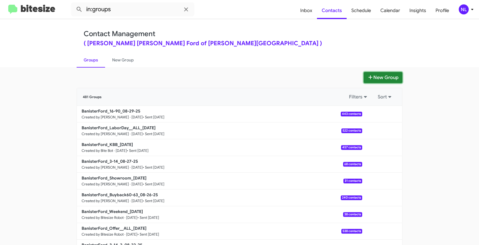
click at [379, 76] on button "New Group" at bounding box center [382, 77] width 39 height 11
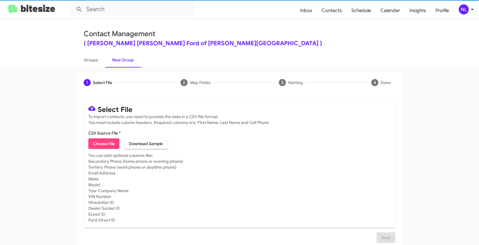
click at [100, 145] on span "Choose File" at bounding box center [104, 143] width 22 height 11
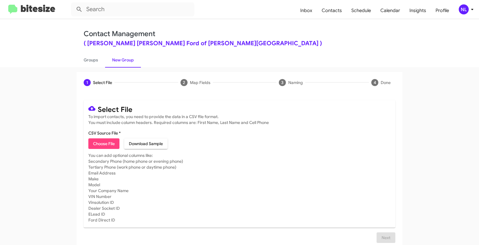
type input "BanisterFord_Buyback24-27_09-02-25"
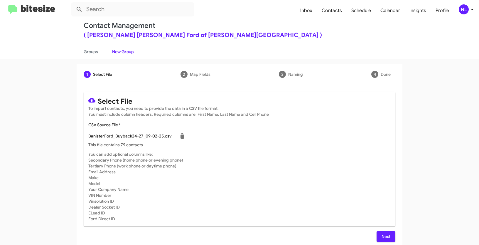
scroll to position [12, 0]
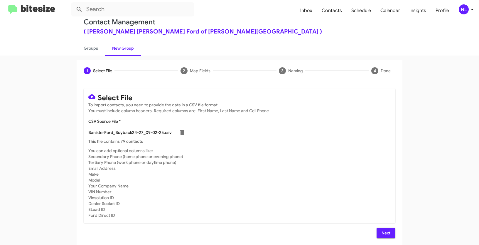
click at [383, 236] on span "Next" at bounding box center [385, 232] width 9 height 11
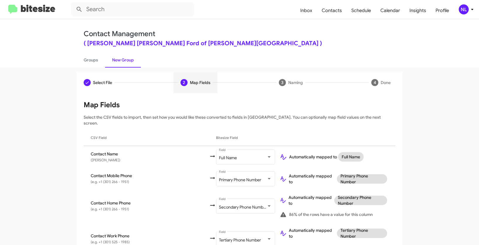
scroll to position [197, 0]
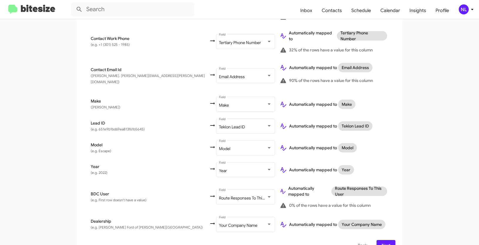
click at [386, 240] on span "Next" at bounding box center [385, 245] width 9 height 11
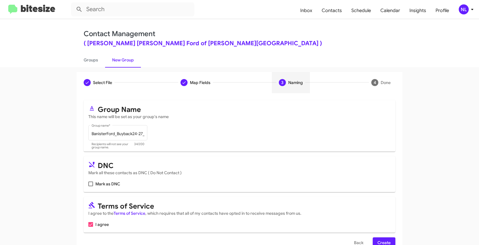
scroll to position [15, 0]
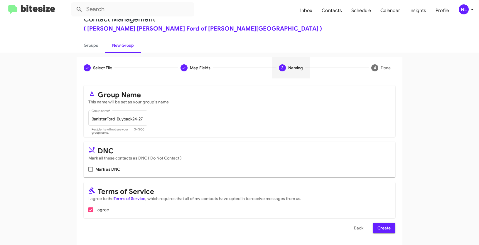
click at [377, 230] on span "Create" at bounding box center [383, 227] width 13 height 11
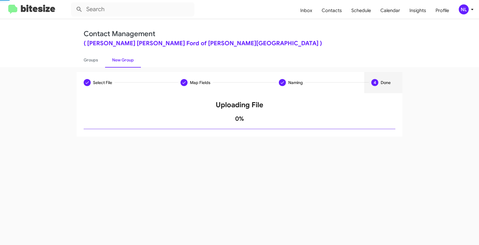
scroll to position [0, 0]
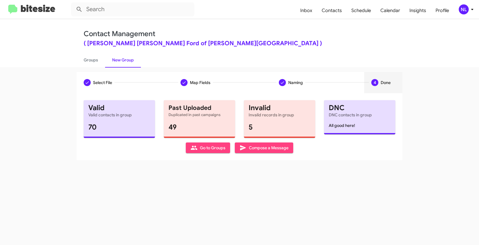
click at [208, 146] on span "Go to Groups" at bounding box center [207, 147] width 35 height 11
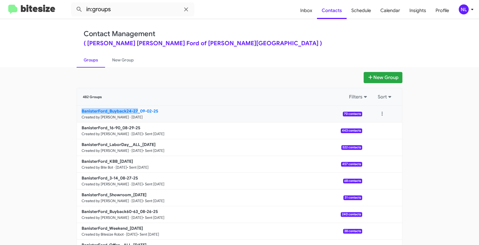
drag, startPoint x: 57, startPoint y: 113, endPoint x: 135, endPoint y: 112, distance: 78.9
click at [135, 112] on app-groups "New Group 482 Groups Filters Sort BanisterFord_Buyback24-27_09-02-25 Created by…" at bounding box center [239, 180] width 479 height 216
copy b "BanisterFord_Buyback24-27"
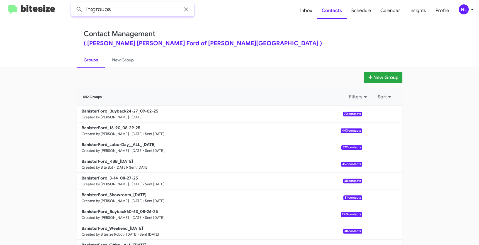
click at [123, 9] on input "in:groups" at bounding box center [132, 9] width 123 height 14
paste input "BanisterFord_Buyback24-27"
type input "in:groups BanisterFord_Buyback24-27"
click at [73, 4] on button at bounding box center [79, 10] width 12 height 12
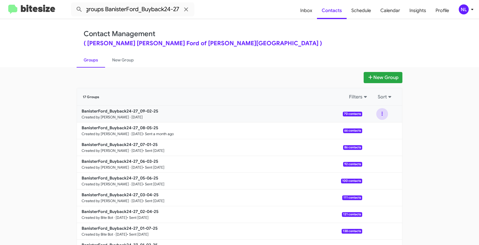
click at [380, 111] on button at bounding box center [382, 114] width 12 height 12
click at [372, 129] on button "View contacts" at bounding box center [364, 130] width 47 height 14
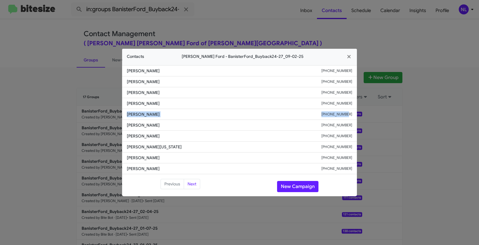
drag, startPoint x: 127, startPoint y: 113, endPoint x: 359, endPoint y: 115, distance: 232.8
click at [359, 115] on modal-container "Contacts Banister Ford - BanisterFord_Buyback24-27_09-02-25 Kecia Kirby +120291…" at bounding box center [239, 122] width 479 height 245
copy div "Brenda Puffenbarger +12402865389"
drag, startPoint x: 292, startPoint y: 189, endPoint x: 296, endPoint y: 191, distance: 4.0
click at [292, 189] on button "New Campaign" at bounding box center [297, 186] width 41 height 11
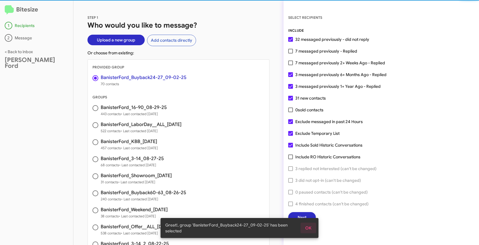
click at [312, 230] on button "OK" at bounding box center [308, 227] width 16 height 11
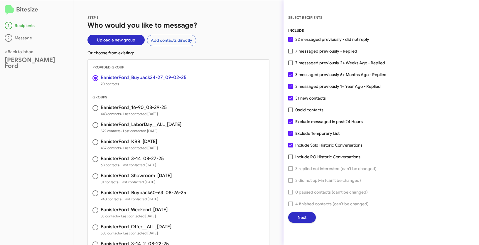
click at [305, 219] on span "Next" at bounding box center [301, 217] width 9 height 11
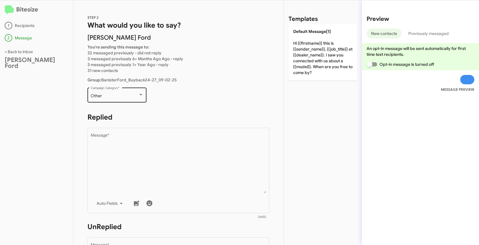
click at [131, 93] on div "Other Campaign Category *" at bounding box center [117, 94] width 53 height 16
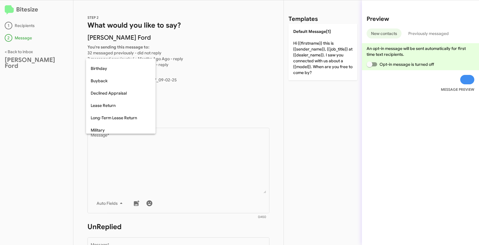
scroll to position [45, 0]
click at [106, 82] on span "Buyback" at bounding box center [121, 81] width 60 height 12
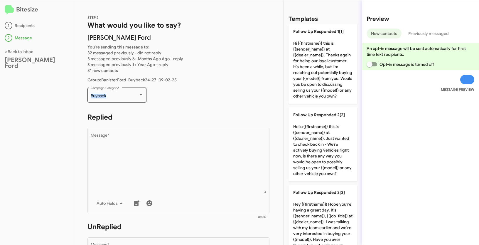
drag, startPoint x: 91, startPoint y: 96, endPoint x: 114, endPoint y: 96, distance: 23.2
click at [114, 96] on div "Buyback Campaign Category *" at bounding box center [116, 94] width 59 height 16
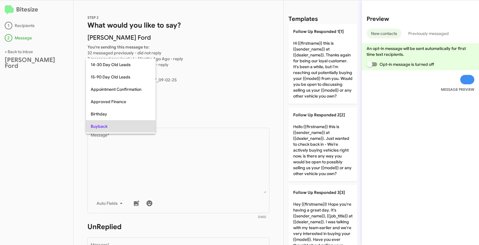
scroll to position [30, 0]
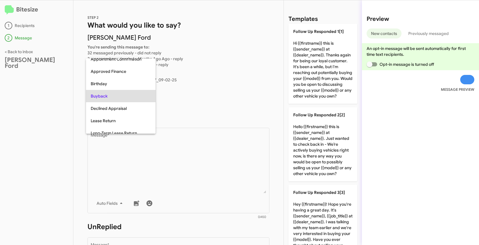
copy span "Buyback"
click at [200, 153] on div at bounding box center [239, 122] width 479 height 245
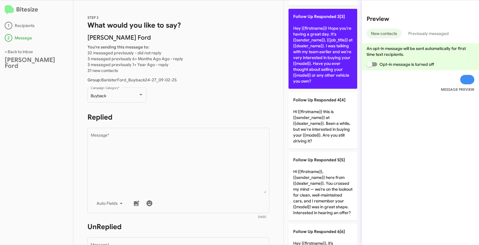
scroll to position [249, 0]
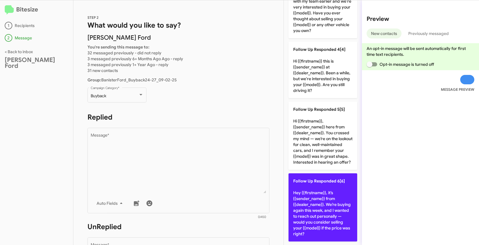
click at [315, 187] on p "Follow Up Responded 6[6] Hey {{firstname}}, it’s {{sender_name}} from {{dealer_…" at bounding box center [322, 207] width 69 height 68
type textarea "Hey {{firstname}}, it’s {{sender_name}} from {{dealer_name}}. We’re buying agai…"
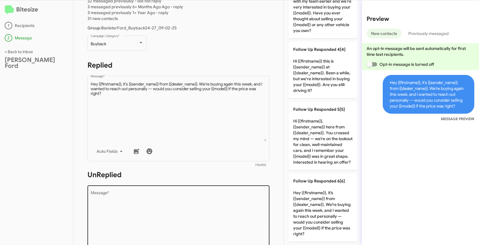
scroll to position [160, 0]
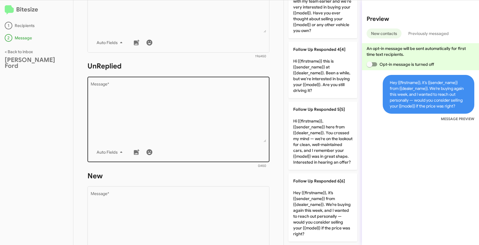
click at [196, 99] on textarea "Message *" at bounding box center [179, 112] width 176 height 60
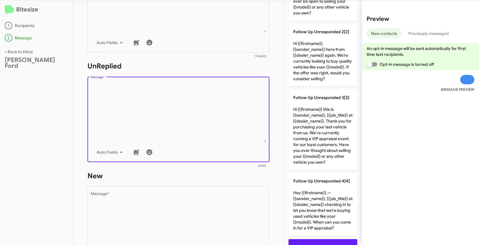
scroll to position [45, 0]
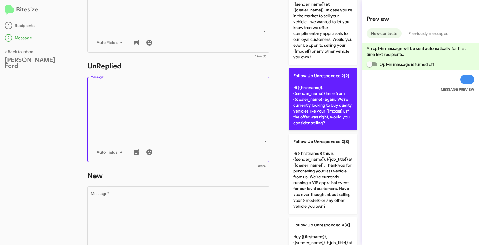
click at [321, 91] on p "Follow Up Unresponded 2[2] Hi {{firstname}}. {{sender_name}} here from {{dealer…" at bounding box center [322, 99] width 69 height 62
type textarea "Hi {{firstname}}. {{sender_name}} here from {{dealer_name}} again. We’re curren…"
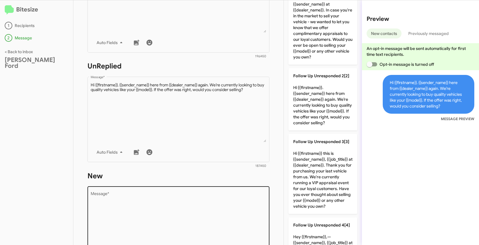
scroll to position [208, 0]
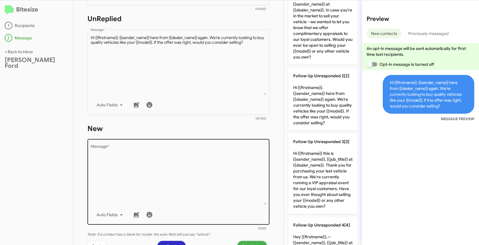
click at [177, 169] on textarea "Message *" at bounding box center [179, 175] width 176 height 60
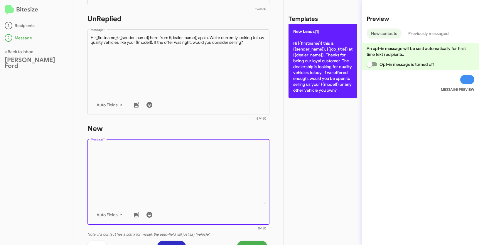
click at [312, 54] on p "New Leads[1] Hi {{firstname}} this is {{sender_name}}, {{job_title}} at {{deale…" at bounding box center [322, 61] width 69 height 74
type textarea "Hi {{firstname}} this is {{sender_name}}, {{job_title}} at {{dealer_name}}. Tha…"
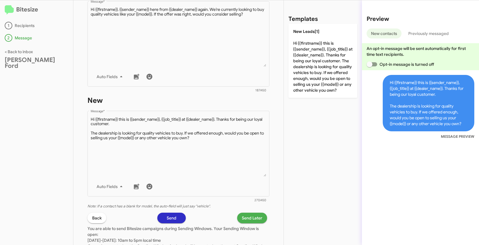
scroll to position [286, 0]
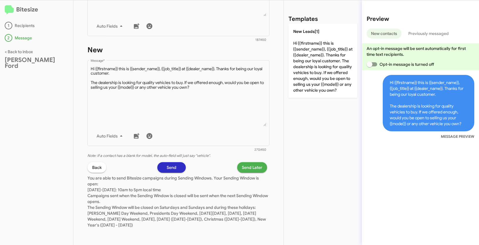
click at [252, 167] on span "Send Later" at bounding box center [252, 167] width 21 height 11
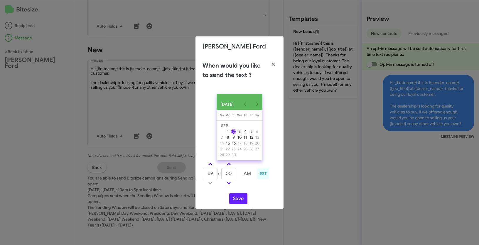
click at [210, 164] on span at bounding box center [210, 164] width 4 height 4
type input "11"
drag, startPoint x: 234, startPoint y: 176, endPoint x: 216, endPoint y: 171, distance: 18.6
click at [216, 171] on tr "11 : 00 AM" at bounding box center [228, 173] width 52 height 12
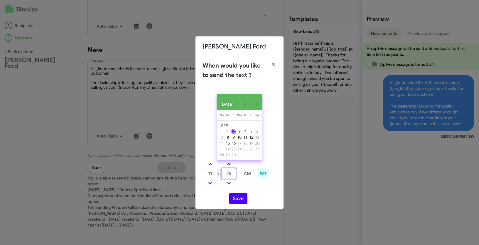
type input "25"
click at [241, 197] on button "Save" at bounding box center [238, 198] width 18 height 11
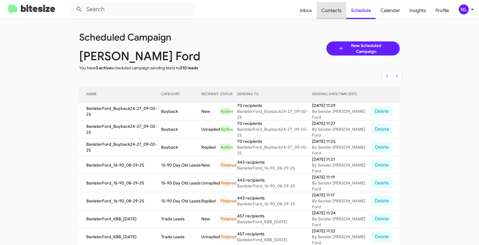
click at [340, 11] on span "Contacts" at bounding box center [331, 10] width 30 height 17
type input "in:groups"
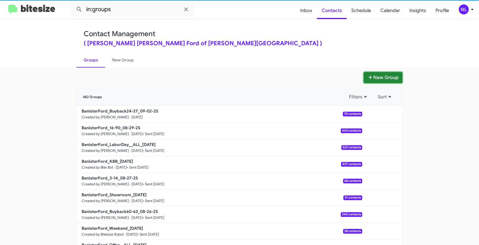
click at [383, 80] on button "New Group" at bounding box center [382, 77] width 39 height 11
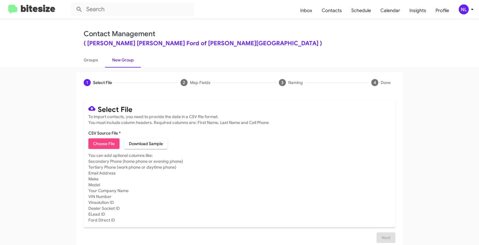
click at [98, 140] on span "Choose File" at bounding box center [104, 143] width 22 height 11
type input "BanisterFord_Showroom_09-02-25"
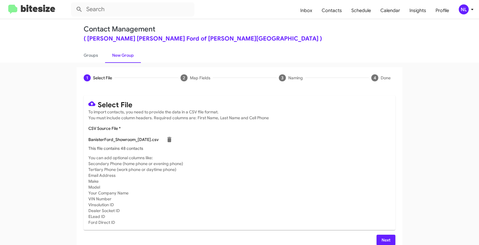
scroll to position [12, 0]
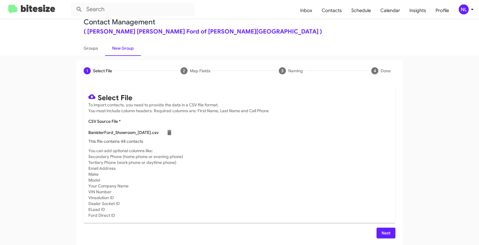
click at [376, 227] on button "Next" at bounding box center [385, 232] width 19 height 11
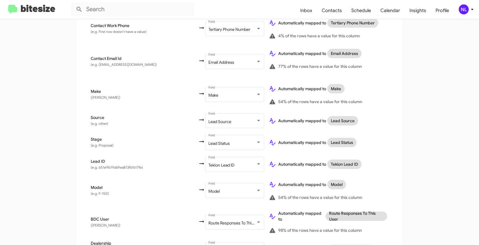
scroll to position [245, 0]
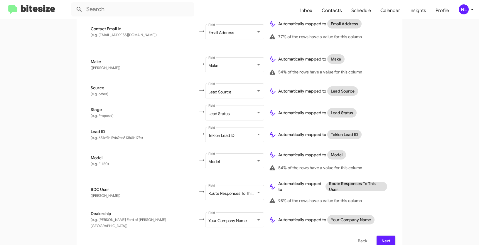
click at [391, 235] on button "Next" at bounding box center [385, 240] width 19 height 11
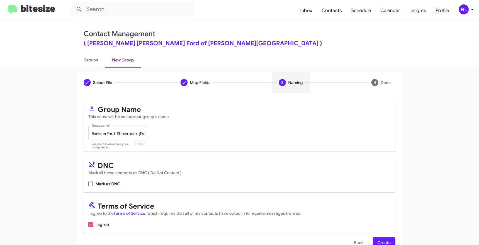
scroll to position [15, 0]
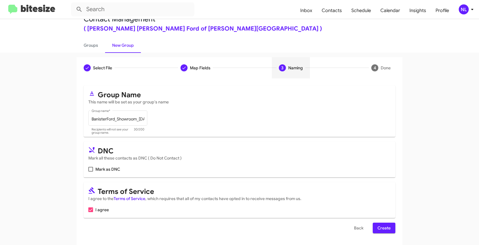
click at [384, 231] on span "Create" at bounding box center [383, 227] width 13 height 11
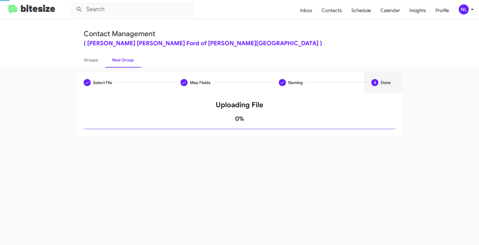
scroll to position [0, 0]
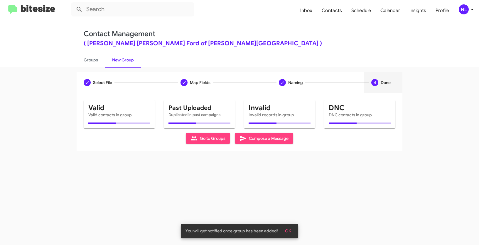
click at [287, 230] on span "OK" at bounding box center [288, 230] width 6 height 11
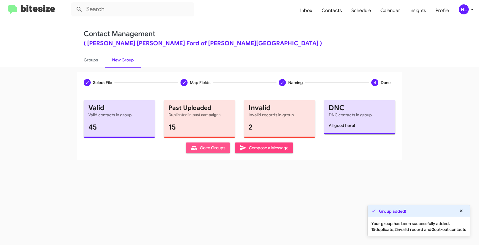
click at [199, 148] on span "Go to Groups" at bounding box center [207, 147] width 35 height 11
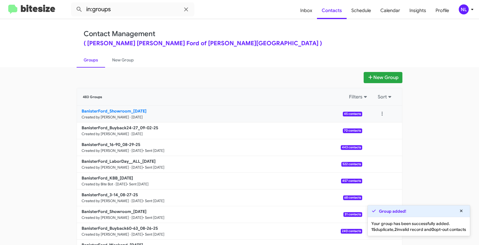
drag, startPoint x: 62, startPoint y: 111, endPoint x: 129, endPoint y: 110, distance: 67.4
click at [129, 110] on app-groups "New Group 483 Groups Filters Sort BanisterFord_Showroom_09-02-25 Created by Nen…" at bounding box center [239, 180] width 479 height 216
copy b "BanisterFord_Showroom"
click at [123, 13] on input "in:groups" at bounding box center [132, 9] width 123 height 14
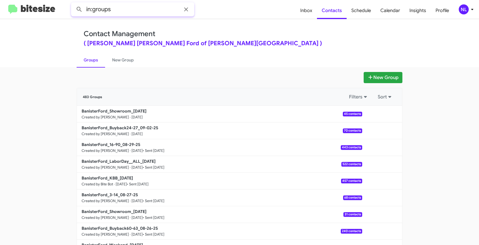
paste input "BanisterFord_Showroom"
type input "in:groups BanisterFord_Showroom"
click at [73, 4] on button at bounding box center [79, 10] width 12 height 12
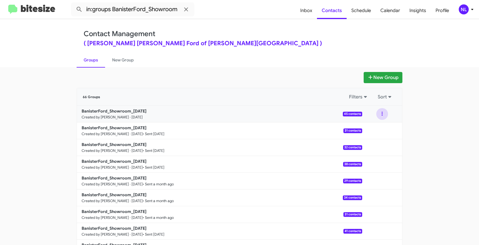
click at [381, 112] on button at bounding box center [382, 114] width 12 height 12
click at [372, 129] on button "View contacts" at bounding box center [364, 130] width 47 height 14
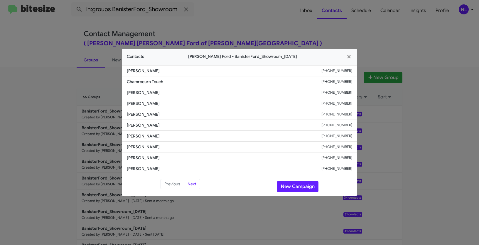
drag, startPoint x: 125, startPoint y: 83, endPoint x: 184, endPoint y: 84, distance: 59.2
click at [184, 84] on li "Chamroeurn Touch +13015836879" at bounding box center [239, 81] width 235 height 11
copy span "Chamroeurn Touch"
click at [174, 108] on li "Weston Thompson +18326918081" at bounding box center [239, 103] width 235 height 11
drag, startPoint x: 133, startPoint y: 83, endPoint x: 357, endPoint y: 80, distance: 224.0
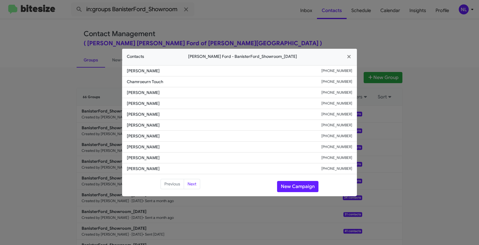
click at [357, 80] on modal-container "Contacts Banister Ford - BanisterFord_Showroom_09-02-25 Gaudencio Torres +13016…" at bounding box center [239, 122] width 479 height 245
copy div "Chamroeurn Touch +13015836879"
click at [289, 185] on button "New Campaign" at bounding box center [297, 186] width 41 height 11
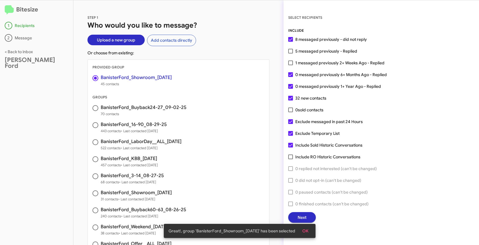
click at [307, 230] on span "OK" at bounding box center [305, 230] width 6 height 11
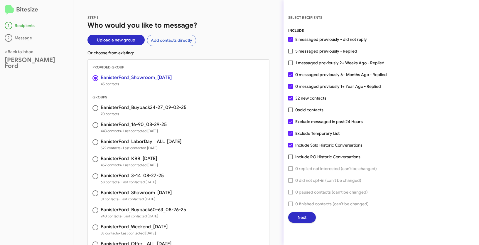
click at [303, 215] on span "Next" at bounding box center [301, 217] width 9 height 11
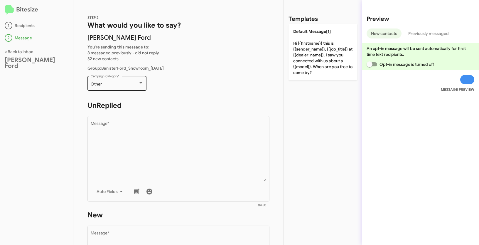
click at [116, 88] on div "Other Campaign Category *" at bounding box center [117, 82] width 53 height 16
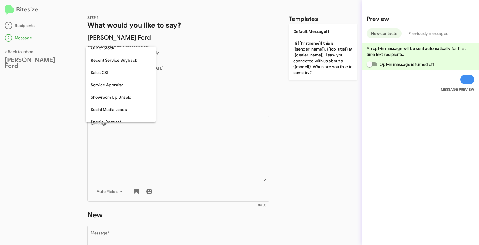
scroll to position [185, 0]
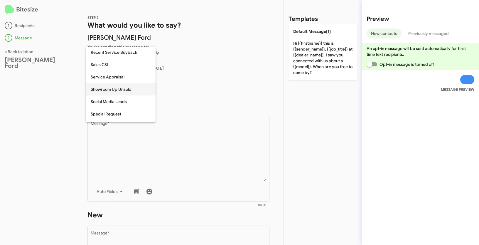
click at [121, 91] on span "Showroom Up Unsold" at bounding box center [121, 89] width 60 height 12
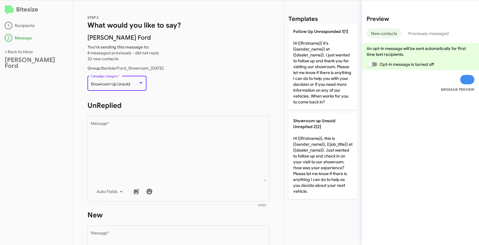
drag, startPoint x: 102, startPoint y: 83, endPoint x: 133, endPoint y: 84, distance: 30.8
click at [133, 84] on div "Showroom Up Unsold" at bounding box center [115, 84] width 48 height 5
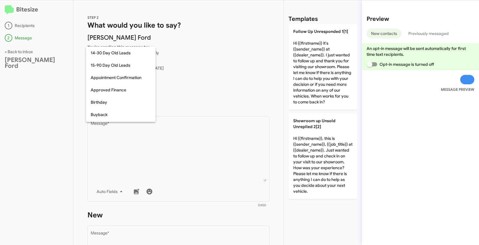
scroll to position [190, 0]
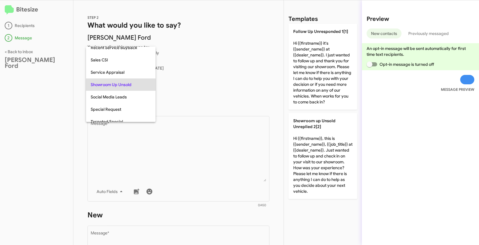
copy span "Showroom Up Unsold"
click at [62, 90] on div at bounding box center [239, 122] width 479 height 245
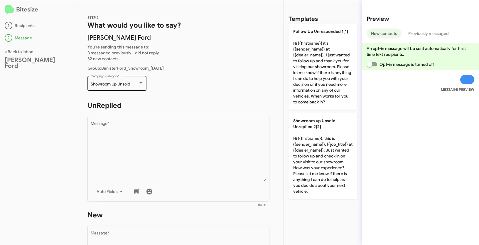
drag, startPoint x: 89, startPoint y: 83, endPoint x: 134, endPoint y: 85, distance: 44.9
click at [134, 85] on div "Showroom Up Unsold Campaign Category *" at bounding box center [116, 82] width 59 height 16
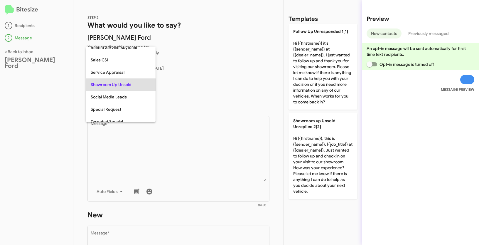
copy span "Showroom Up Unsold"
click at [169, 149] on div at bounding box center [239, 122] width 479 height 245
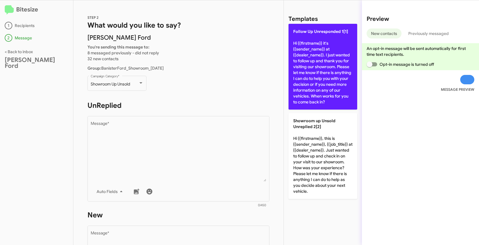
click at [326, 83] on p "Follow Up Unresponded 1[1] Hi {{firstname}} it's {{sender_name}} at {{dealer_na…" at bounding box center [322, 67] width 69 height 86
type textarea "Hi {{firstname}} it's {{sender_name}} at {{dealer_name}}. I just wanted to foll…"
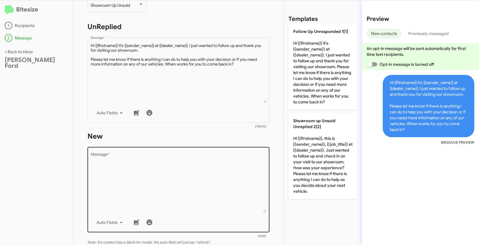
scroll to position [104, 0]
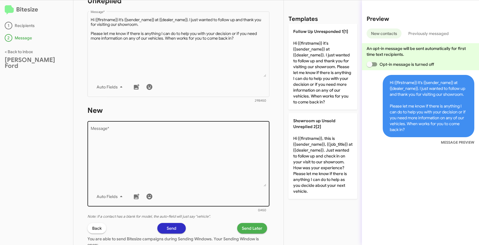
click at [164, 153] on textarea "Message *" at bounding box center [179, 156] width 176 height 60
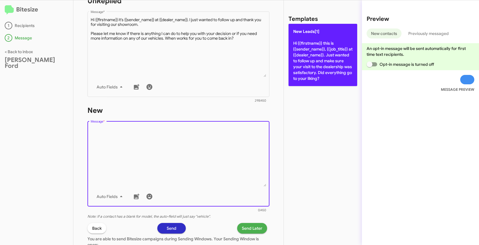
click at [302, 45] on p "New Leads[1] Hi {{firstname}} this is {{sender_name}}, {{job_title}} at {{deale…" at bounding box center [322, 55] width 69 height 62
type textarea "Hi {{firstname}} this is {{sender_name}}, {{job_title}} at {{dealer_name}}. Jus…"
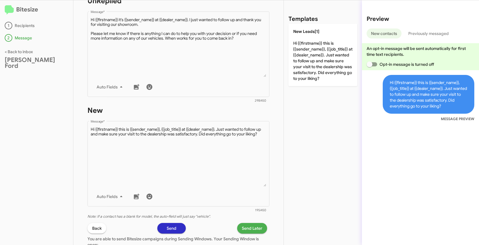
scroll to position [153, 0]
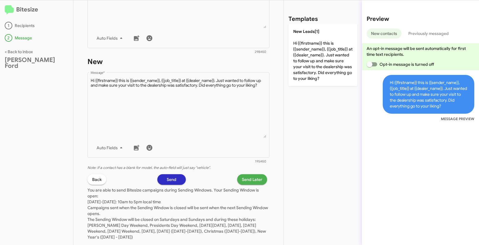
click at [254, 177] on span "Send Later" at bounding box center [252, 179] width 21 height 11
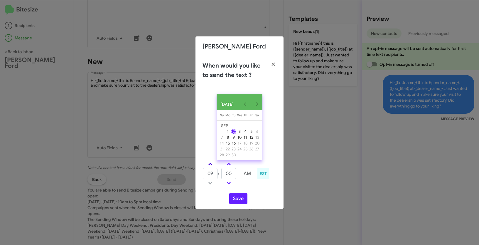
click at [211, 164] on link at bounding box center [210, 163] width 10 height 7
type input "11"
drag, startPoint x: 233, startPoint y: 174, endPoint x: 221, endPoint y: 172, distance: 12.2
click at [221, 172] on input "00" at bounding box center [228, 173] width 15 height 11
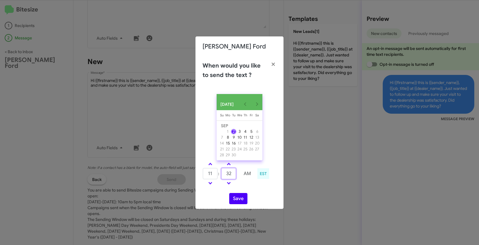
type input "32"
click at [242, 201] on button "Save" at bounding box center [238, 198] width 18 height 11
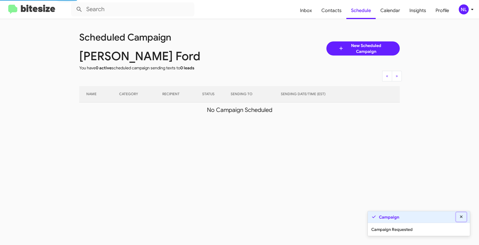
click at [461, 217] on icon at bounding box center [460, 216] width 3 height 3
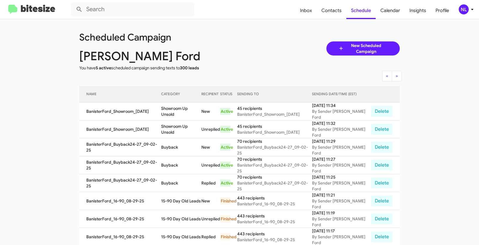
click at [463, 3] on mat-toolbar "Inbox Contacts Schedule Calendar Insights Profile NL" at bounding box center [239, 9] width 479 height 19
click at [466, 12] on div "NL" at bounding box center [463, 9] width 10 height 10
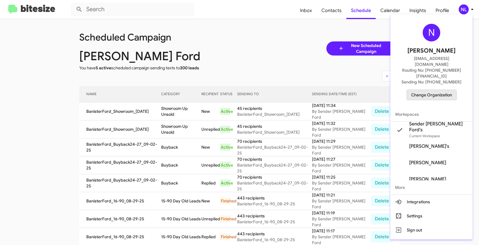
click at [431, 90] on span "Change Organization" at bounding box center [431, 95] width 41 height 10
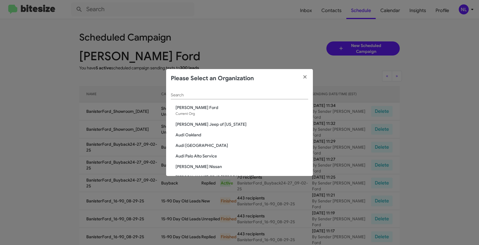
click at [275, 89] on div "Search" at bounding box center [239, 93] width 137 height 11
paste input "Banister Nissan Chesapeake"
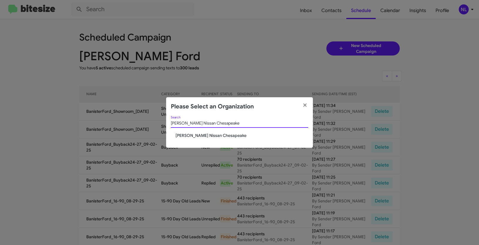
type input "Banister Nissan Chesapeake"
click at [215, 137] on span "Banister Nissan Chesapeake" at bounding box center [241, 135] width 133 height 6
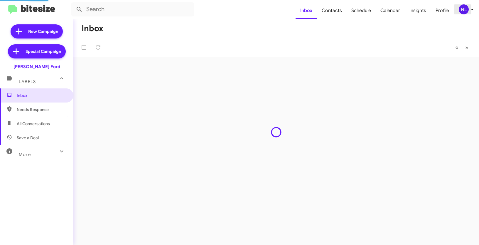
click at [465, 11] on div "NL" at bounding box center [463, 9] width 10 height 10
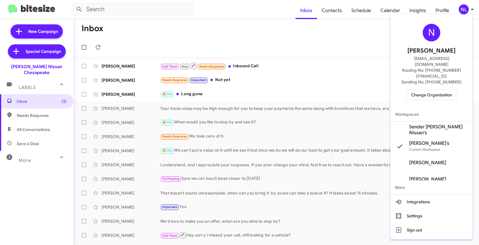
click at [418, 121] on span "Sender [PERSON_NAME] Nissan's" at bounding box center [431, 129] width 82 height 16
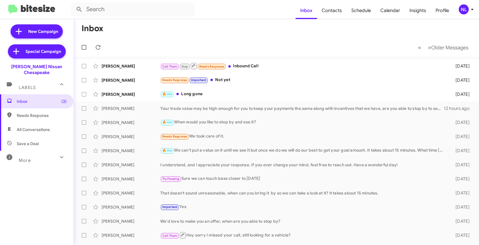
click at [463, 10] on div "NL" at bounding box center [463, 9] width 10 height 10
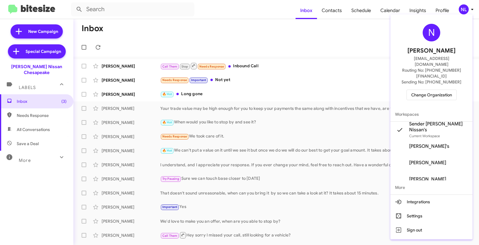
click at [302, 49] on div at bounding box center [239, 122] width 479 height 245
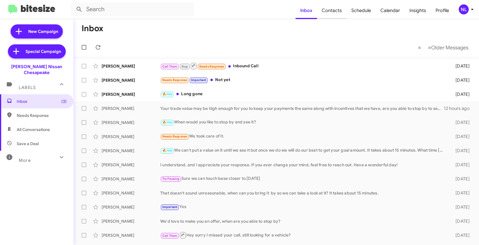
click at [331, 11] on span "Contacts" at bounding box center [332, 10] width 30 height 17
type input "in:groups"
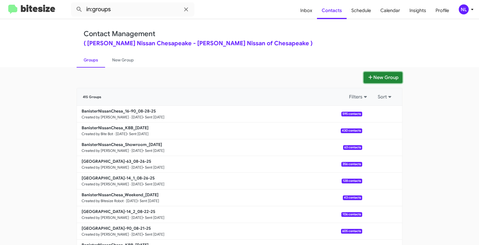
click at [376, 82] on button "New Group" at bounding box center [382, 77] width 39 height 11
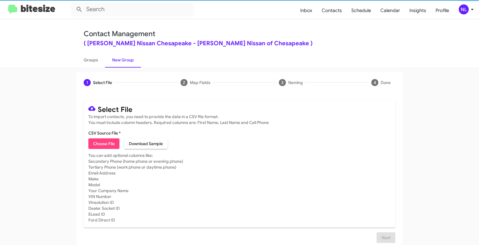
click at [109, 142] on span "Choose File" at bounding box center [104, 143] width 22 height 11
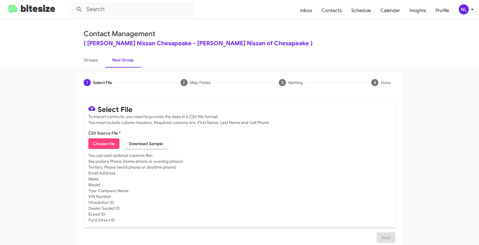
type input "[GEOGRAPHIC_DATA]-14_09-02-25"
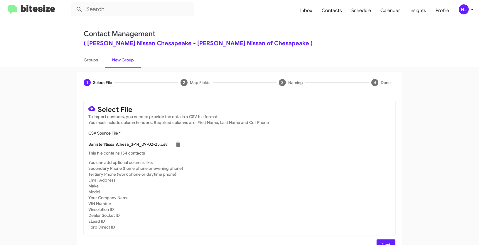
scroll to position [12, 0]
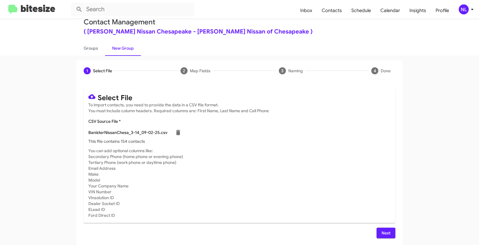
click at [387, 235] on span "Next" at bounding box center [385, 232] width 9 height 11
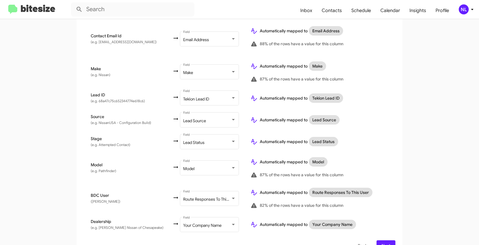
scroll to position [245, 0]
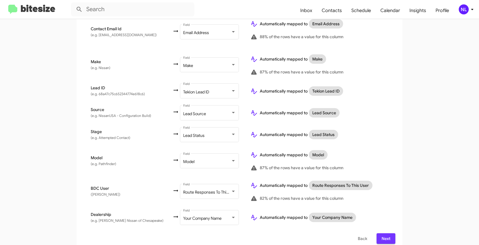
click at [381, 233] on span "Next" at bounding box center [385, 238] width 9 height 11
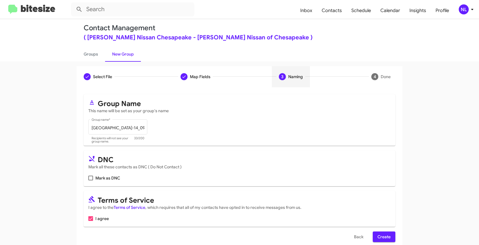
scroll to position [15, 0]
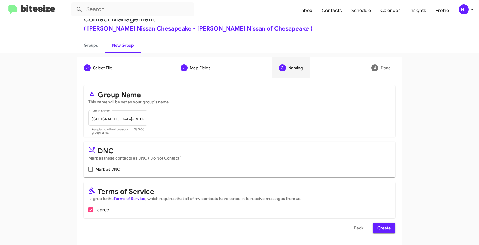
click at [378, 228] on span "Create" at bounding box center [383, 227] width 13 height 11
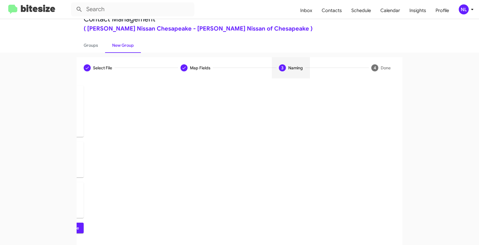
scroll to position [0, 0]
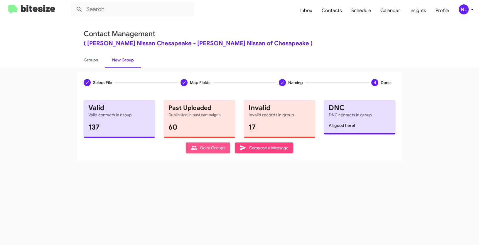
click at [199, 146] on span "Go to Groups" at bounding box center [207, 147] width 35 height 11
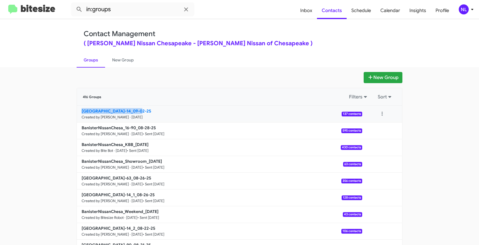
drag, startPoint x: 40, startPoint y: 112, endPoint x: 133, endPoint y: 110, distance: 92.7
click at [133, 110] on app-groups "New Group 416 Groups Filters Sort BanisterNissanChesa_3-14_09-02-25 Created by …" at bounding box center [239, 180] width 479 height 216
copy b "[GEOGRAPHIC_DATA]-14_"
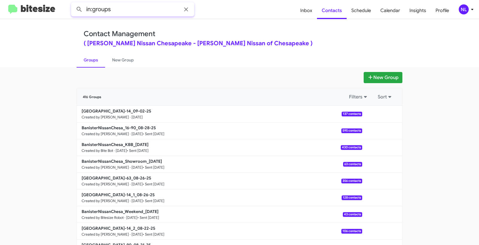
click at [137, 13] on input "in:groups" at bounding box center [132, 9] width 123 height 14
paste input "[GEOGRAPHIC_DATA]-14_"
type input "in:groups BanisterNissanChesa_3-14_"
click at [73, 4] on button at bounding box center [79, 10] width 12 height 12
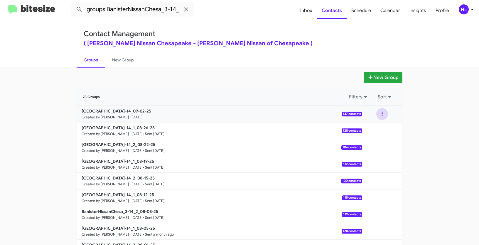
click at [379, 113] on button at bounding box center [382, 114] width 12 height 12
click at [373, 128] on button "View contacts" at bounding box center [364, 130] width 47 height 14
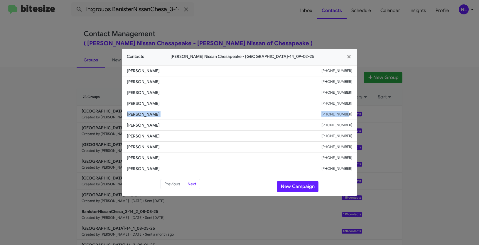
drag, startPoint x: 126, startPoint y: 113, endPoint x: 356, endPoint y: 117, distance: 230.2
click at [356, 117] on li "[PERSON_NAME] [PHONE_NUMBER]" at bounding box center [239, 114] width 235 height 11
copy div "[PERSON_NAME] [PHONE_NUMBER]"
click at [295, 181] on button "New Campaign" at bounding box center [297, 186] width 41 height 11
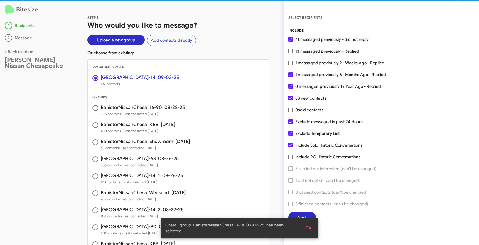
click at [307, 229] on span "OK" at bounding box center [308, 227] width 6 height 11
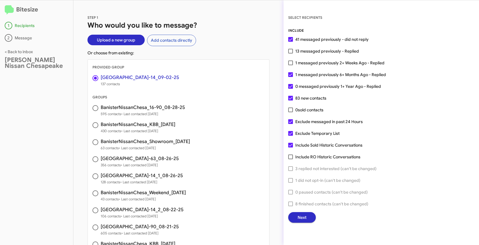
click at [308, 212] on button "Next" at bounding box center [302, 217] width 28 height 11
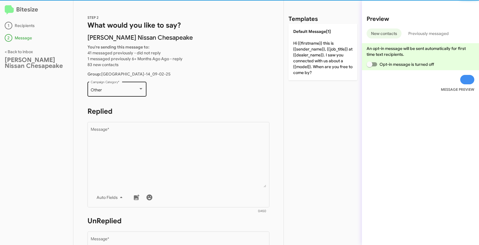
click at [111, 91] on div "Other" at bounding box center [115, 90] width 48 height 5
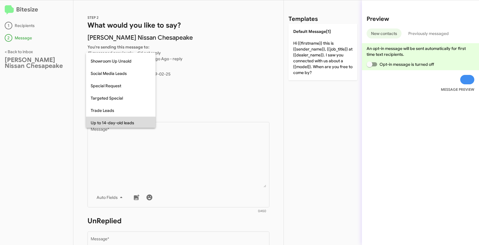
click at [129, 122] on span "Up to 14-day-old leads" at bounding box center [121, 122] width 60 height 12
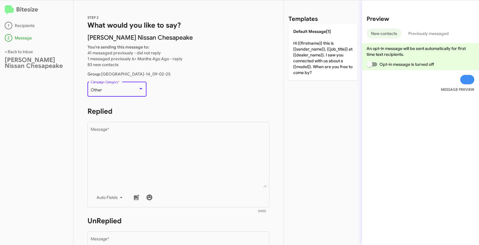
scroll to position [221, 0]
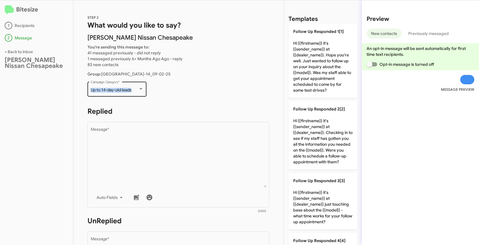
drag, startPoint x: 97, startPoint y: 89, endPoint x: 135, endPoint y: 91, distance: 38.4
click at [135, 91] on div "Up to 14-day-old leads Campaign Category *" at bounding box center [116, 88] width 59 height 16
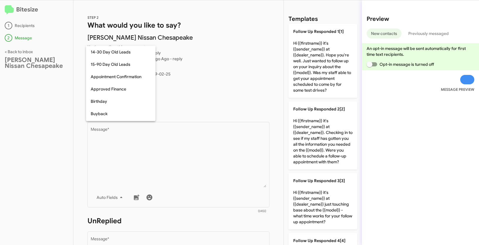
scroll to position [245, 0]
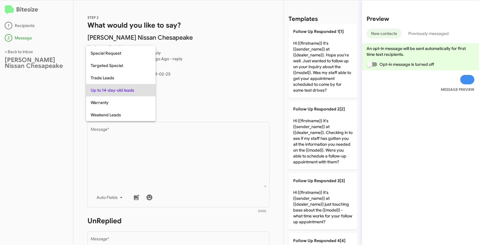
copy span "Up to 14-day-old leads"
click at [196, 158] on div at bounding box center [239, 122] width 479 height 245
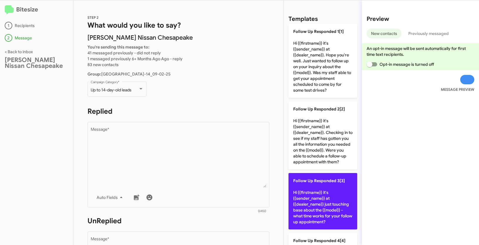
click at [325, 205] on p "Follow Up Responded 3[3] Hi {{firstname}} it's {{sender_name}} at {{dealer_name…" at bounding box center [322, 201] width 69 height 56
type textarea "Hi {{firstname}} it's {{sender_name}} at {{dealer_name}} just touching base abo…"
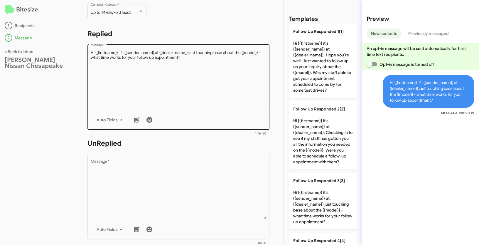
scroll to position [104, 0]
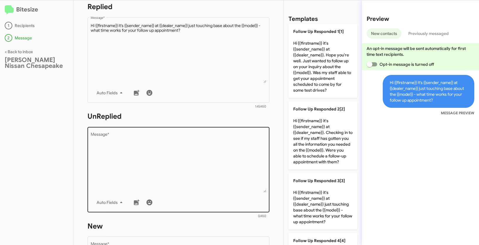
click at [213, 155] on textarea "Message *" at bounding box center [179, 162] width 176 height 60
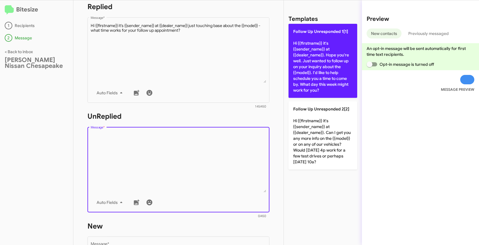
click at [313, 54] on p "Follow Up Unresponded 1[1] Hi {{firstname}} it's {{sender_name}} at {{dealer_na…" at bounding box center [322, 61] width 69 height 74
type textarea "Hi {{firstname}} it's {{sender_name}} at {{dealer_name}}. Hope you're well. Jus…"
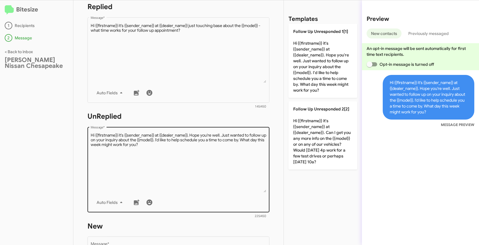
scroll to position [203, 0]
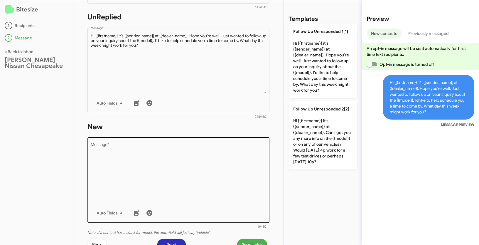
click at [176, 194] on textarea "Message *" at bounding box center [179, 173] width 176 height 60
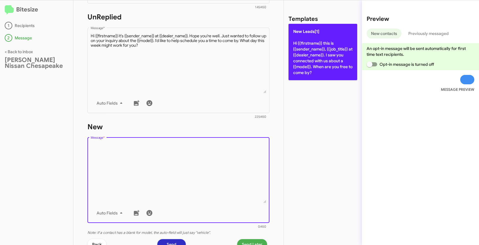
click at [322, 43] on p "New Leads[1] Hi {{firstname}} this is {{sender_name}}, {{job_title}} at {{deale…" at bounding box center [322, 52] width 69 height 56
type textarea "Hi {{firstname}} this is {{sender_name}}, {{job_title}} at {{dealer_name}}. I s…"
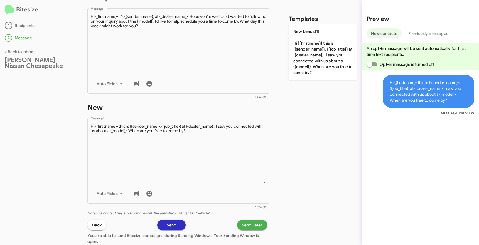
scroll to position [280, 0]
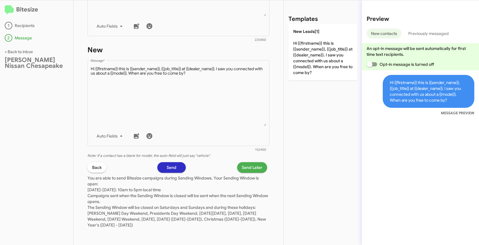
click at [256, 167] on span "Send Later" at bounding box center [252, 167] width 21 height 11
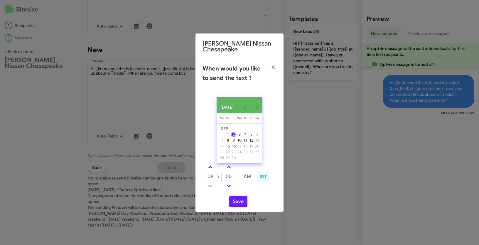
click at [211, 167] on link at bounding box center [210, 166] width 10 height 7
type input "11"
drag, startPoint x: 233, startPoint y: 179, endPoint x: 220, endPoint y: 177, distance: 13.2
click at [220, 177] on tr "11 : 00 AM" at bounding box center [228, 176] width 52 height 12
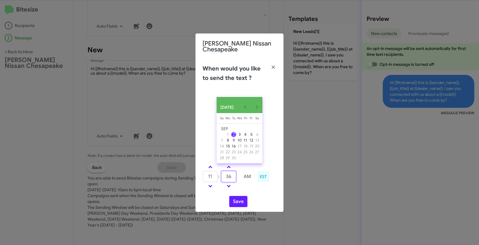
type input "36"
click at [236, 209] on div "[DATE] [DATE] Su [DATE] Mo [DATE] Tu [DATE] We [DATE] Th [DATE] Fr [DATE] [DATE…" at bounding box center [239, 151] width 88 height 119
click at [237, 207] on button "Save" at bounding box center [238, 201] width 18 height 11
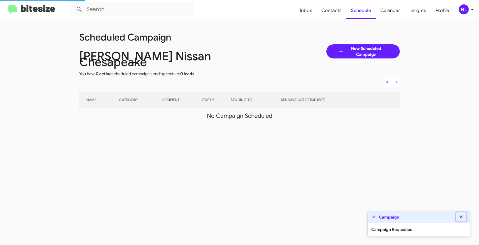
click at [461, 217] on icon at bounding box center [460, 216] width 5 height 4
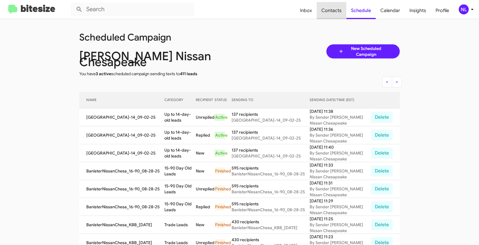
click at [328, 9] on span "Contacts" at bounding box center [331, 10] width 30 height 17
type input "in:groups"
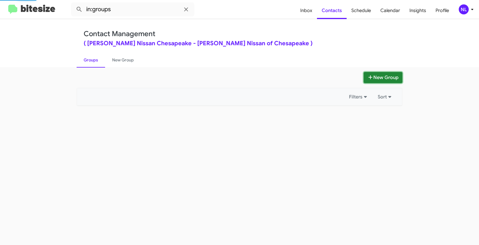
click at [383, 77] on button "New Group" at bounding box center [382, 77] width 39 height 11
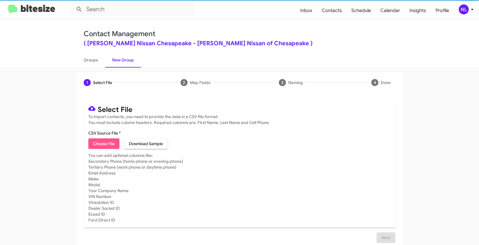
click at [100, 142] on span "Choose File" at bounding box center [104, 143] width 22 height 11
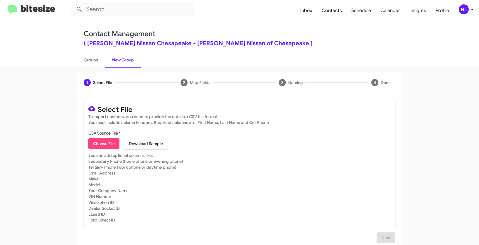
type input "BanisterNissanChesa_Buyback24-27_09-02-25"
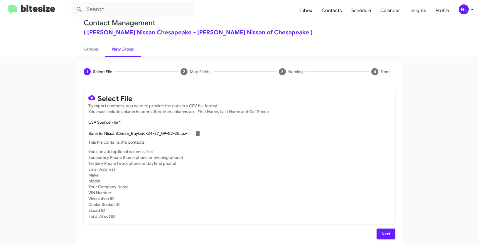
scroll to position [12, 0]
click at [382, 229] on span "Next" at bounding box center [385, 232] width 9 height 11
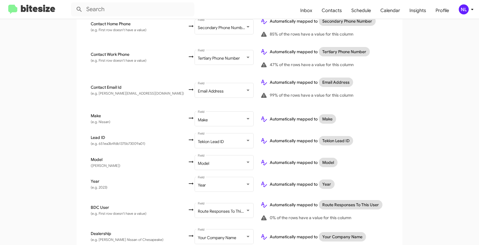
scroll to position [206, 0]
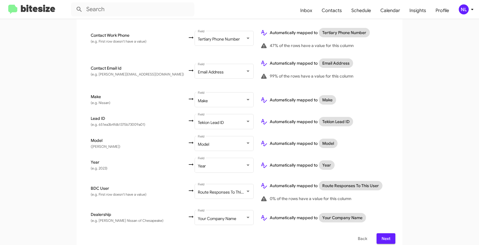
click at [382, 233] on span "Next" at bounding box center [385, 238] width 9 height 11
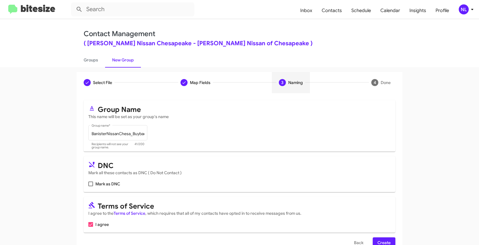
scroll to position [15, 0]
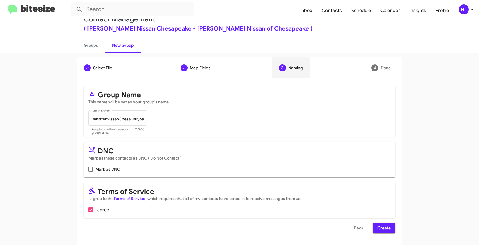
click at [381, 229] on span "Create" at bounding box center [383, 227] width 13 height 11
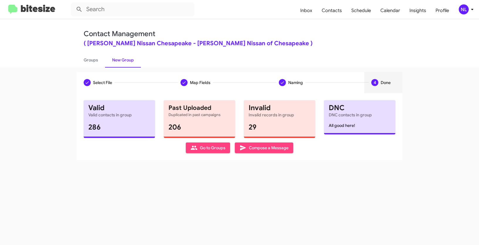
click at [207, 152] on span "Go to Groups" at bounding box center [207, 147] width 35 height 11
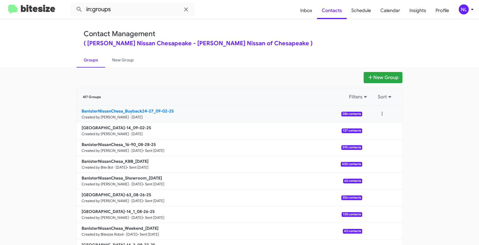
drag, startPoint x: 54, startPoint y: 111, endPoint x: 153, endPoint y: 110, distance: 99.1
click at [153, 110] on app-groups "New Group 417 Groups Filters Sort BanisterNissanChesa_Buyback24-27_09-02-25 Cre…" at bounding box center [239, 180] width 479 height 216
copy b "BanisterNissanChesa_Buyback24-27_"
click at [127, 5] on input "in:groups" at bounding box center [132, 9] width 123 height 14
paste input "BanisterNissanChesa_Buyback24-27_"
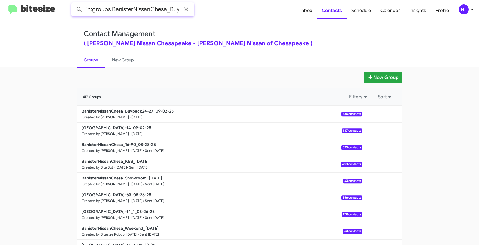
scroll to position [0, 32]
type input "in:groups BanisterNissanChesa_Buyback24-27_"
click at [73, 4] on button at bounding box center [79, 10] width 12 height 12
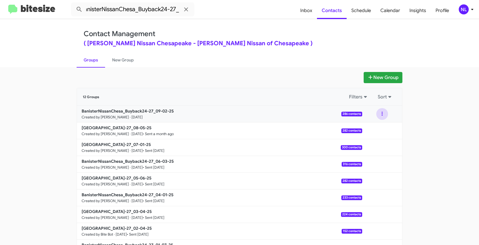
click at [381, 111] on button at bounding box center [382, 114] width 12 height 12
click at [375, 129] on button "View contacts" at bounding box center [364, 130] width 47 height 14
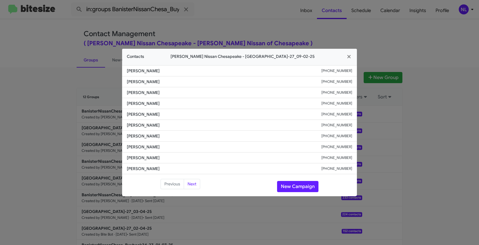
drag, startPoint x: 125, startPoint y: 113, endPoint x: 361, endPoint y: 115, distance: 235.2
click at [361, 115] on modal-container "Contacts Banister Nissan Chesapeake - BanisterNissanChesa_Buyback24-27_09-02-25…" at bounding box center [239, 122] width 479 height 245
copy div "Darleen Blackwell +16099771390"
click at [291, 187] on button "New Campaign" at bounding box center [297, 186] width 41 height 11
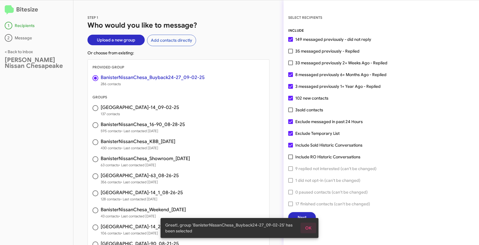
click at [313, 230] on button "OK" at bounding box center [308, 227] width 16 height 11
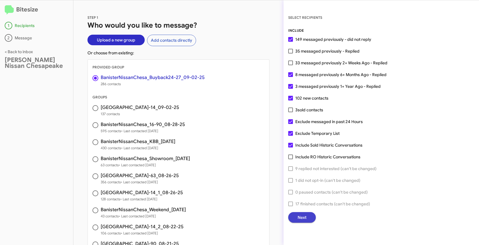
click at [308, 221] on button "Next" at bounding box center [302, 217] width 28 height 11
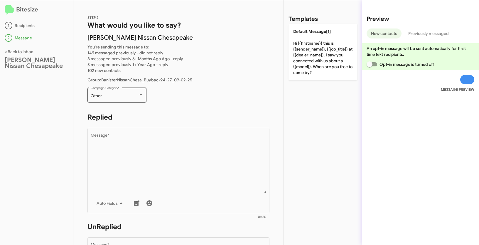
click at [113, 96] on div "Other" at bounding box center [115, 96] width 48 height 5
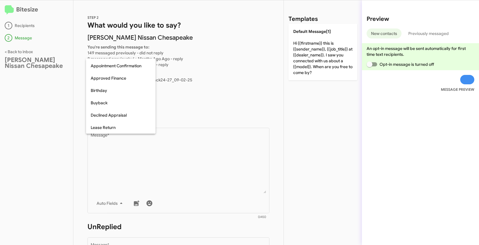
scroll to position [3, 0]
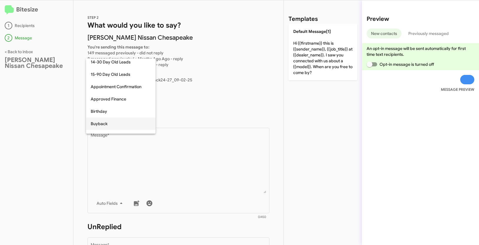
click at [113, 122] on span "Buyback" at bounding box center [121, 123] width 60 height 12
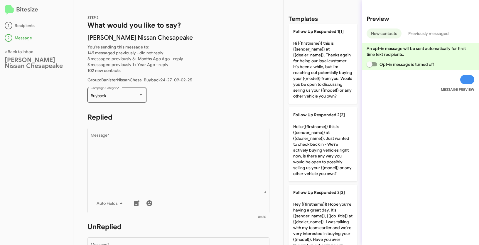
drag, startPoint x: 88, startPoint y: 94, endPoint x: 113, endPoint y: 93, distance: 25.0
click at [113, 93] on div "Buyback Campaign Category *" at bounding box center [116, 94] width 59 height 16
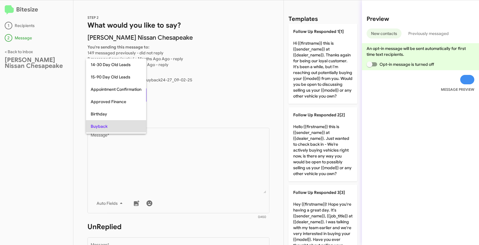
scroll to position [30, 0]
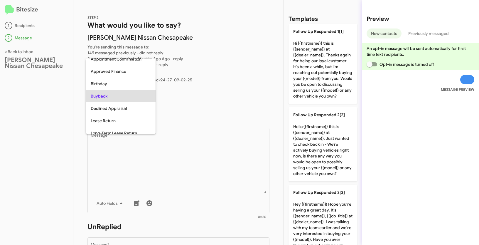
drag, startPoint x: 40, startPoint y: 97, endPoint x: 44, endPoint y: 96, distance: 3.7
click at [40, 97] on div at bounding box center [239, 122] width 479 height 245
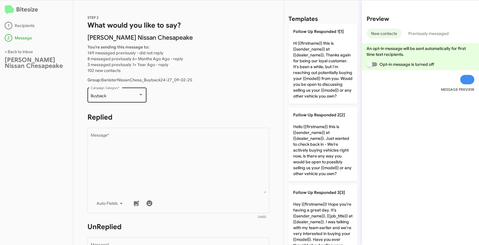
drag, startPoint x: 89, startPoint y: 95, endPoint x: 108, endPoint y: 95, distance: 18.8
click at [108, 95] on div "Buyback Campaign Category *" at bounding box center [116, 94] width 59 height 16
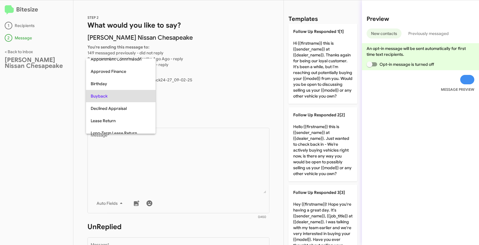
copy span "Buyback"
click at [174, 138] on div at bounding box center [239, 122] width 479 height 245
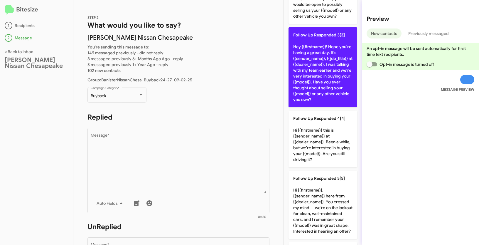
scroll to position [249, 0]
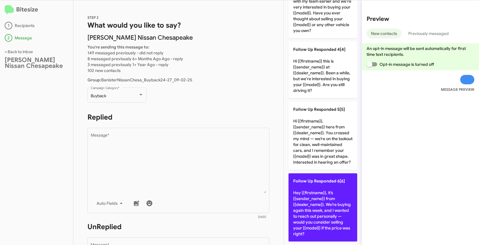
click at [308, 193] on p "Follow Up Responded 6[6] Hey {{firstname}}, it’s {{sender_name}} from {{dealer_…" at bounding box center [322, 207] width 69 height 68
type textarea "Hey {{firstname}}, it’s {{sender_name}} from {{dealer_name}}. We’re buying agai…"
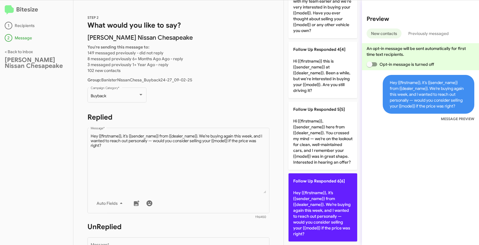
click at [329, 183] on p "Follow Up Responded 6[6] Hey {{firstname}}, it’s {{sender_name}} from {{dealer_…" at bounding box center [322, 207] width 69 height 68
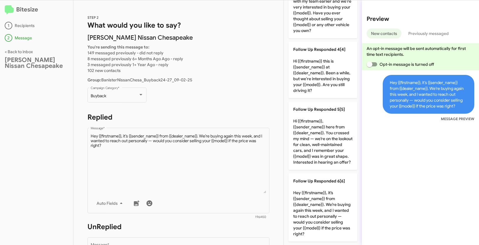
scroll to position [159, 0]
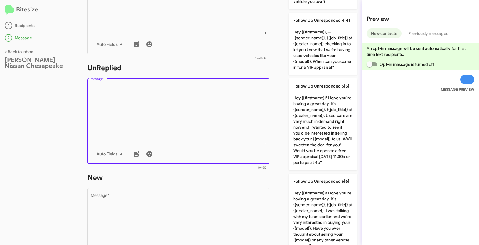
click at [227, 100] on textarea "Message *" at bounding box center [179, 114] width 176 height 60
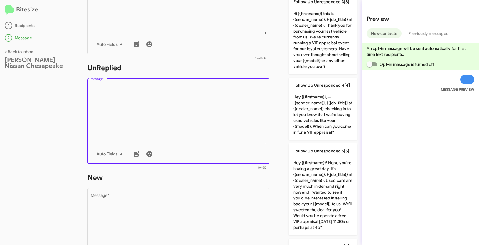
scroll to position [0, 0]
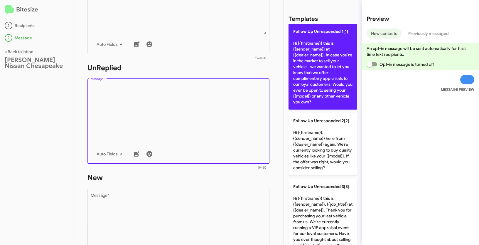
click at [321, 52] on p "Follow Up Unresponded 1[1] Hi {{firstname}} this is {{sender_name}} at {{dealer…" at bounding box center [322, 67] width 69 height 86
type textarea "Hi {{firstname}} this is {{sender_name}} at {{dealer_name}}. In case you're in …"
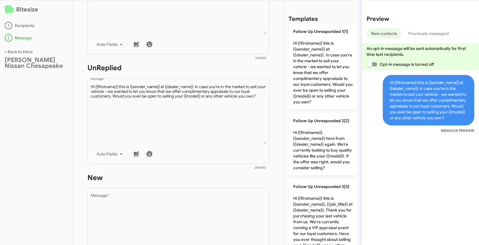
scroll to position [260, 0]
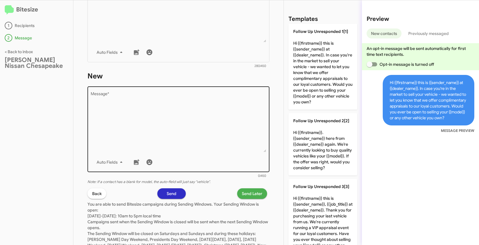
click at [195, 106] on textarea "Message *" at bounding box center [179, 122] width 176 height 60
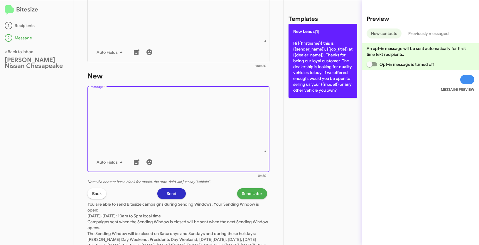
click at [333, 59] on p "New Leads[1] Hi {{firstname}} this is {{sender_name}}, {{job_title}} at {{deale…" at bounding box center [322, 61] width 69 height 74
type textarea "Hi {{firstname}} this is {{sender_name}}, {{job_title}} at {{dealer_name}}. Tha…"
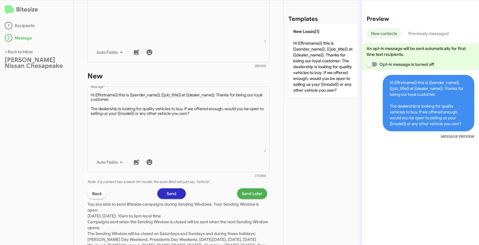
click at [253, 194] on span "Send Later" at bounding box center [252, 193] width 21 height 11
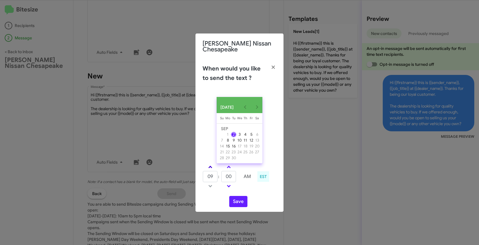
click at [211, 167] on link at bounding box center [210, 166] width 10 height 7
type input "11"
drag, startPoint x: 233, startPoint y: 178, endPoint x: 222, endPoint y: 175, distance: 11.2
click at [222, 175] on input "00" at bounding box center [228, 176] width 15 height 11
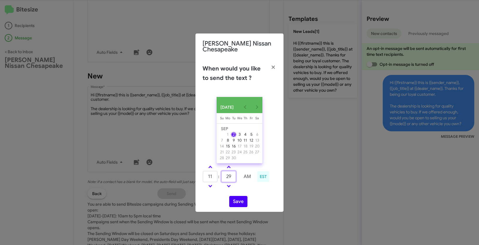
type input "29"
click at [239, 205] on button "Save" at bounding box center [238, 201] width 18 height 11
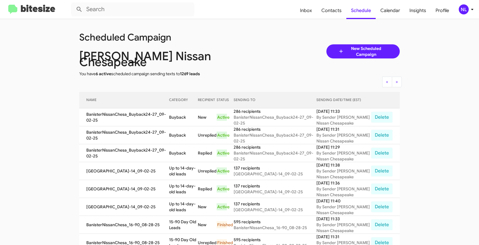
click at [460, 9] on div "NL" at bounding box center [463, 9] width 10 height 10
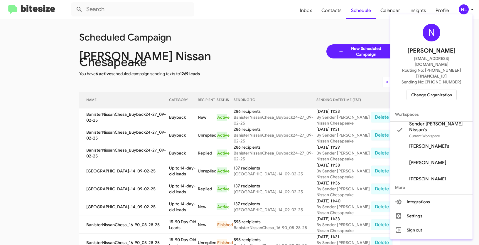
click at [432, 90] on span "Change Organization" at bounding box center [431, 95] width 41 height 10
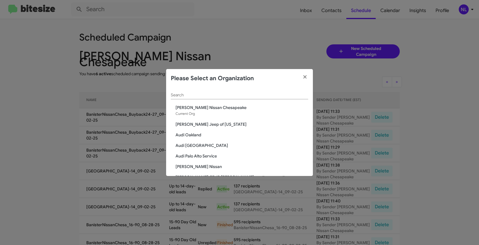
click at [249, 93] on input "Search" at bounding box center [239, 95] width 137 height 5
paste input "[PERSON_NAME] Nissan Norfolk"
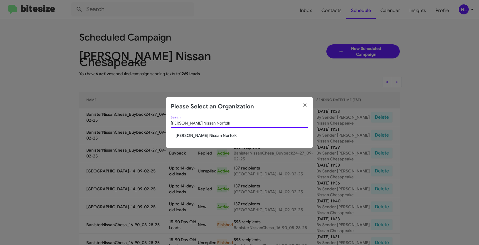
type input "[PERSON_NAME] Nissan Norfolk"
click at [185, 133] on span "[PERSON_NAME] Nissan Norfolk" at bounding box center [241, 135] width 133 height 6
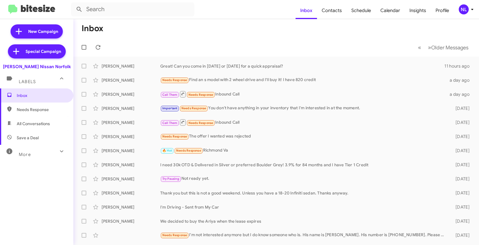
click at [466, 9] on div "NL" at bounding box center [463, 9] width 10 height 10
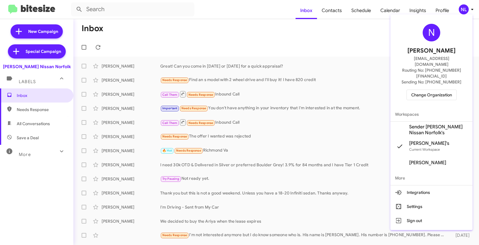
click at [423, 124] on span "Sender [PERSON_NAME] Nissan Norfolk's" at bounding box center [438, 130] width 59 height 12
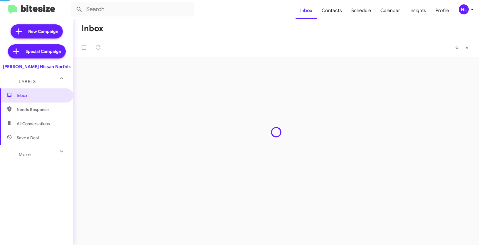
click at [333, 11] on span "Contacts" at bounding box center [332, 10] width 30 height 17
type input "in:groups"
